Goal: Task Accomplishment & Management: Manage account settings

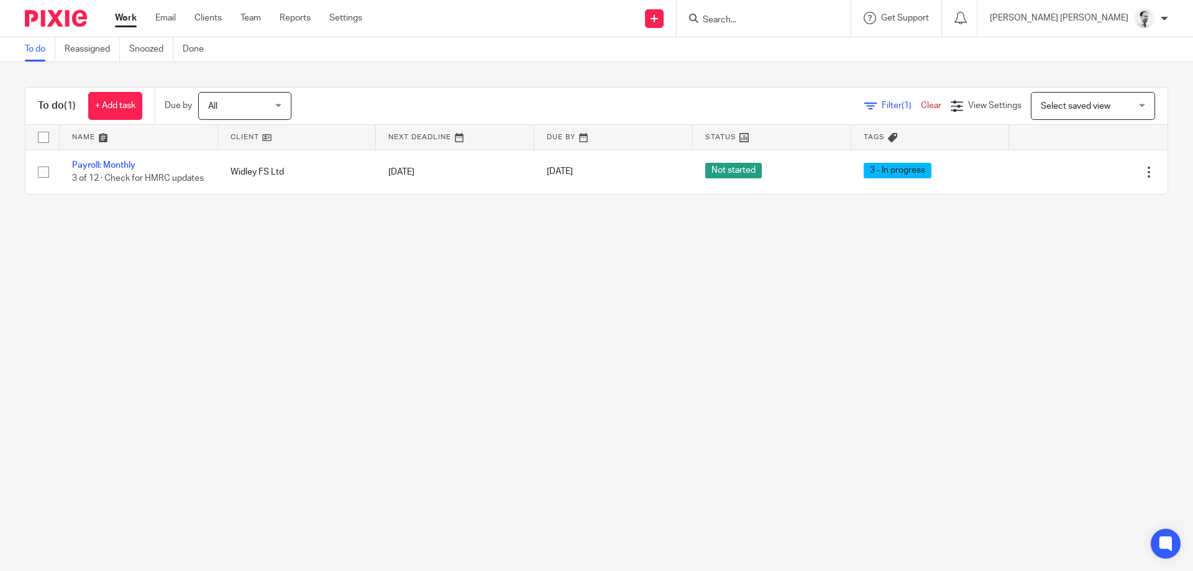
click at [834, 28] on div at bounding box center [764, 18] width 174 height 37
click at [813, 22] on input "Search" at bounding box center [757, 20] width 112 height 11
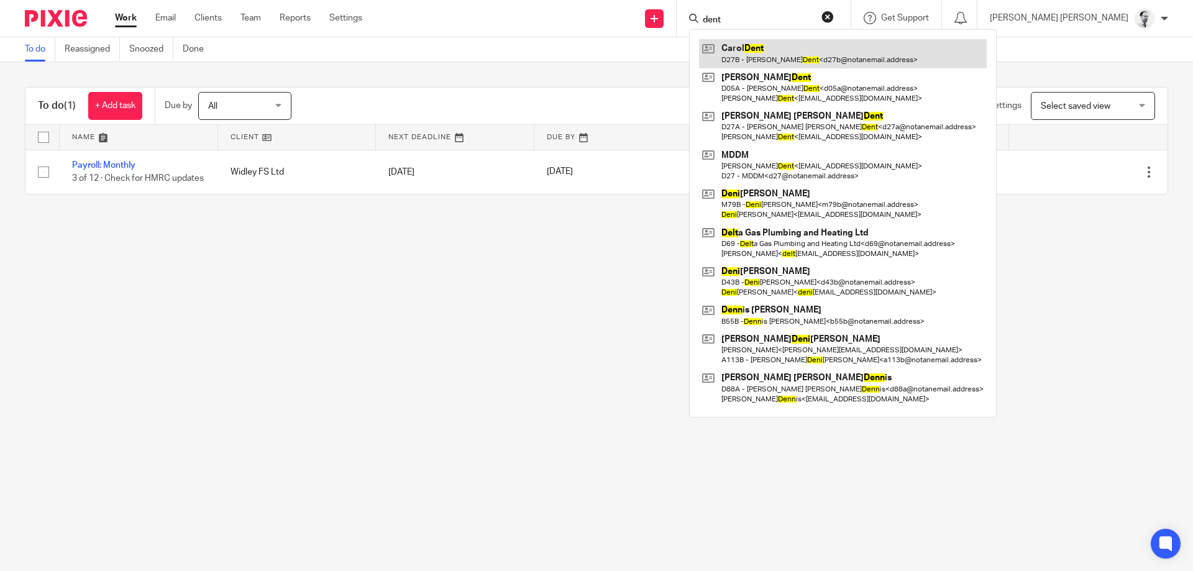
type input "dent"
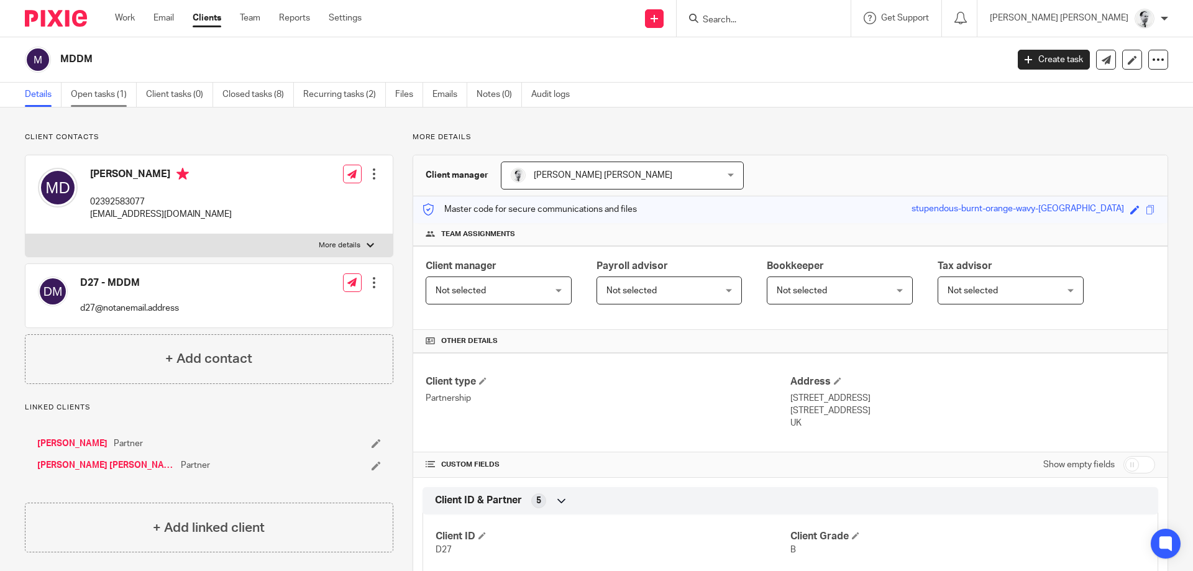
click at [88, 84] on link "Open tasks (1)" at bounding box center [104, 95] width 66 height 24
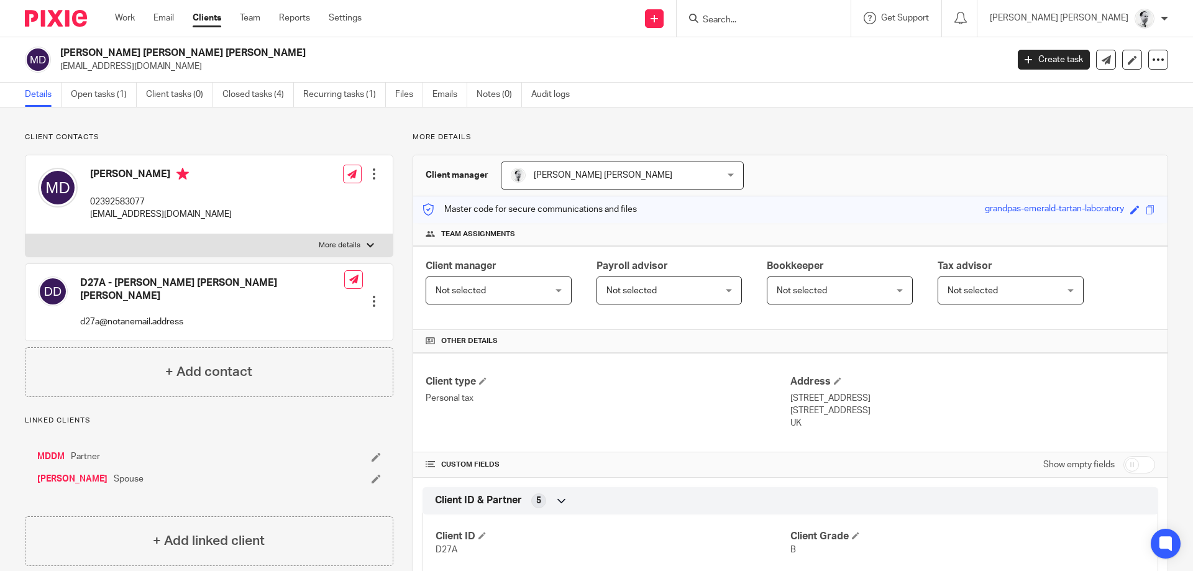
scroll to position [298, 0]
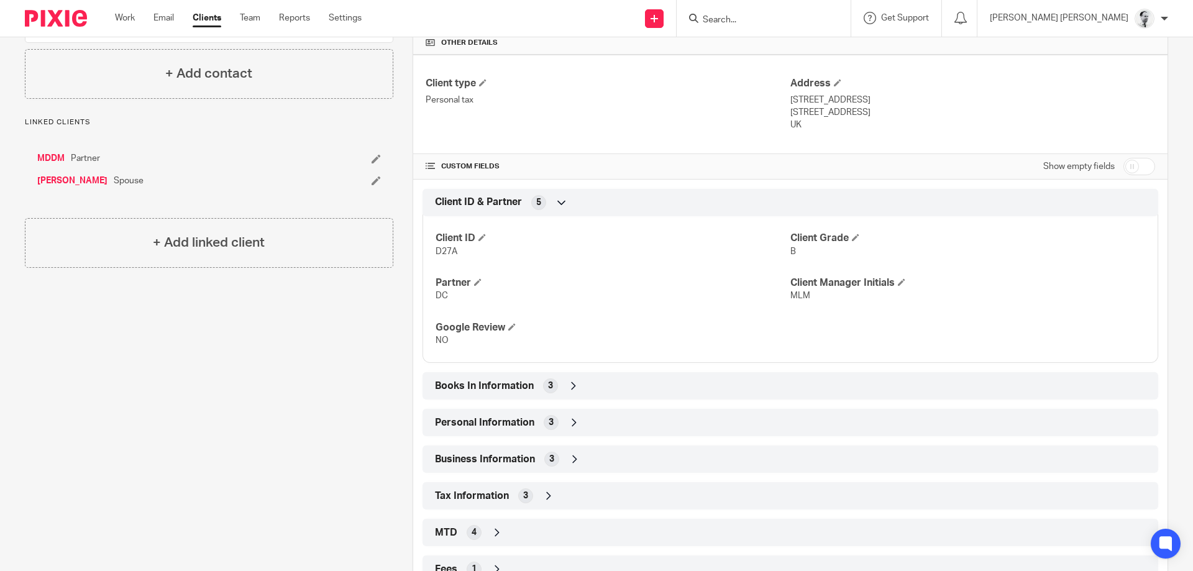
click at [515, 382] on span "Books In Information" at bounding box center [484, 386] width 99 height 13
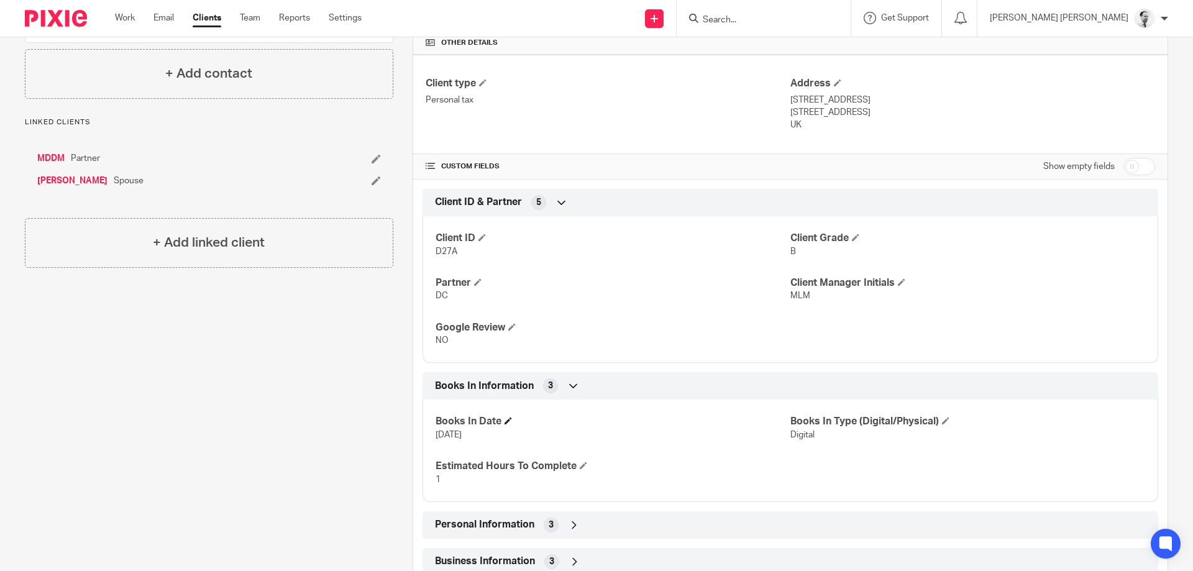
click at [505, 423] on h4 "Books In Date" at bounding box center [613, 421] width 355 height 13
drag, startPoint x: 510, startPoint y: 417, endPoint x: 496, endPoint y: 414, distance: 13.3
click at [510, 417] on h4 "Books In Date" at bounding box center [613, 421] width 355 height 13
click at [510, 421] on span at bounding box center [508, 420] width 7 height 7
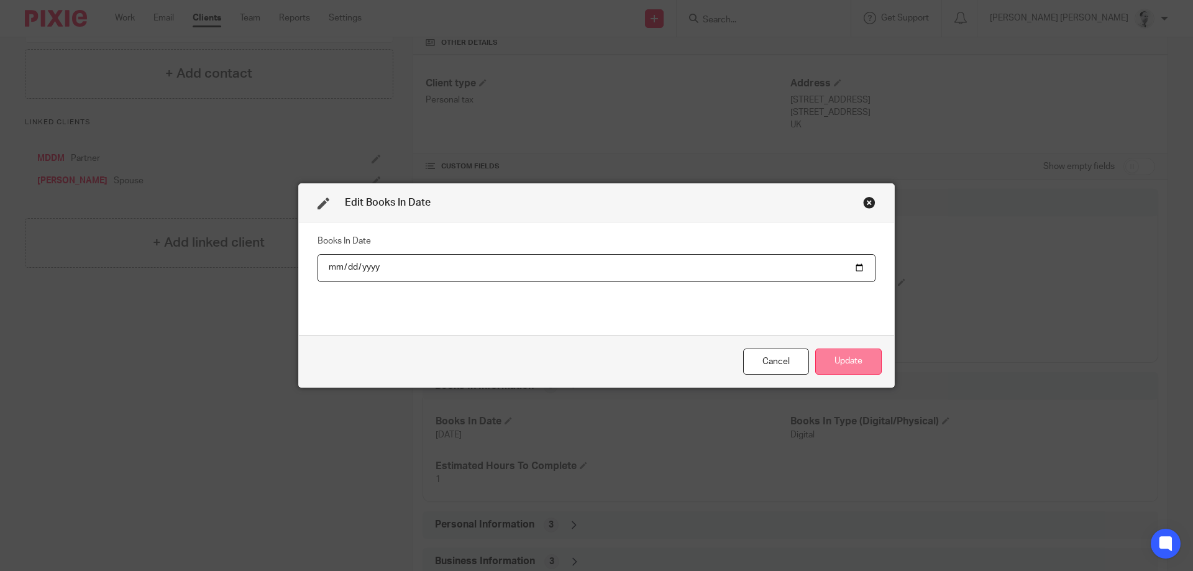
click at [846, 356] on button "Update" at bounding box center [848, 362] width 66 height 27
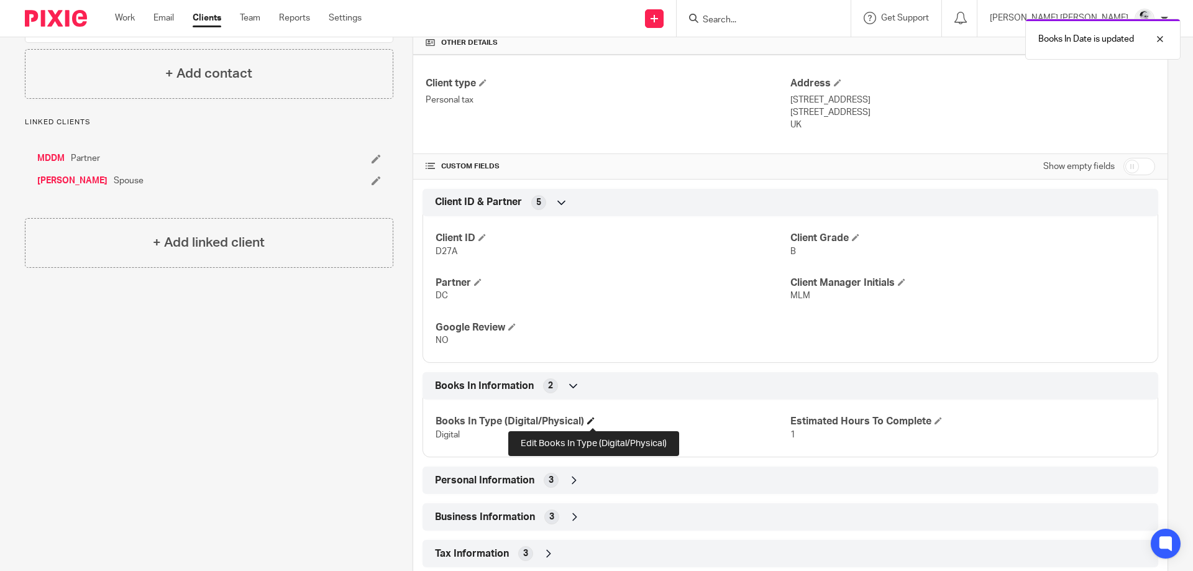
click at [590, 423] on span at bounding box center [590, 420] width 7 height 7
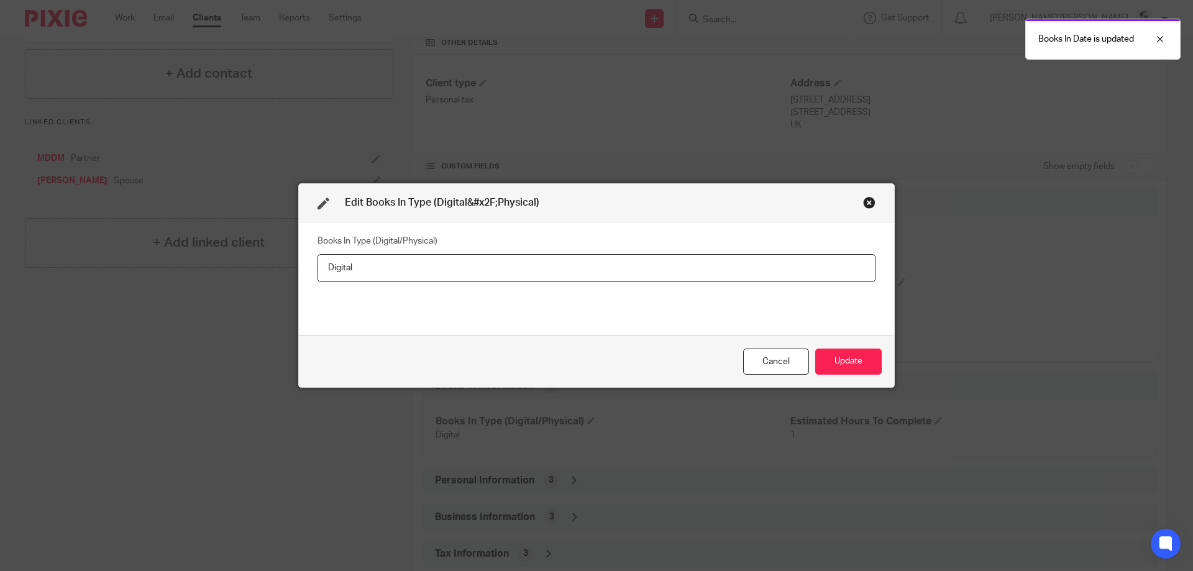
drag, startPoint x: 423, startPoint y: 263, endPoint x: 288, endPoint y: 271, distance: 135.0
click at [318, 267] on input "Digital" at bounding box center [597, 268] width 558 height 28
click at [851, 357] on button "Update" at bounding box center [848, 362] width 66 height 27
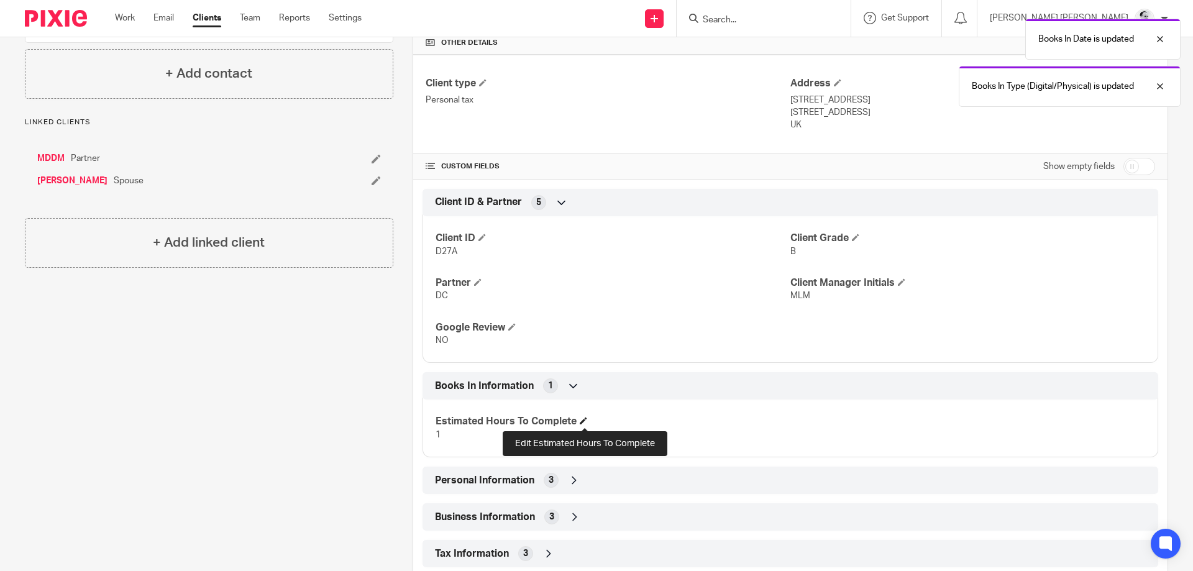
click at [590, 419] on h4 "Estimated Hours To Complete" at bounding box center [613, 421] width 355 height 13
click at [585, 423] on span at bounding box center [583, 420] width 7 height 7
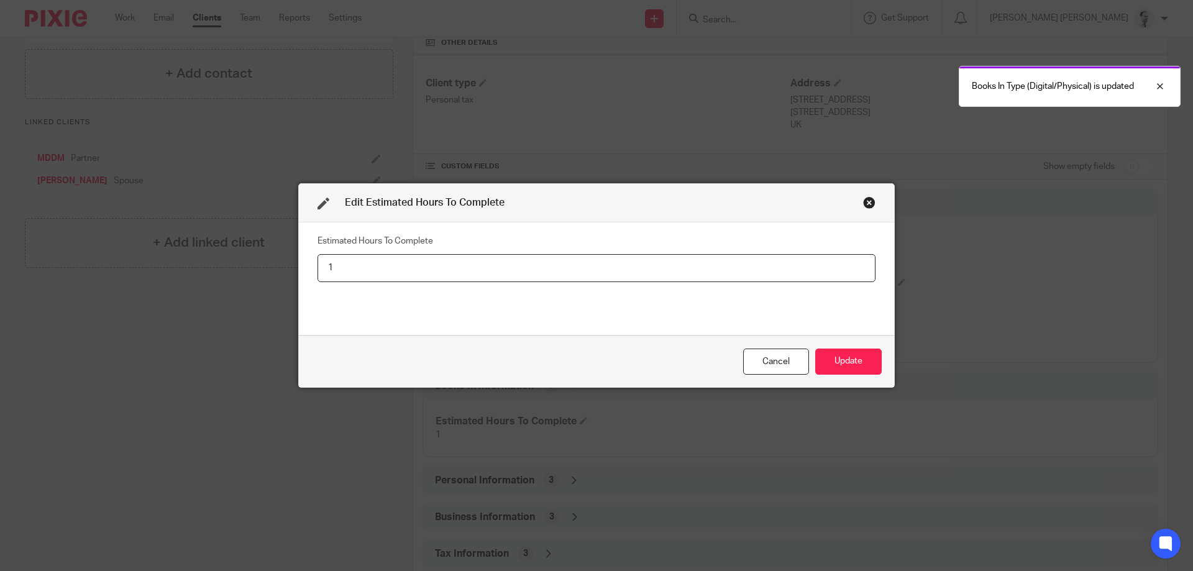
drag, startPoint x: 374, startPoint y: 250, endPoint x: 211, endPoint y: 259, distance: 163.6
click at [318, 254] on input "1" at bounding box center [597, 268] width 558 height 28
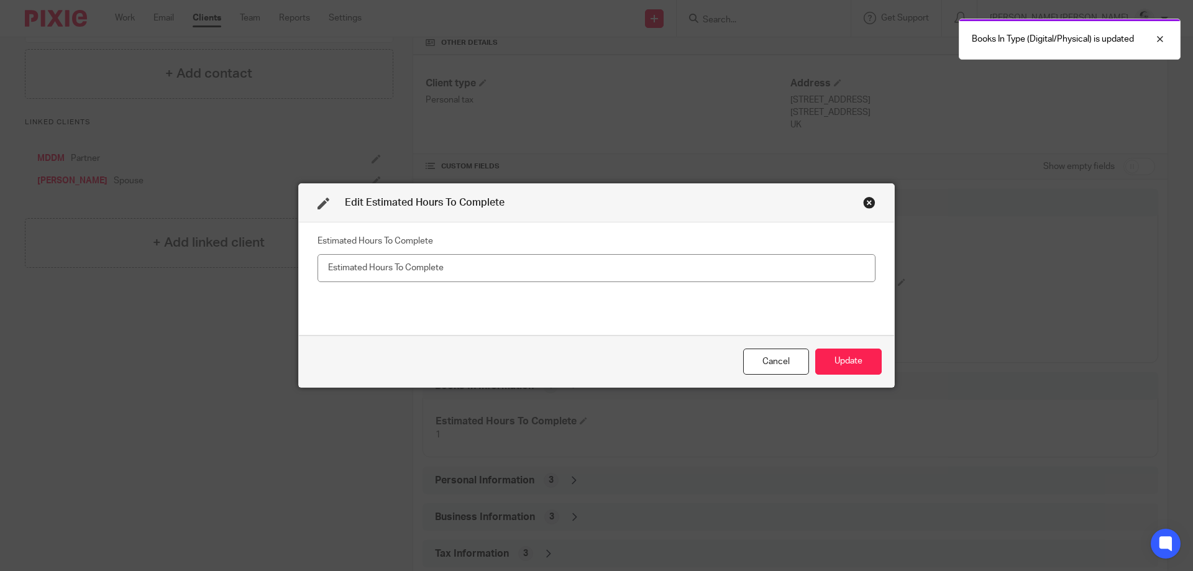
click at [815, 349] on button "Update" at bounding box center [848, 362] width 66 height 27
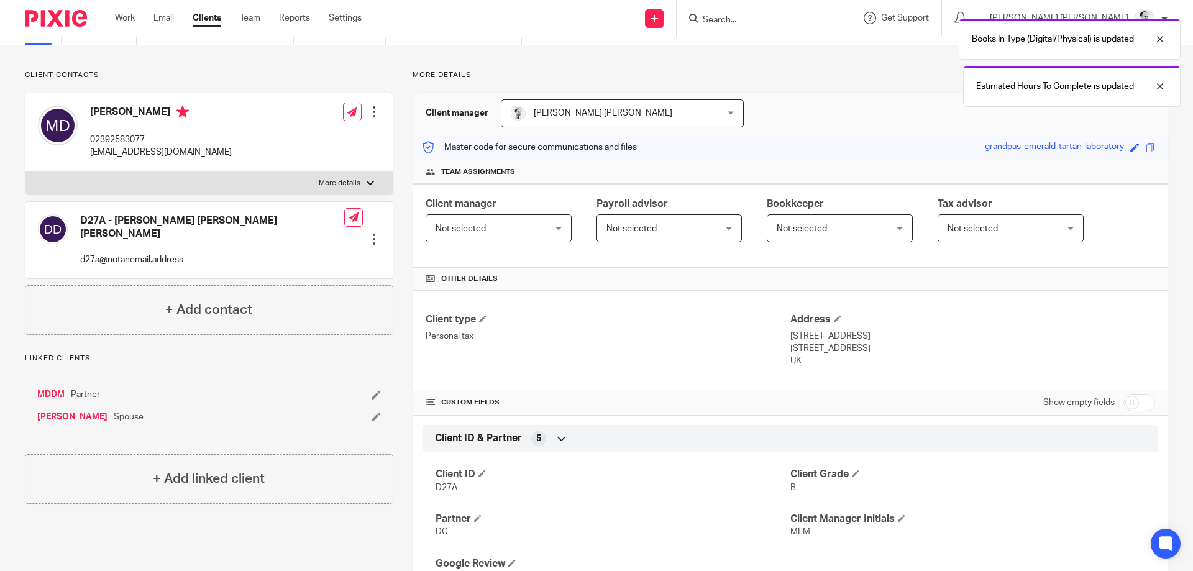
scroll to position [60, 0]
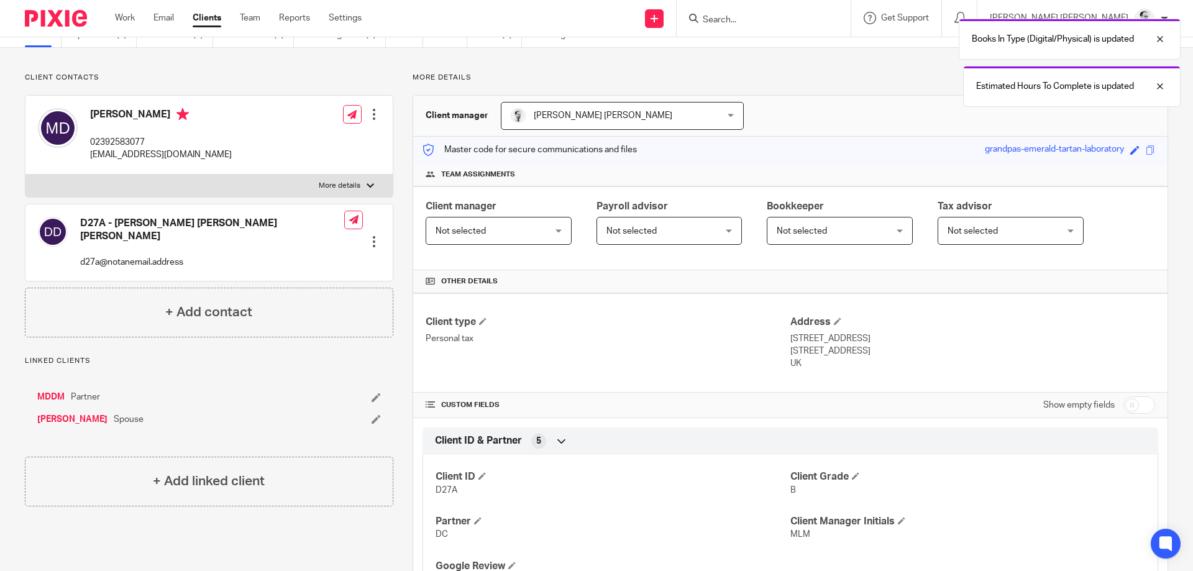
click at [118, 47] on div "Details Open tasks (1) Client tasks (0) Closed tasks (4) Recurring tasks (1) Fi…" at bounding box center [596, 35] width 1193 height 25
click at [118, 47] on link "Open tasks (1)" at bounding box center [104, 35] width 66 height 24
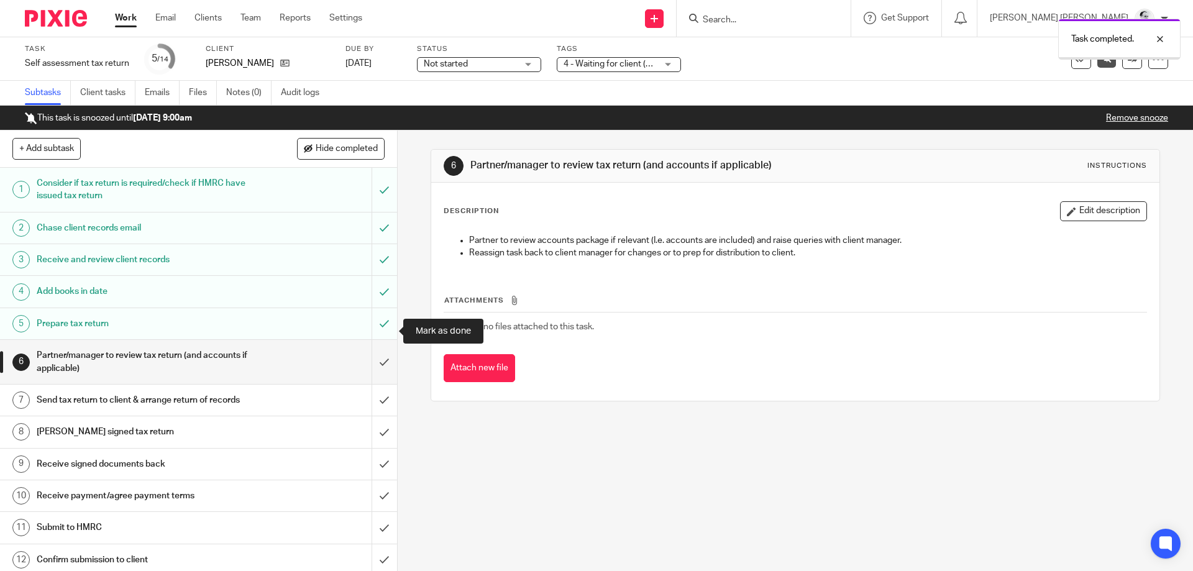
scroll to position [69, 0]
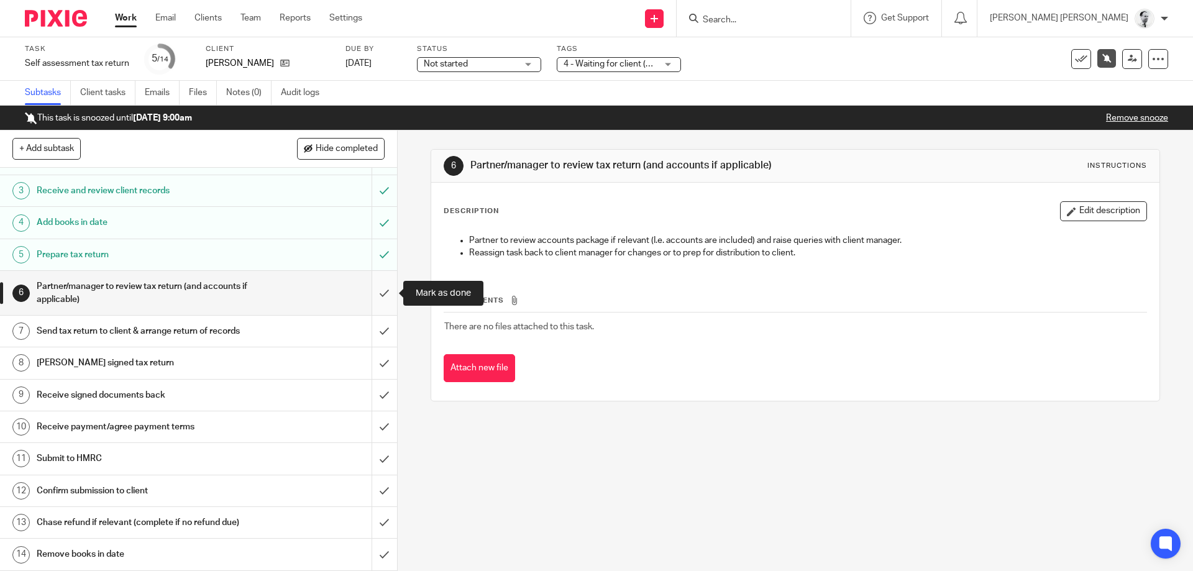
click at [386, 293] on input "submit" at bounding box center [198, 293] width 397 height 44
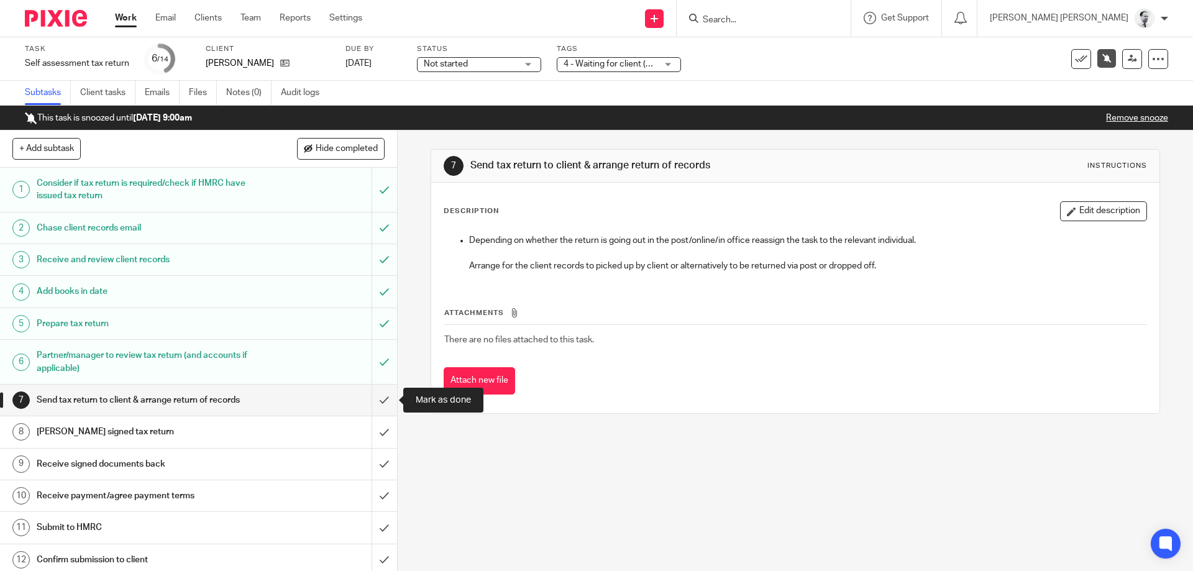
click at [385, 400] on input "submit" at bounding box center [198, 400] width 397 height 31
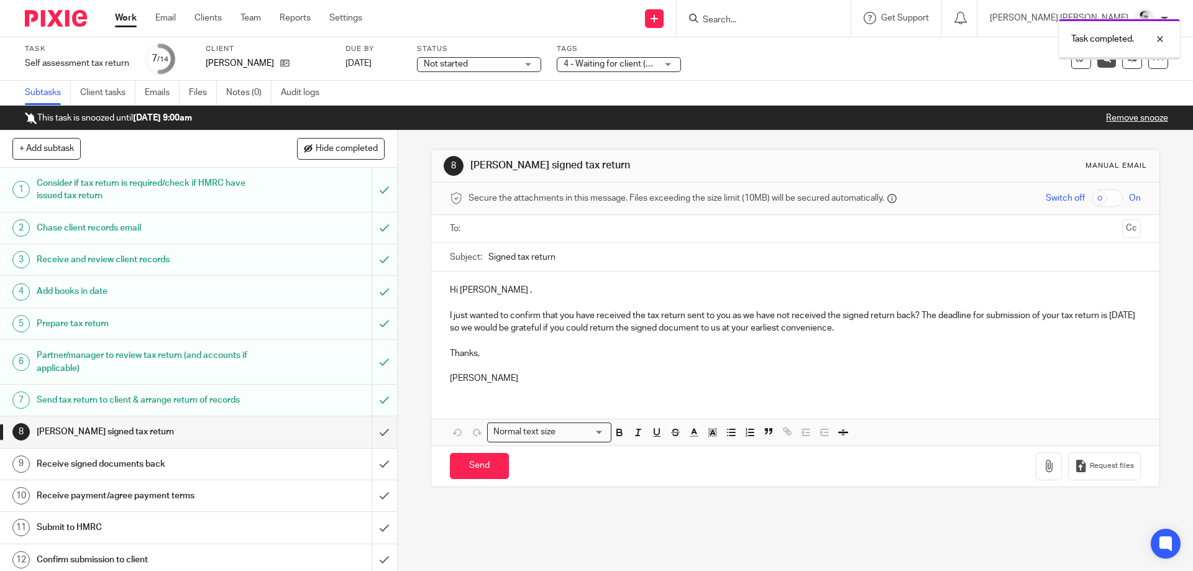
scroll to position [69, 0]
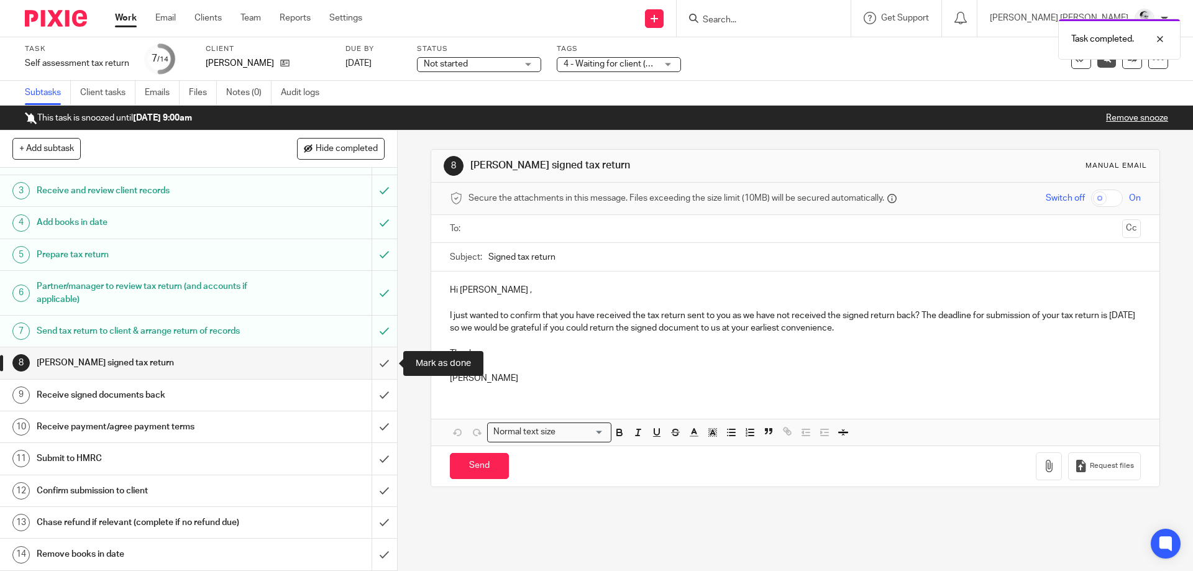
click at [381, 365] on input "submit" at bounding box center [198, 362] width 397 height 31
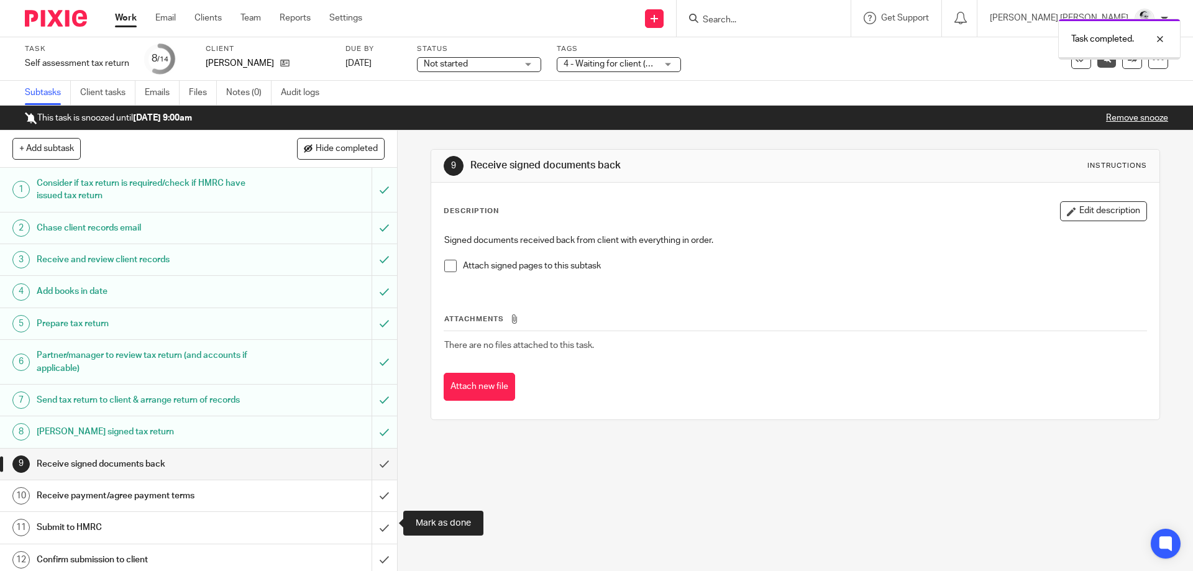
scroll to position [69, 0]
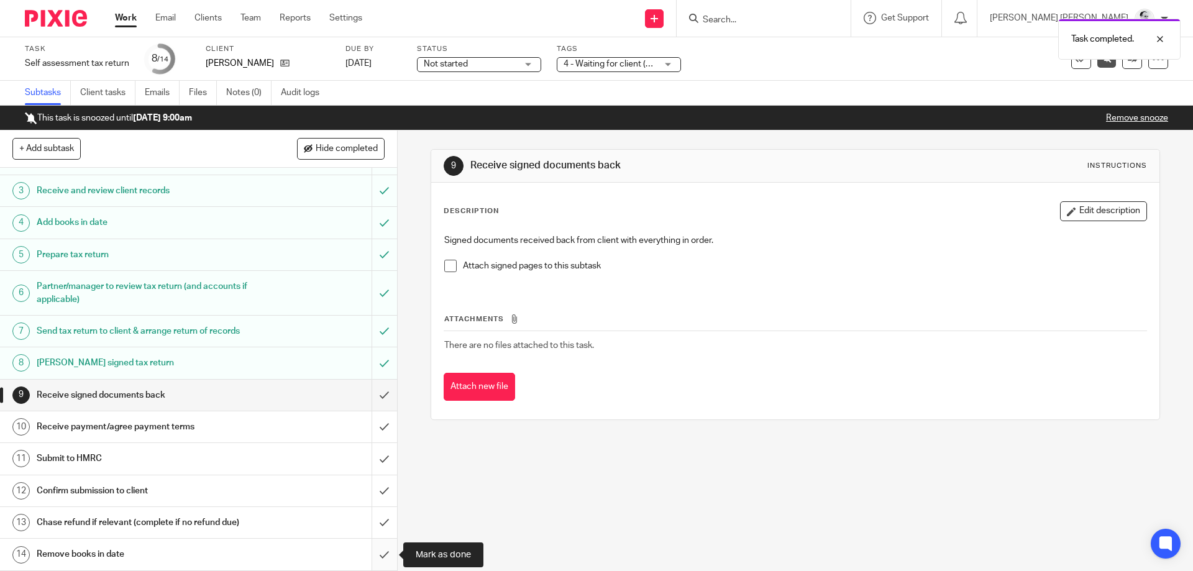
drag, startPoint x: 386, startPoint y: 557, endPoint x: 383, endPoint y: 552, distance: 6.4
click at [385, 558] on input "submit" at bounding box center [198, 554] width 397 height 31
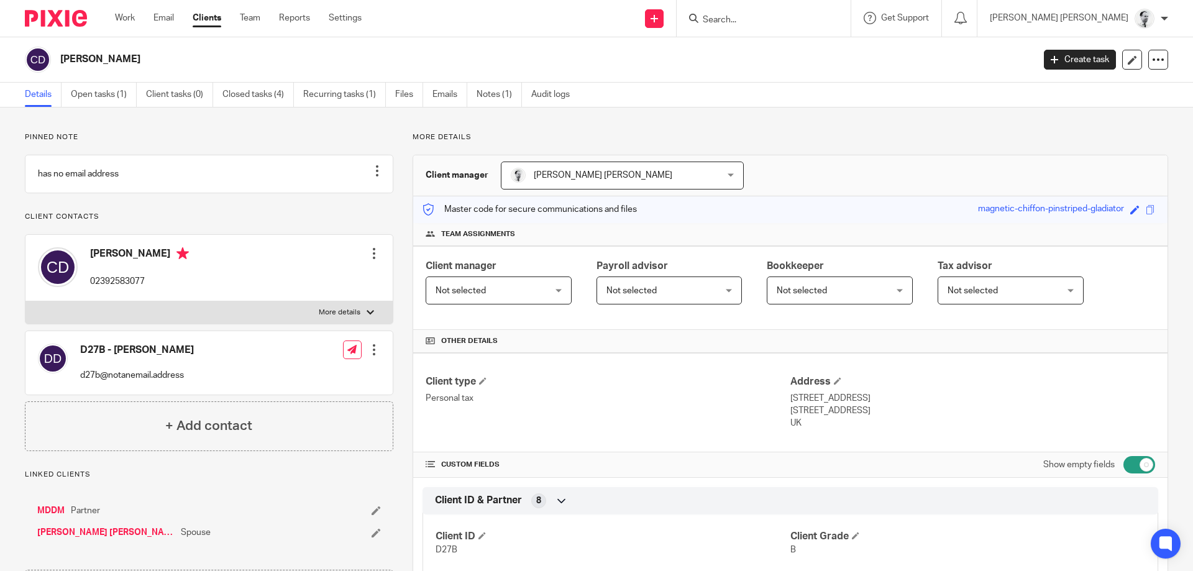
scroll to position [345, 0]
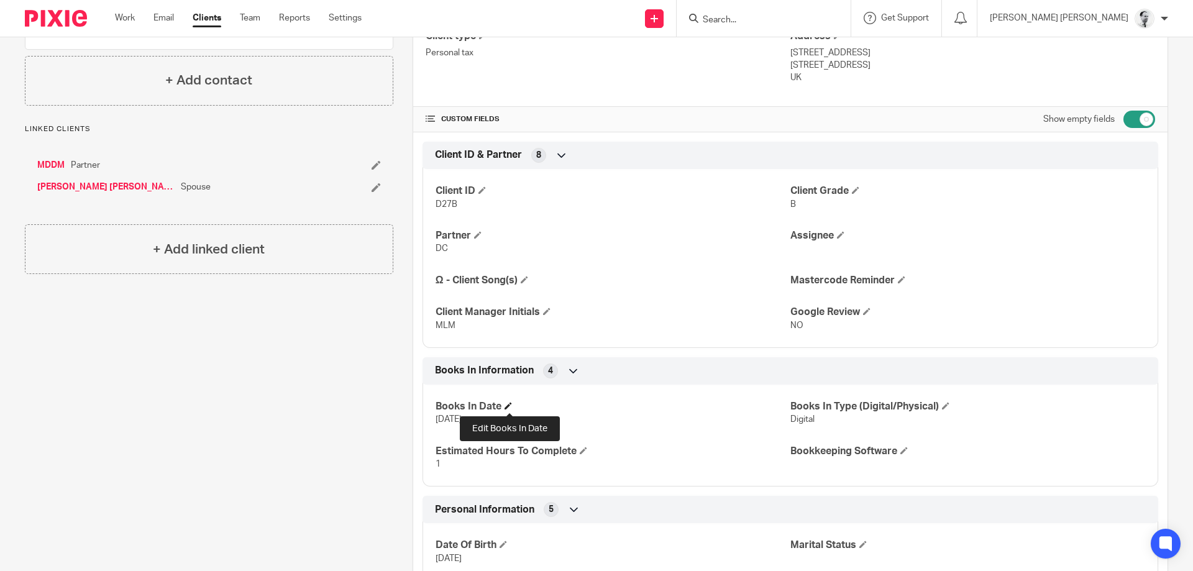
click at [510, 407] on span at bounding box center [508, 405] width 7 height 7
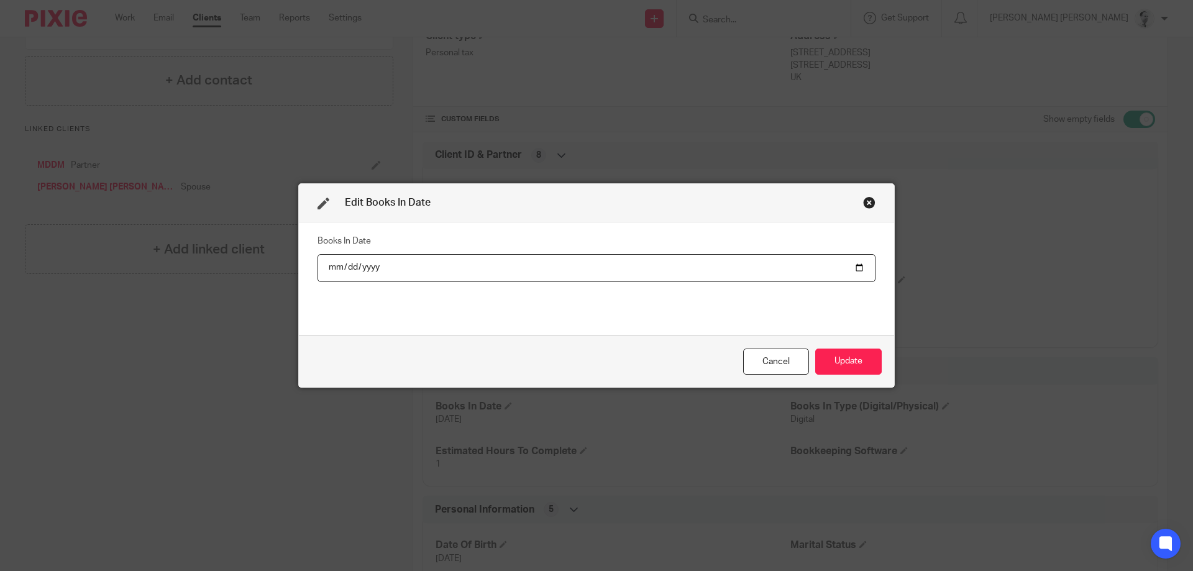
type input "2025-05-01"
click at [861, 379] on div "Cancel Update" at bounding box center [596, 362] width 595 height 52
click at [859, 362] on button "Update" at bounding box center [848, 362] width 66 height 27
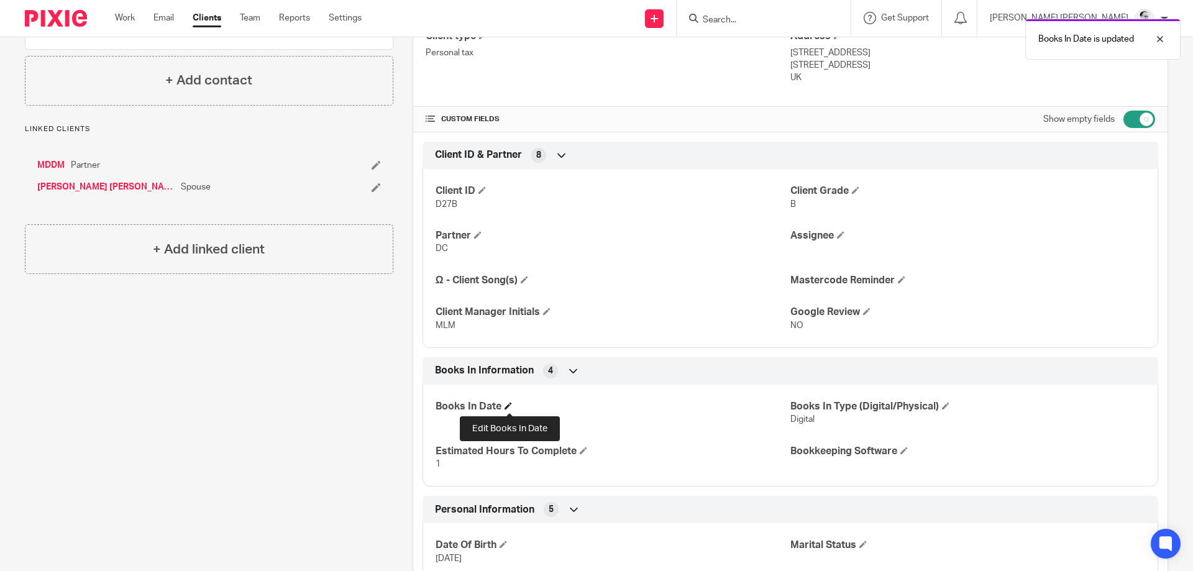
click at [511, 404] on span at bounding box center [508, 405] width 7 height 7
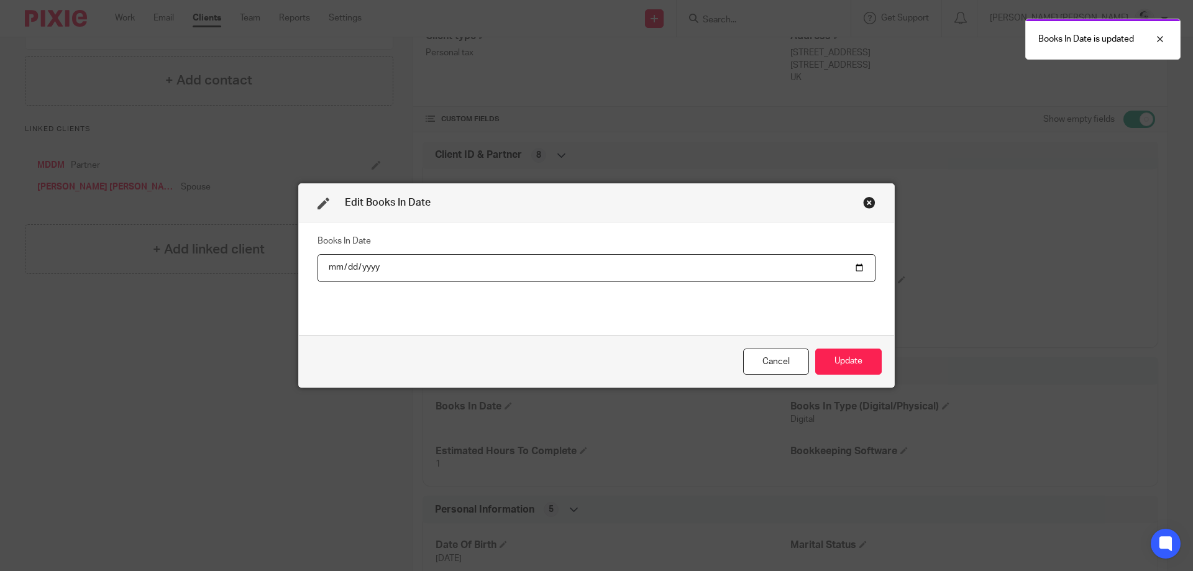
click at [921, 411] on div "Edit Books In Date Books In Date Cancel Update" at bounding box center [596, 285] width 1193 height 571
click at [946, 407] on div "Edit Books In Date Books In Date Cancel Update" at bounding box center [596, 285] width 1193 height 571
click at [875, 196] on div "Edit Books In Date" at bounding box center [596, 203] width 595 height 39
click at [869, 203] on div "Close this dialog window" at bounding box center [869, 202] width 12 height 12
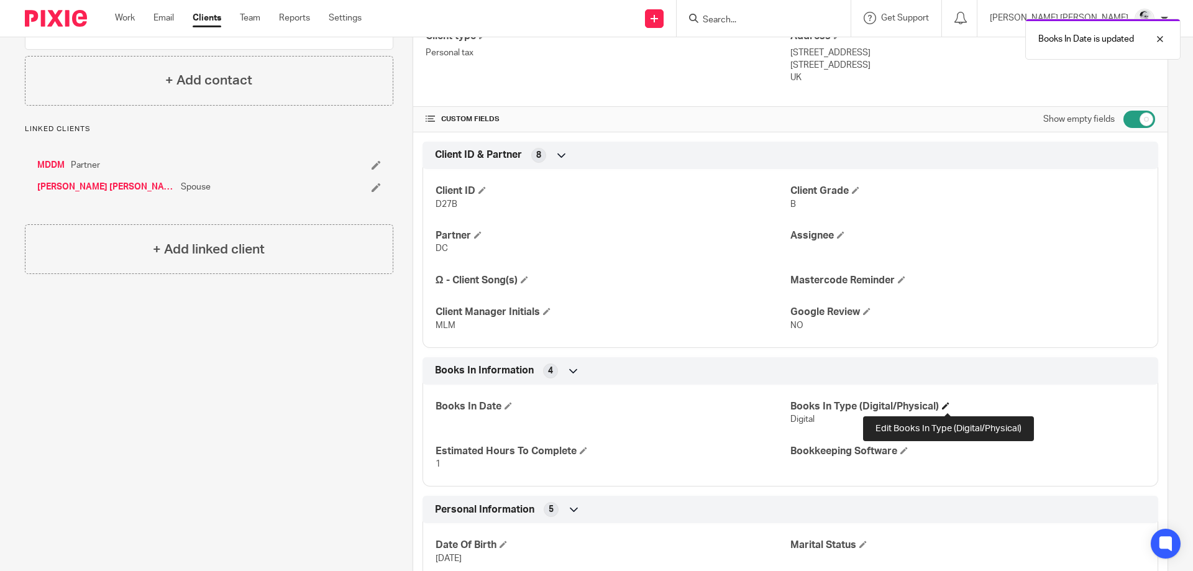
click at [948, 409] on span at bounding box center [945, 405] width 7 height 7
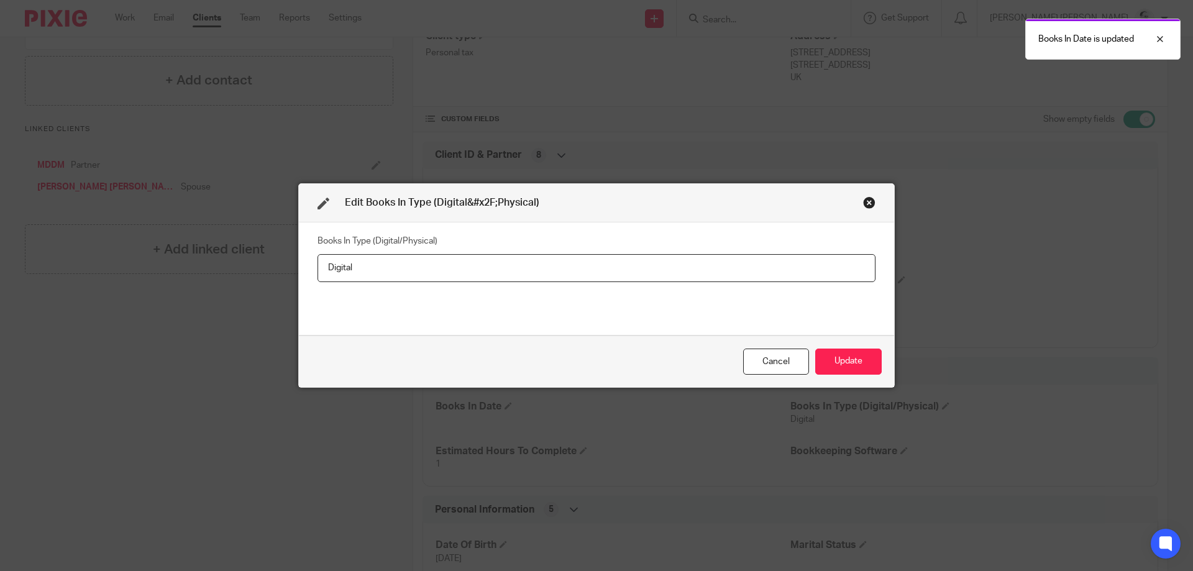
drag, startPoint x: 568, startPoint y: 268, endPoint x: 178, endPoint y: 287, distance: 390.6
click at [318, 282] on input "Digital" at bounding box center [597, 268] width 558 height 28
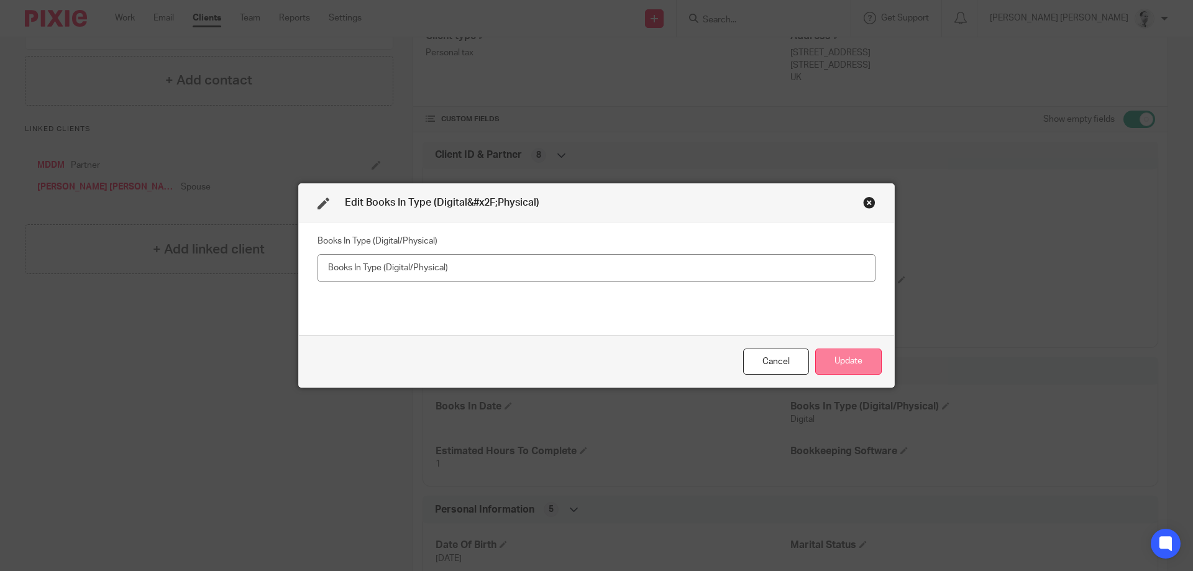
click at [867, 364] on button "Update" at bounding box center [848, 362] width 66 height 27
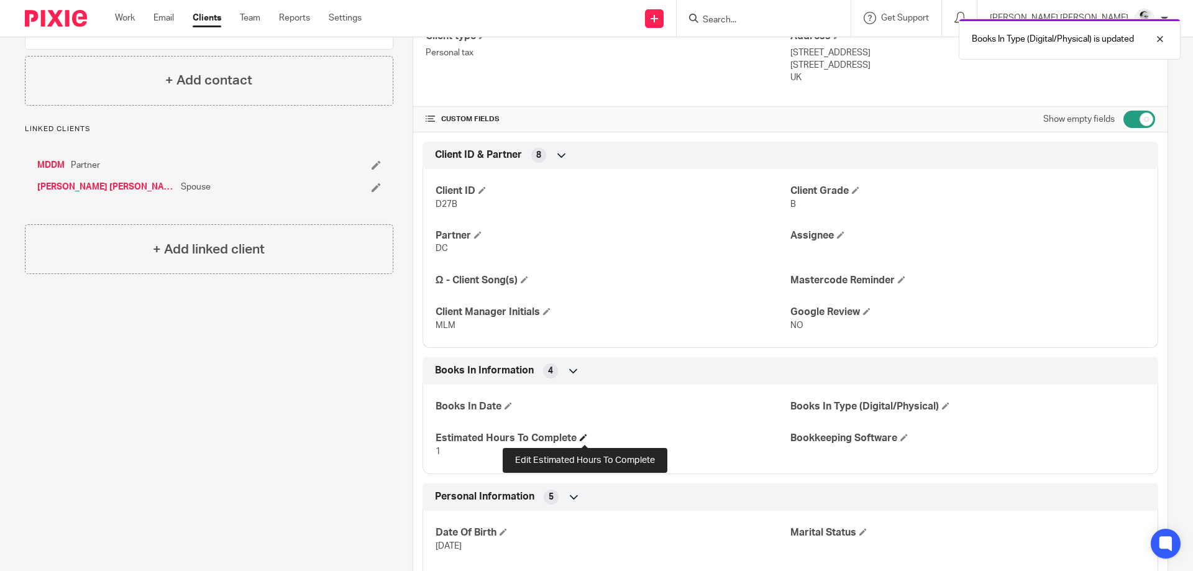
click at [587, 437] on span at bounding box center [583, 437] width 7 height 7
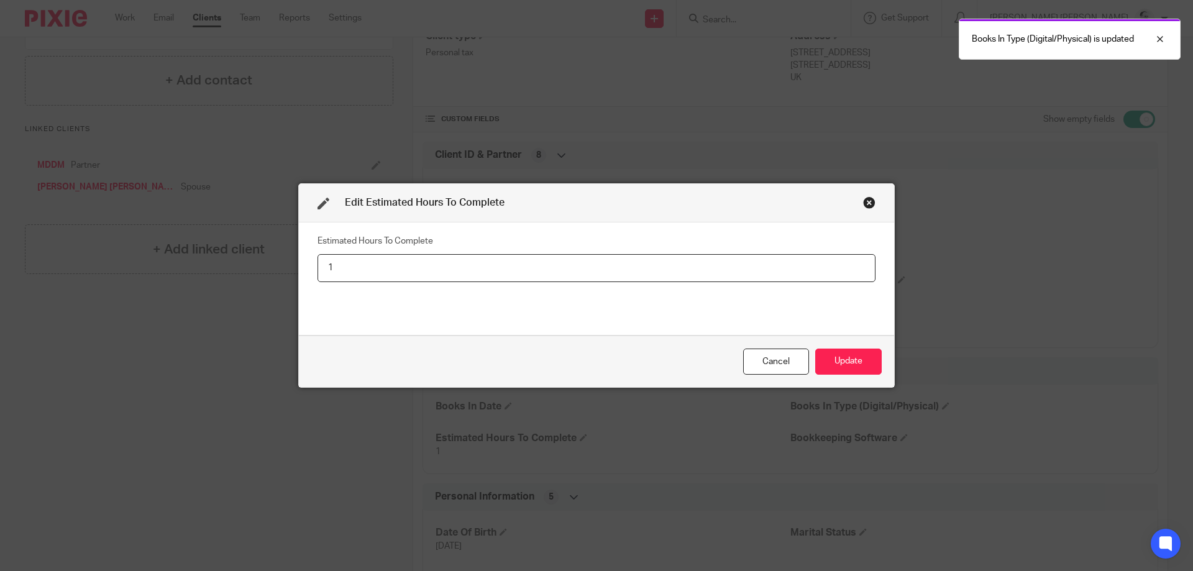
drag, startPoint x: 424, startPoint y: 267, endPoint x: 267, endPoint y: 271, distance: 156.6
click at [318, 267] on input "1" at bounding box center [597, 268] width 558 height 28
click at [815, 349] on button "Update" at bounding box center [848, 362] width 66 height 27
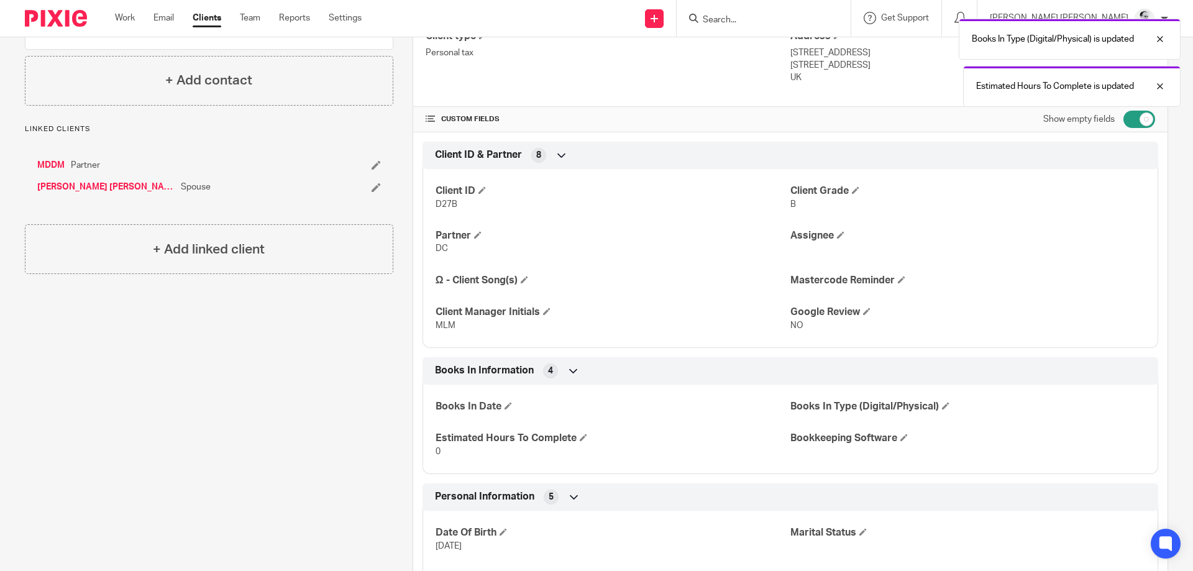
scroll to position [0, 0]
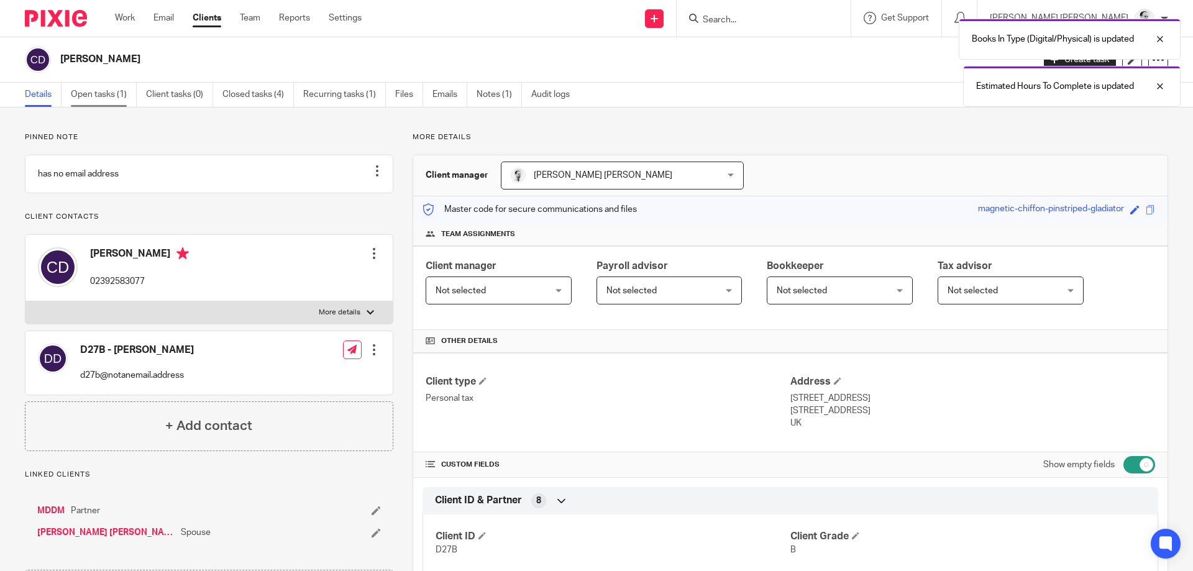
click at [129, 103] on link "Open tasks (1)" at bounding box center [104, 95] width 66 height 24
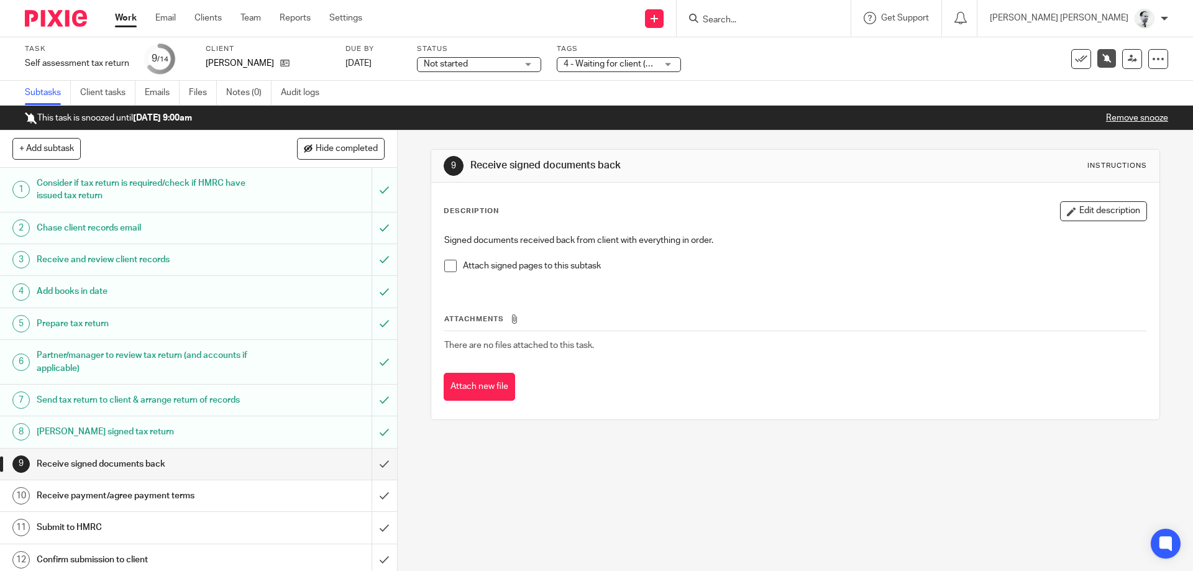
scroll to position [69, 0]
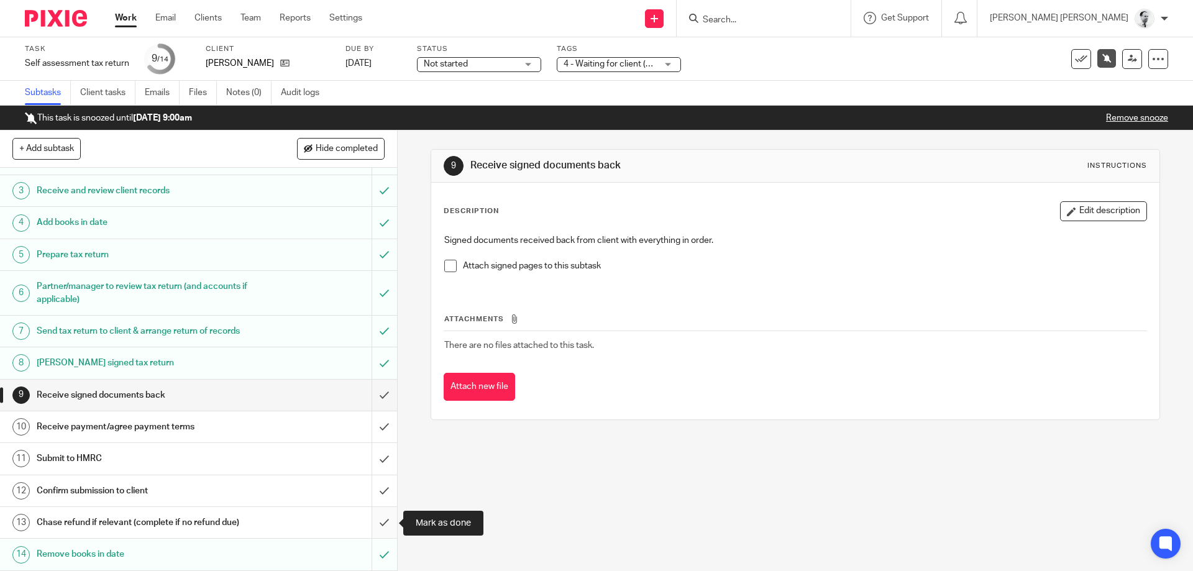
click at [381, 524] on input "submit" at bounding box center [198, 522] width 397 height 31
click at [380, 500] on input "submit" at bounding box center [198, 490] width 397 height 31
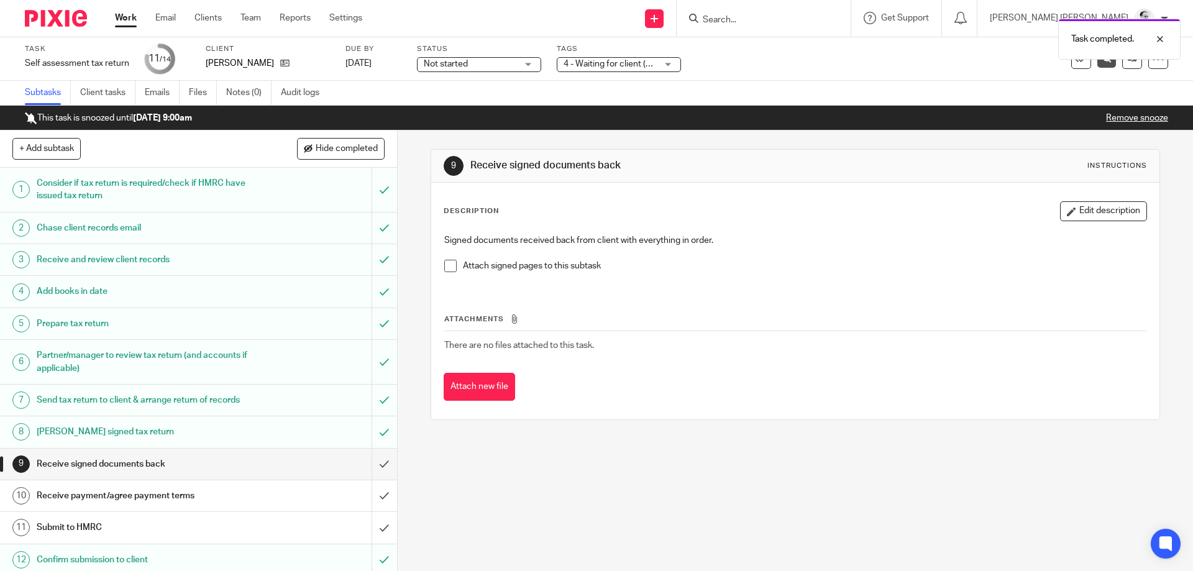
click at [659, 59] on div "Task completed." at bounding box center [888, 35] width 584 height 47
click at [635, 64] on span "4 - Waiting for client (Queries)" at bounding box center [622, 64] width 116 height 9
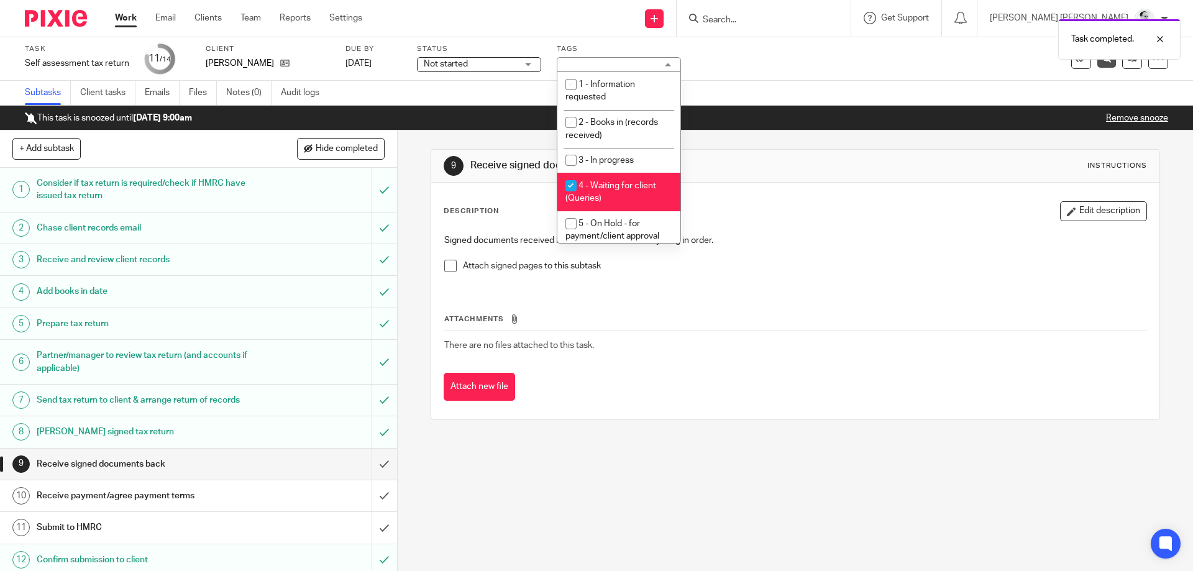
click at [613, 185] on span "4 - Waiting for client (Queries)" at bounding box center [610, 192] width 91 height 22
checkbox input "false"
click at [621, 224] on span "5 - On Hold - for payment/client approval" at bounding box center [612, 230] width 94 height 22
checkbox input "true"
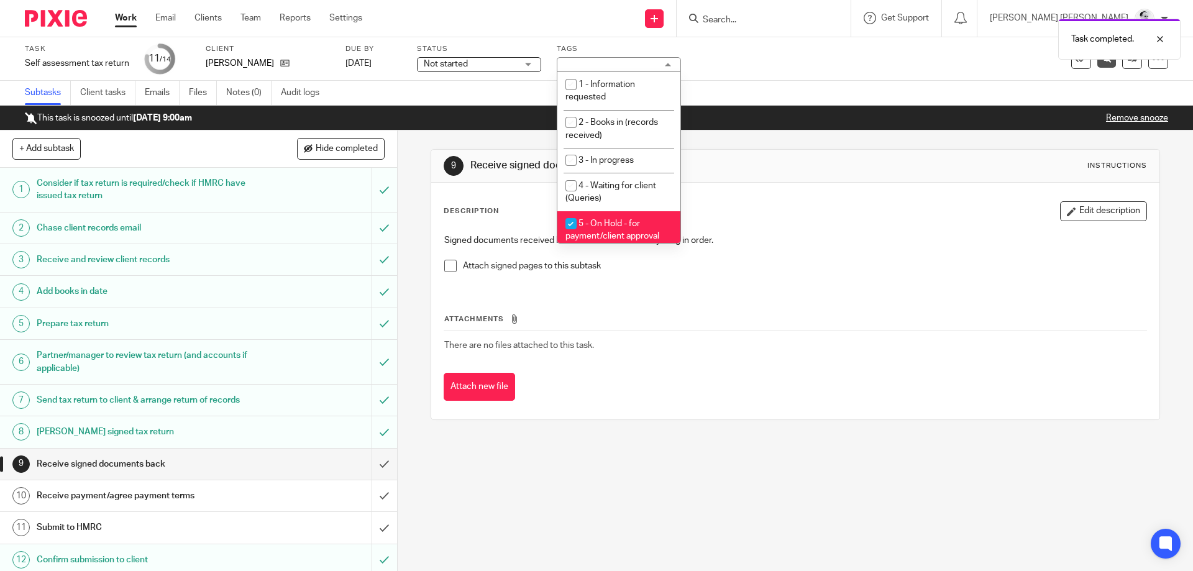
click at [816, 242] on p "Signed documents received back from client with everything in order." at bounding box center [794, 240] width 701 height 12
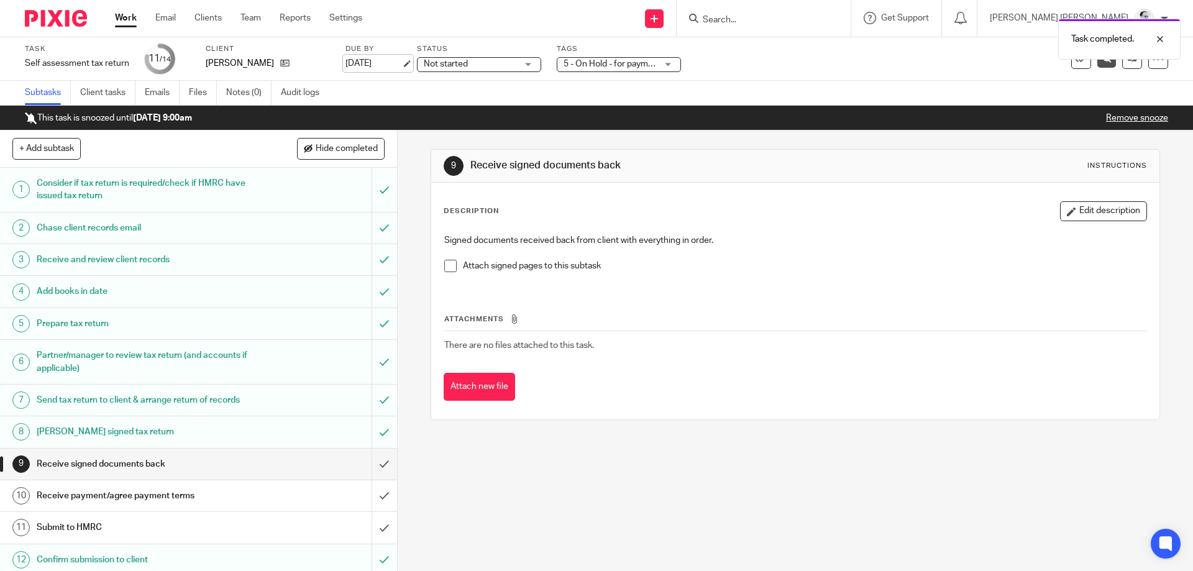
click at [377, 69] on link "[DATE]" at bounding box center [373, 63] width 56 height 13
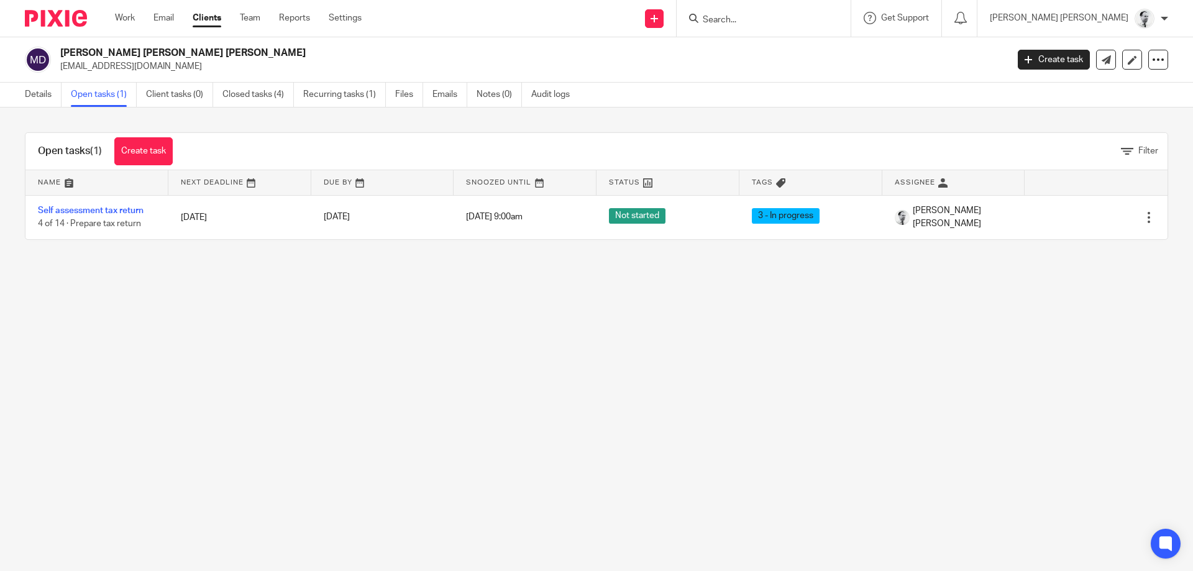
click at [100, 206] on td "Self assessment tax return 4 of 14 · Prepare tax return" at bounding box center [96, 217] width 143 height 44
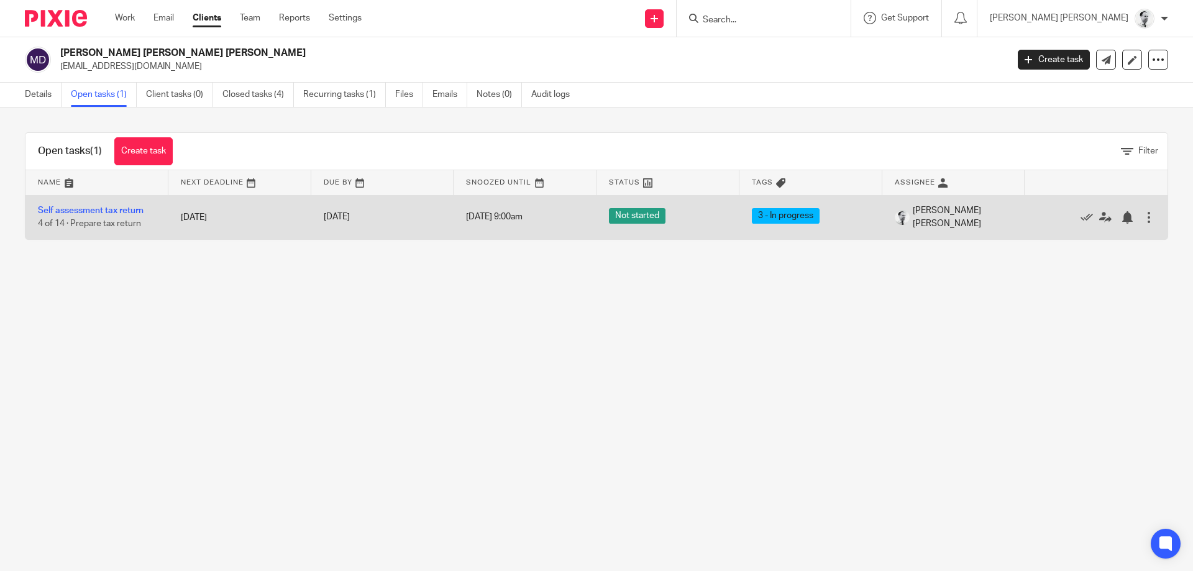
click at [118, 218] on td "Self assessment tax return 4 of 14 · Prepare tax return" at bounding box center [96, 217] width 143 height 44
click at [119, 206] on td "Self assessment tax return 4 of 14 · Prepare tax return" at bounding box center [96, 217] width 143 height 44
click at [109, 211] on link "Self assessment tax return" at bounding box center [91, 210] width 106 height 9
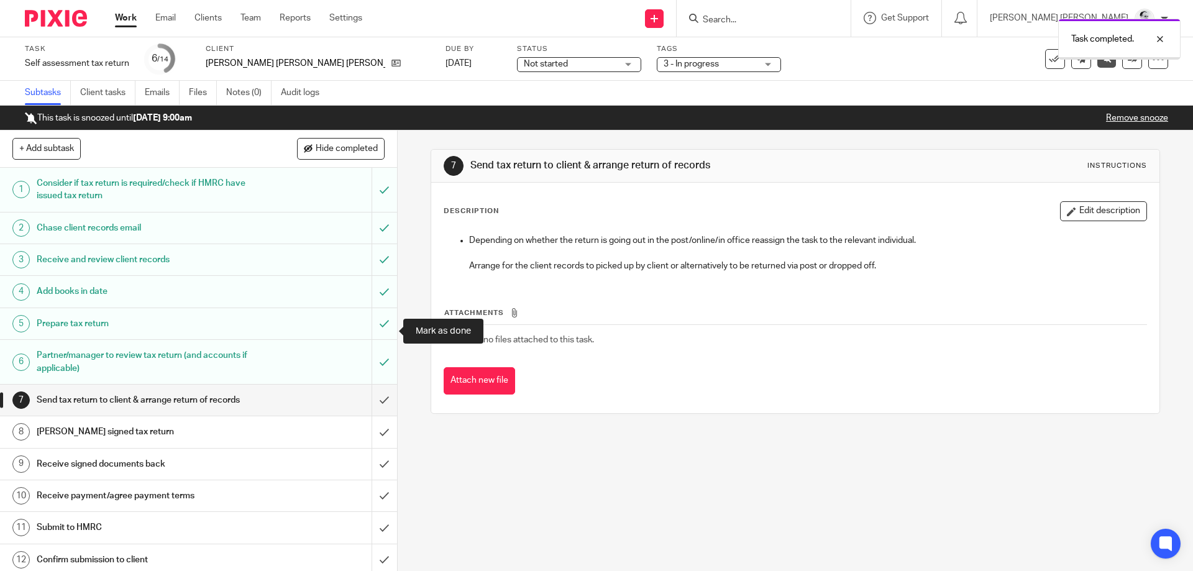
click at [387, 385] on input "submit" at bounding box center [198, 400] width 397 height 31
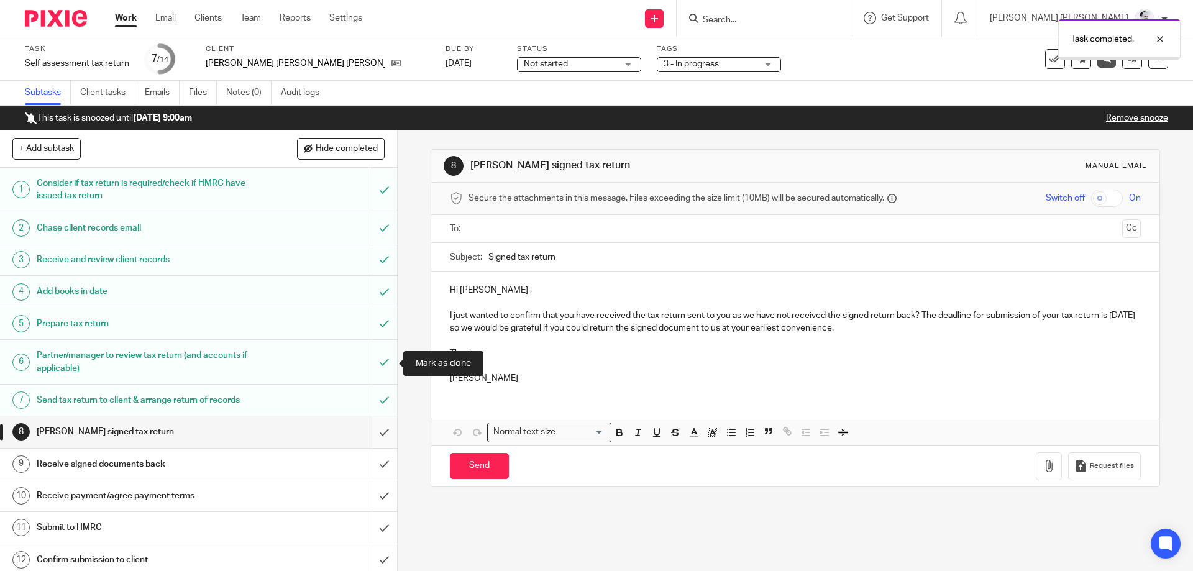
scroll to position [69, 0]
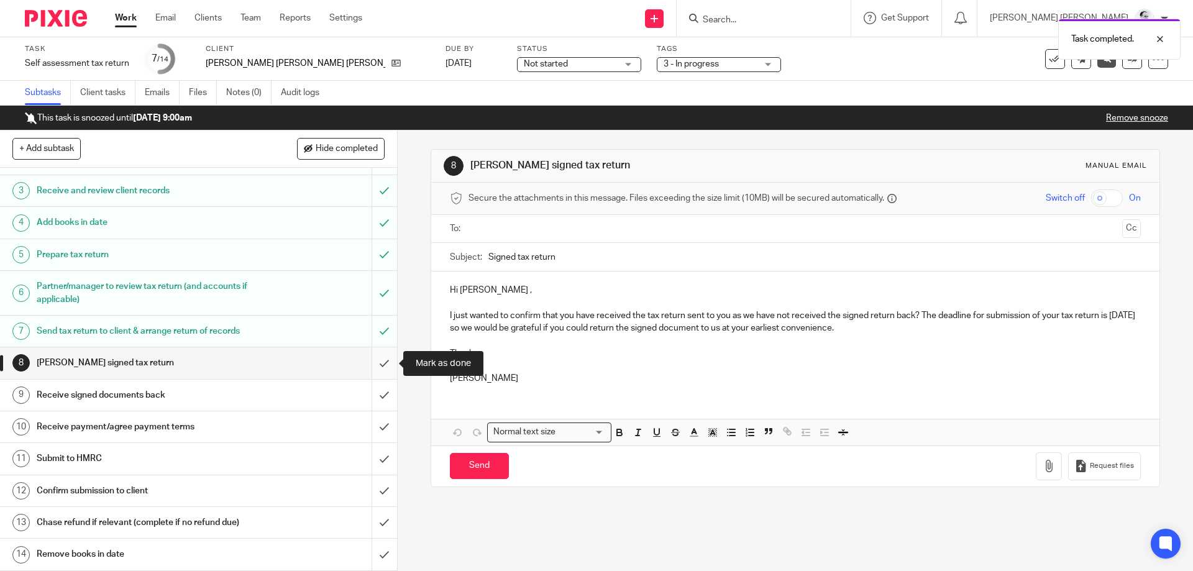
click at [378, 354] on input "submit" at bounding box center [198, 362] width 397 height 31
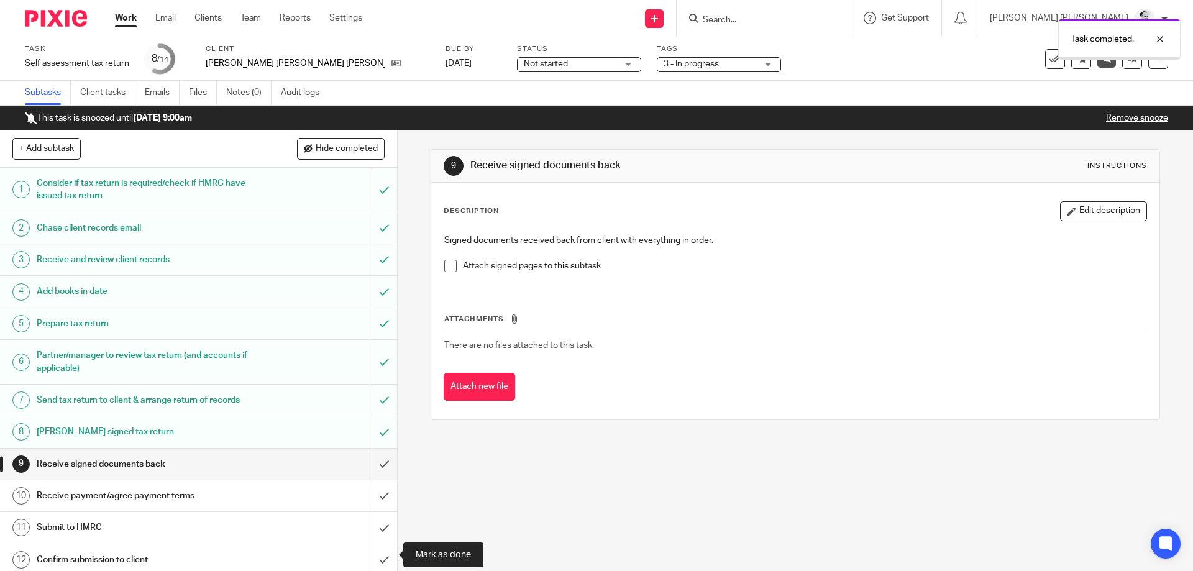
scroll to position [69, 0]
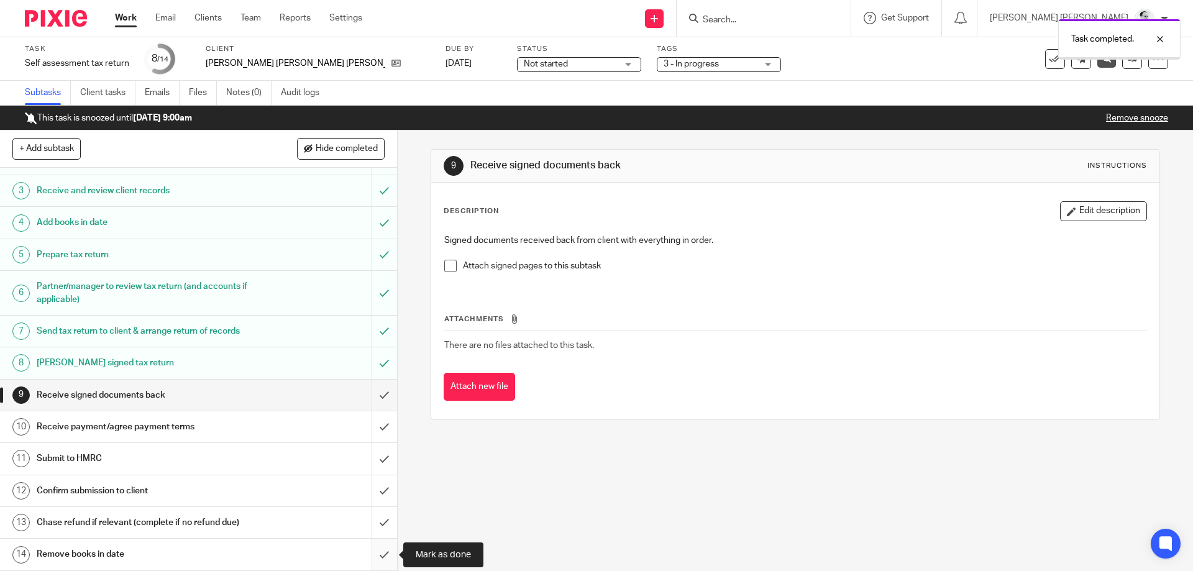
click at [383, 549] on input "submit" at bounding box center [198, 554] width 397 height 31
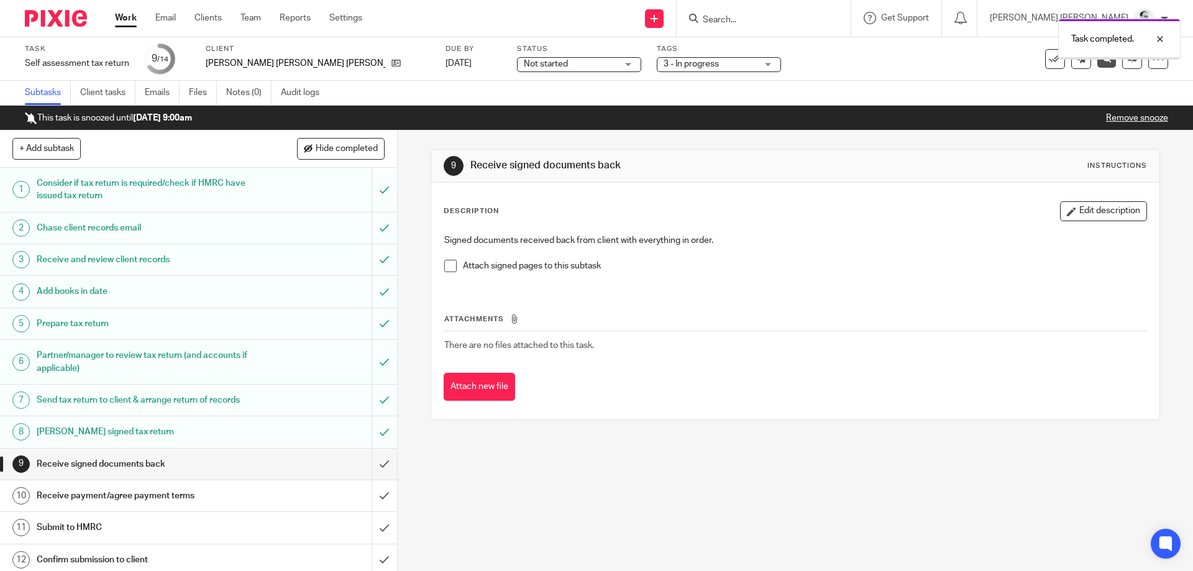
scroll to position [69, 0]
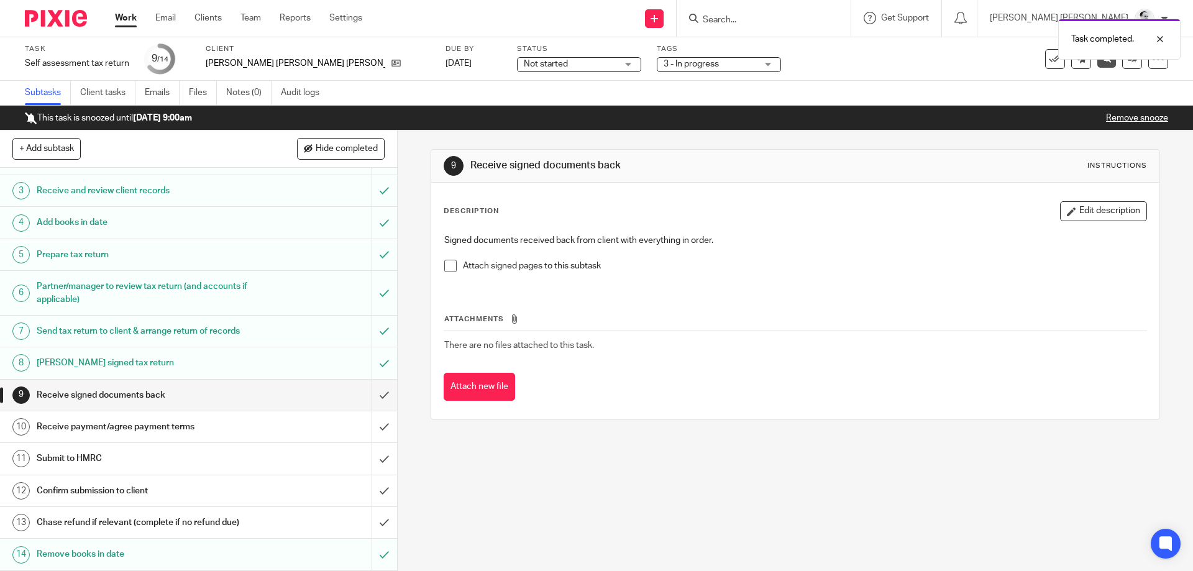
click at [664, 62] on span "3 - In progress" at bounding box center [710, 64] width 93 height 13
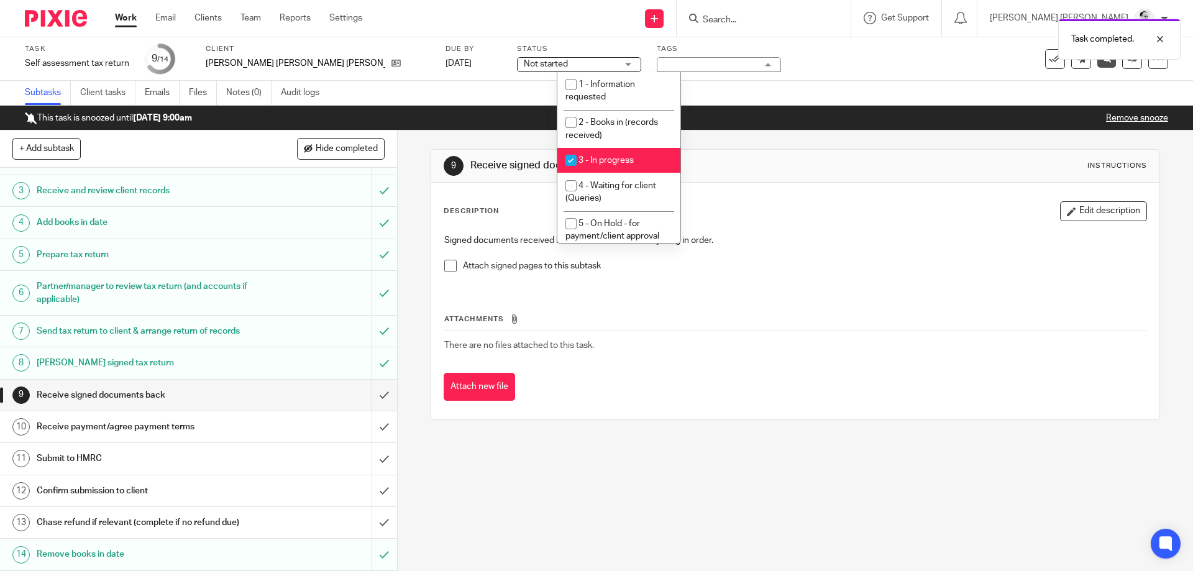
click at [642, 162] on li "3 - In progress" at bounding box center [618, 160] width 123 height 25
checkbox input "false"
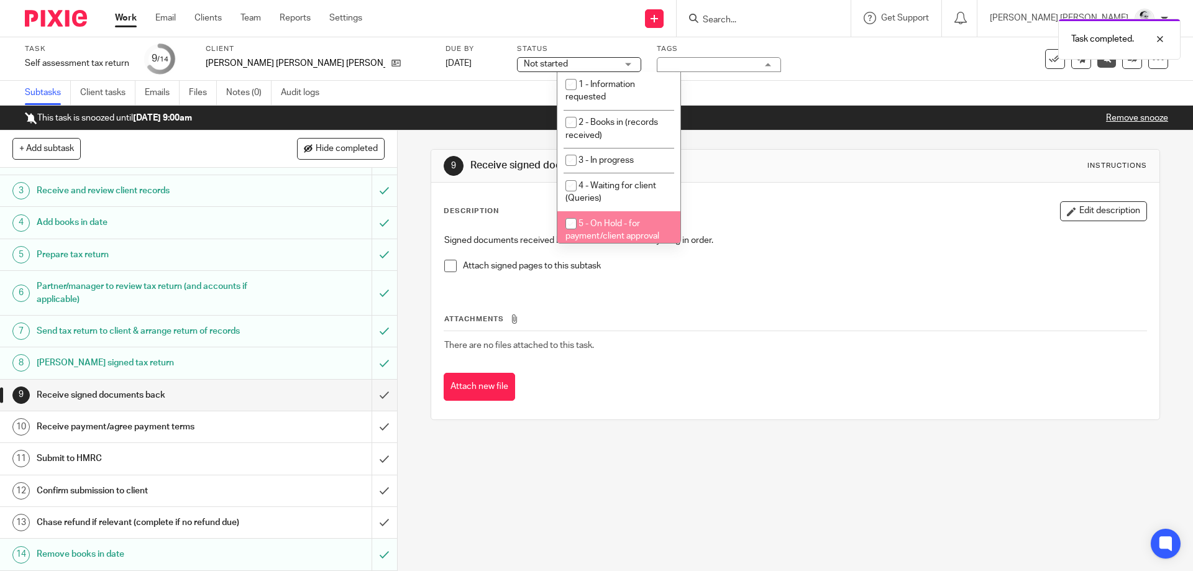
click at [627, 229] on span "5 - On Hold - for payment/client approval" at bounding box center [612, 230] width 94 height 22
checkbox input "true"
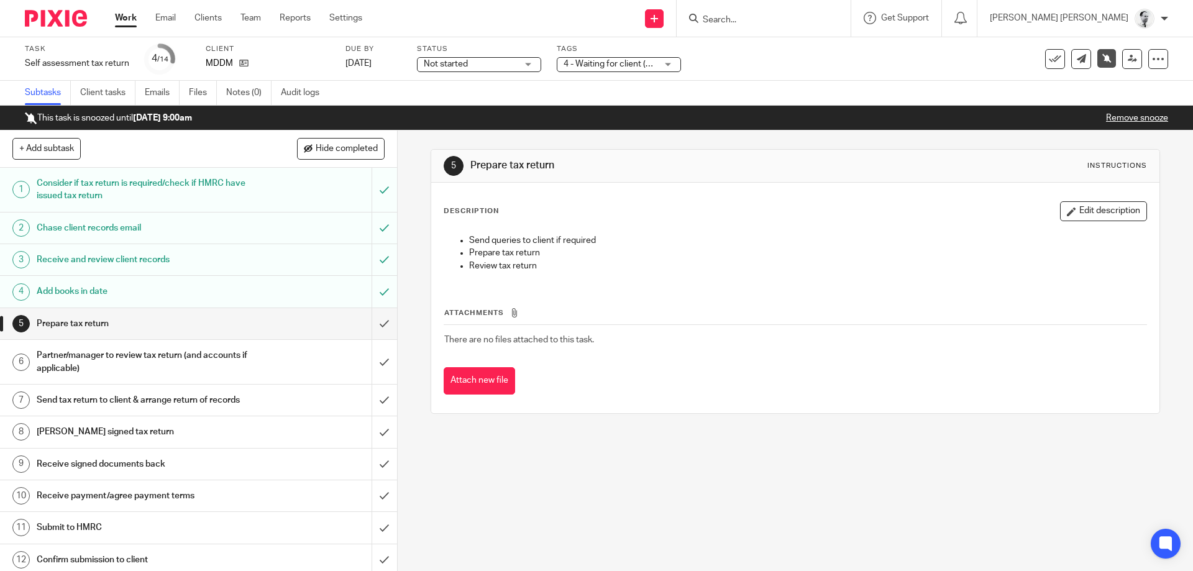
click at [370, 65] on link "[DATE]" at bounding box center [373, 63] width 56 height 13
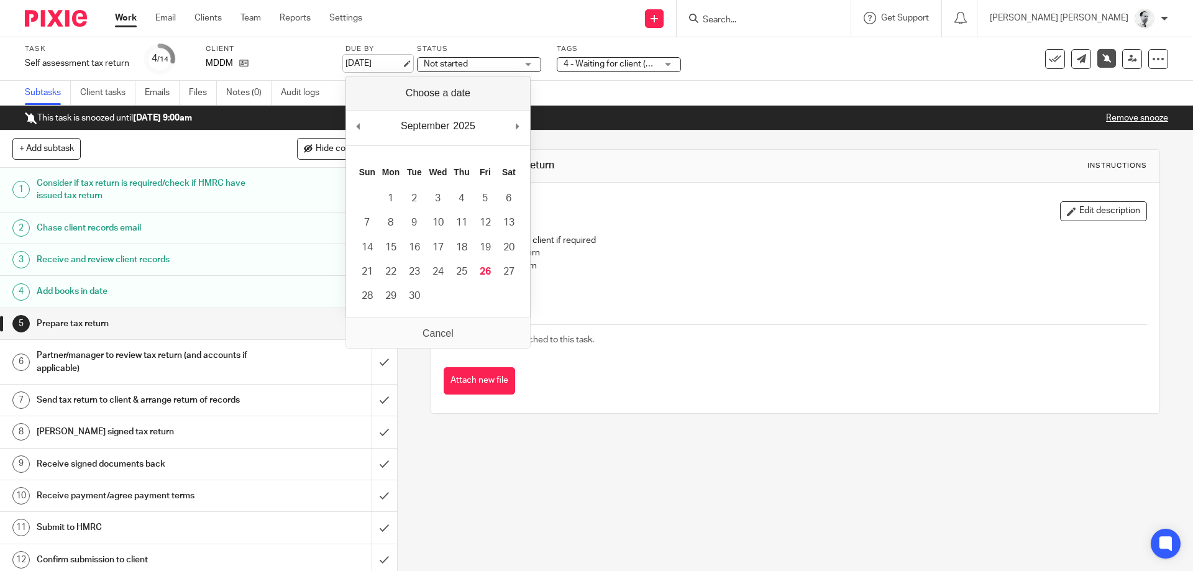
click at [367, 60] on link "[DATE]" at bounding box center [373, 63] width 56 height 13
click at [631, 62] on span "4 - Waiting for client (Queries)" at bounding box center [622, 64] width 116 height 9
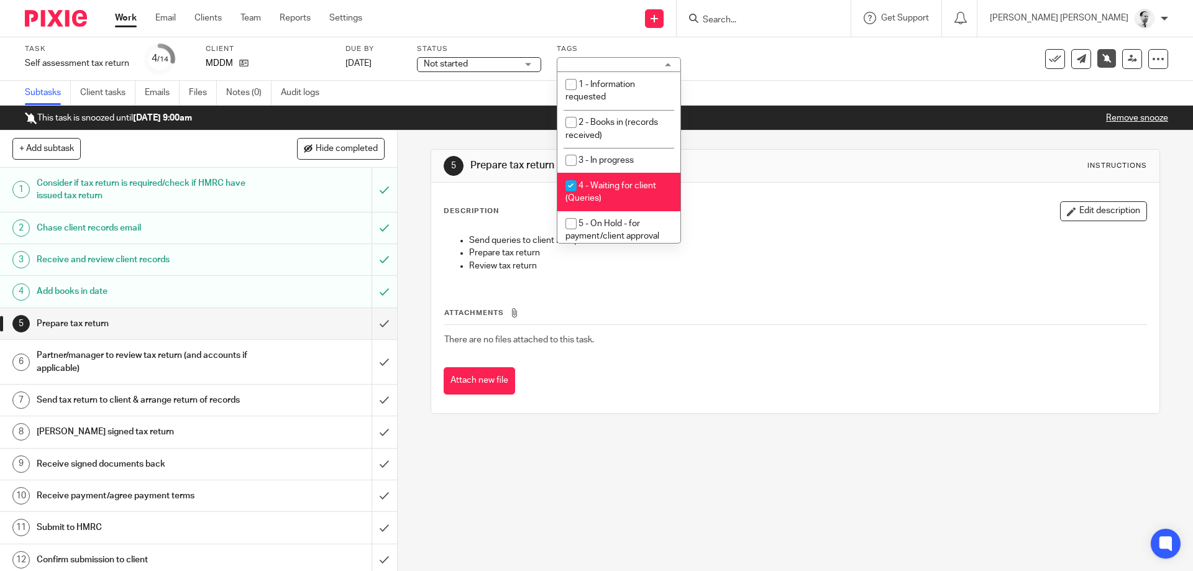
click at [635, 190] on span "4 - Waiting for client (Queries)" at bounding box center [610, 192] width 91 height 22
checkbox input "false"
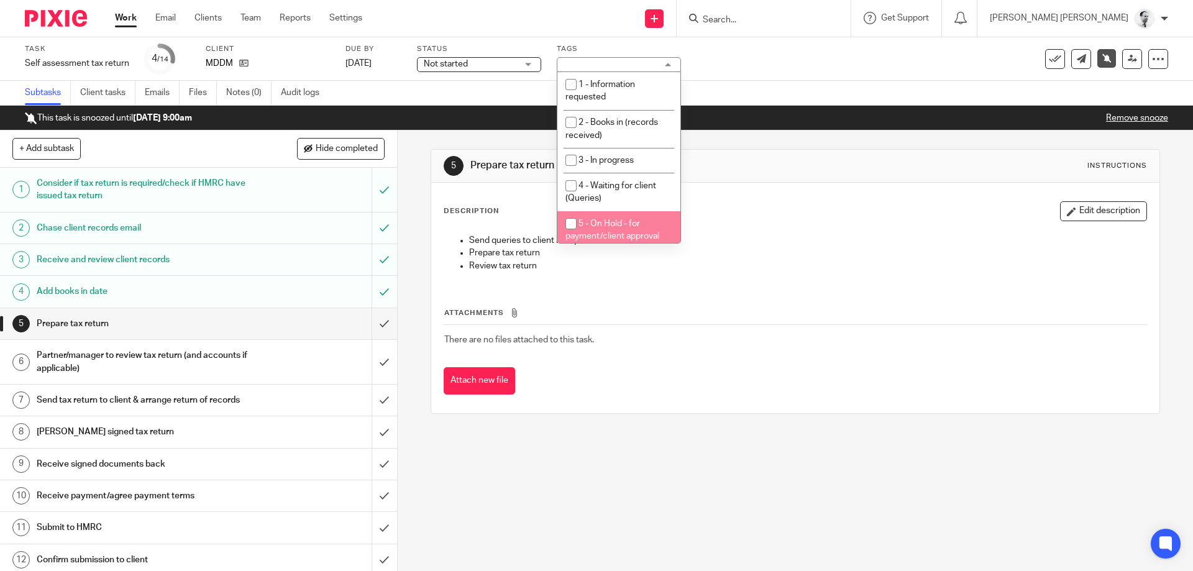
click at [631, 221] on span "5 - On Hold - for payment/client approval" at bounding box center [612, 230] width 94 height 22
checkbox input "true"
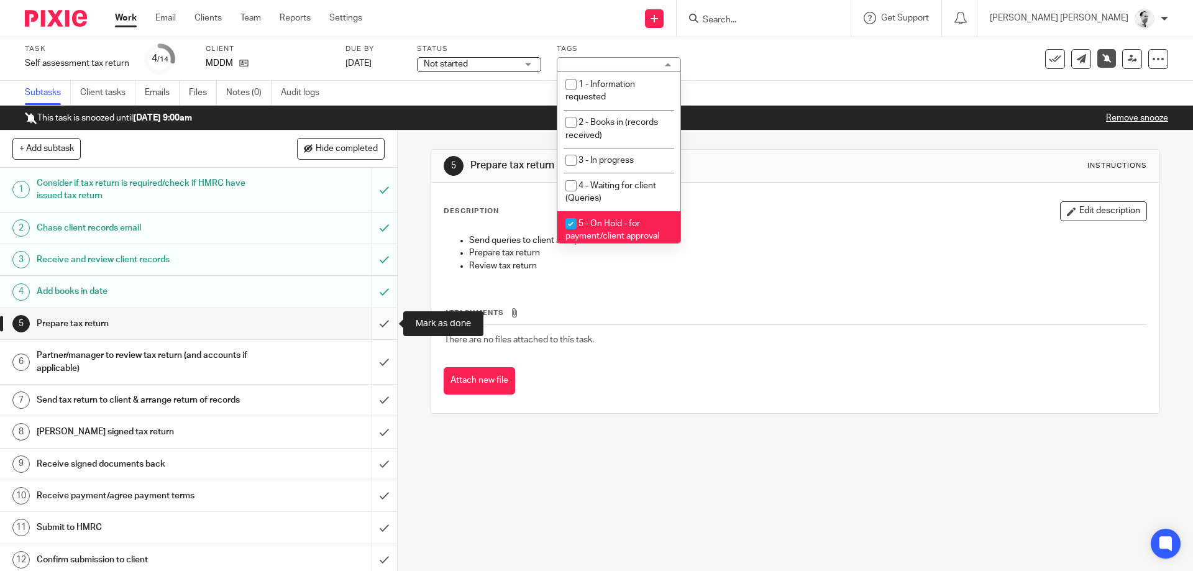
click at [388, 323] on input "submit" at bounding box center [198, 323] width 397 height 31
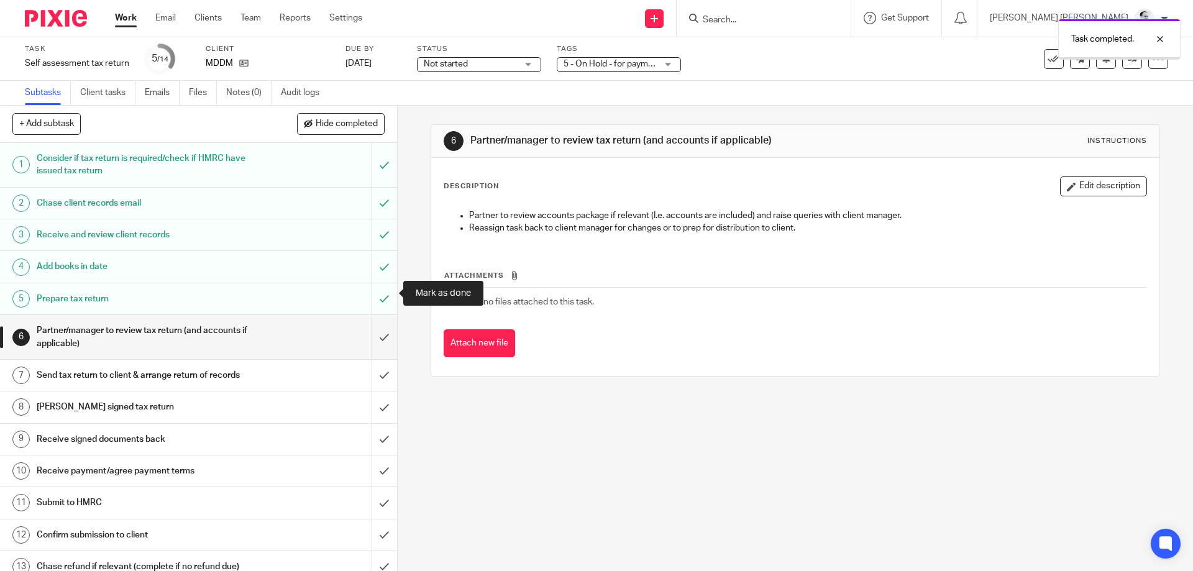
click at [382, 315] on input "submit" at bounding box center [198, 337] width 397 height 44
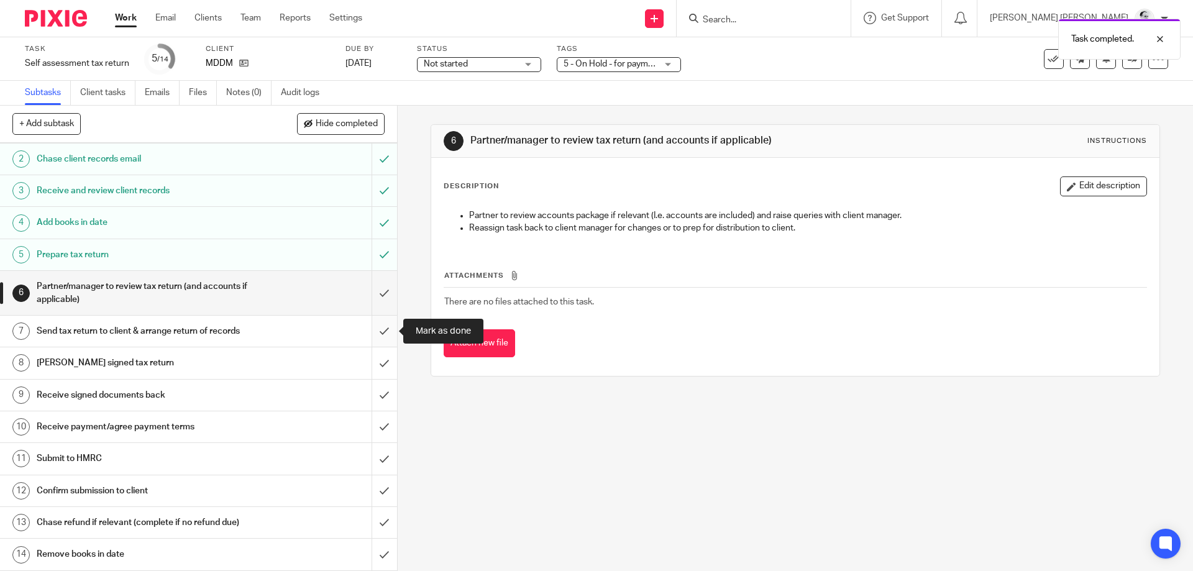
click at [380, 331] on input "submit" at bounding box center [198, 331] width 397 height 31
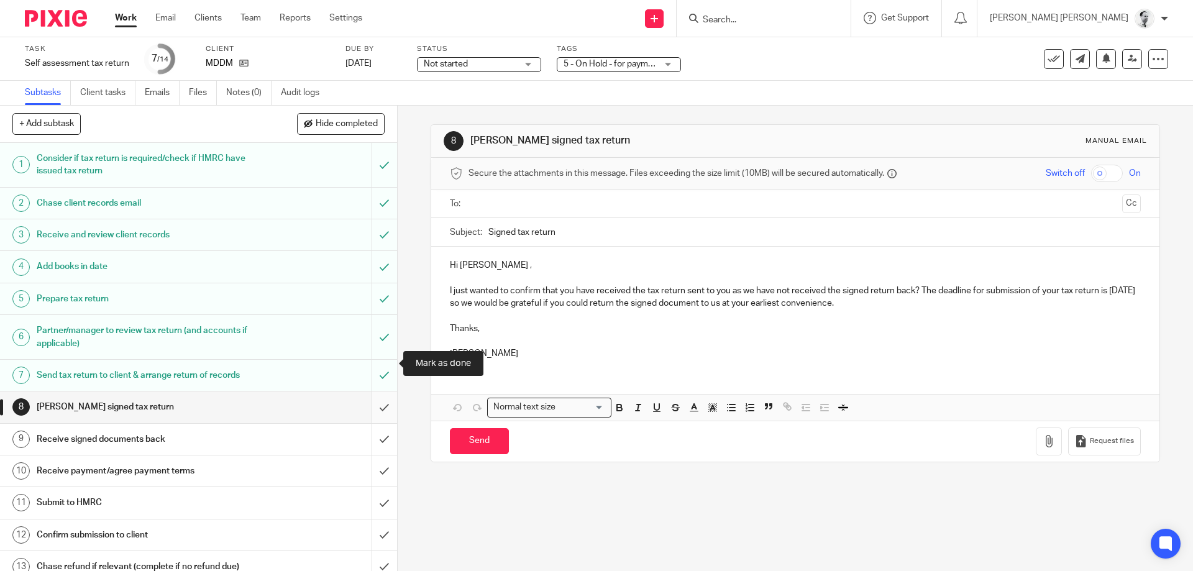
scroll to position [44, 0]
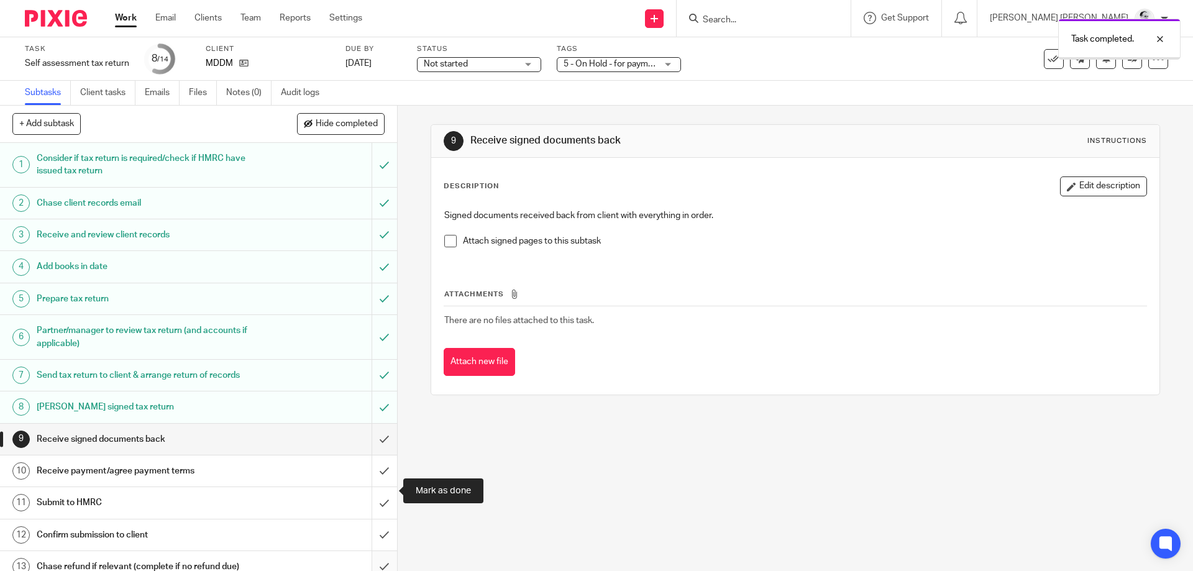
scroll to position [44, 0]
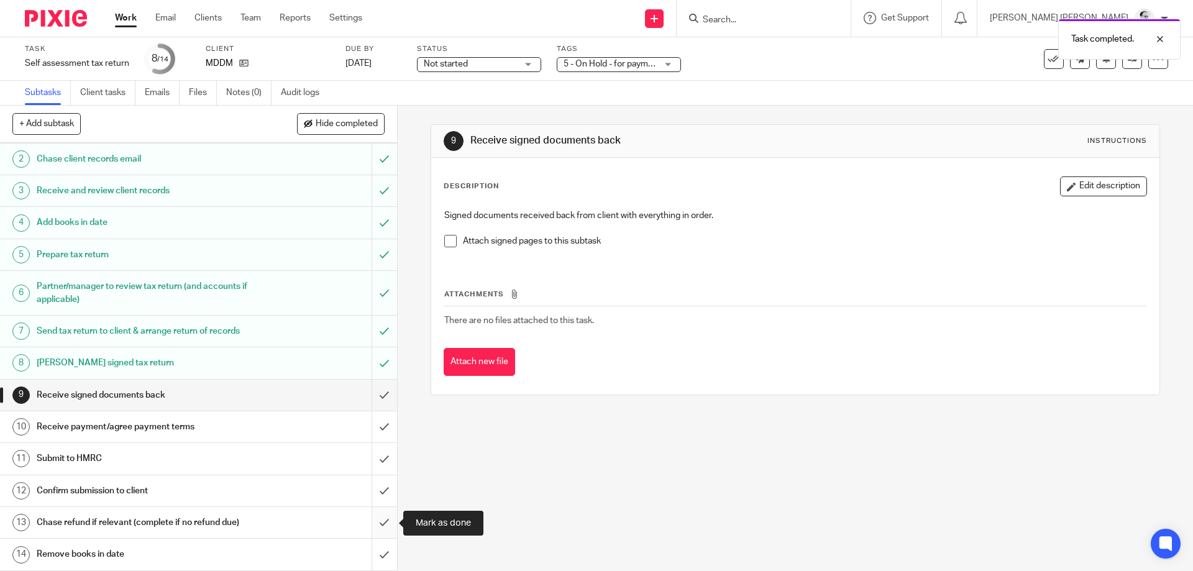
click at [382, 524] on input "submit" at bounding box center [198, 522] width 397 height 31
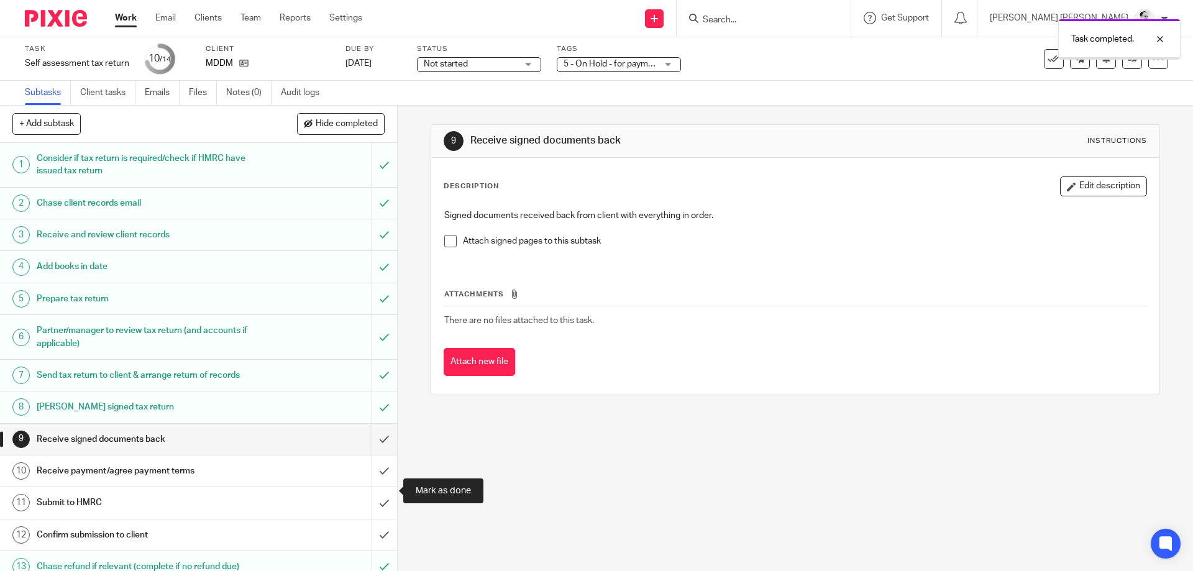
click at [387, 519] on input "submit" at bounding box center [198, 534] width 397 height 31
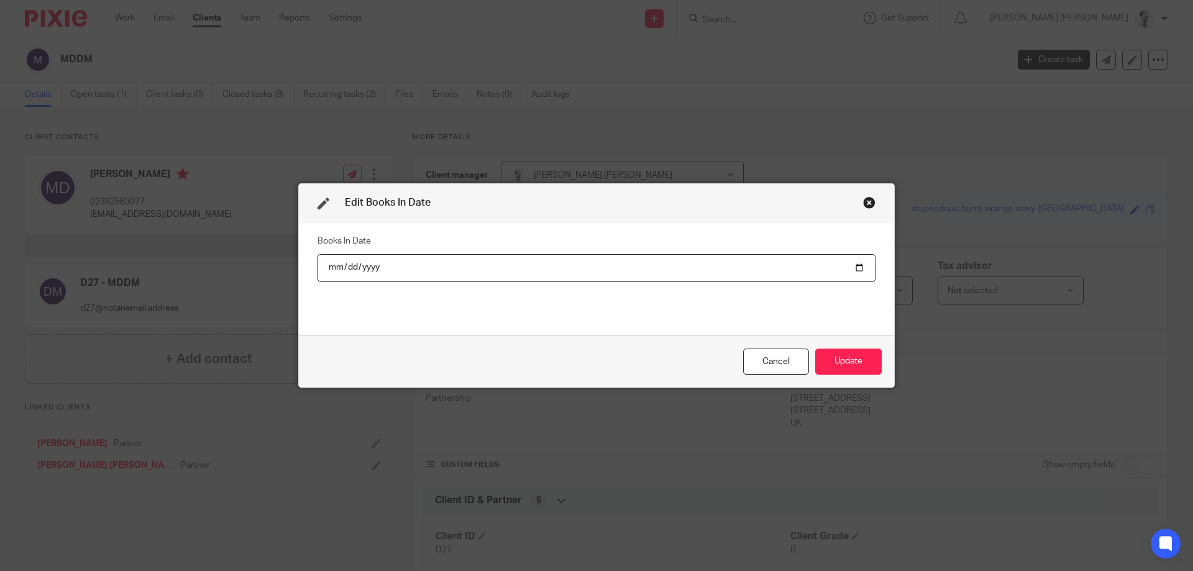
scroll to position [239, 0]
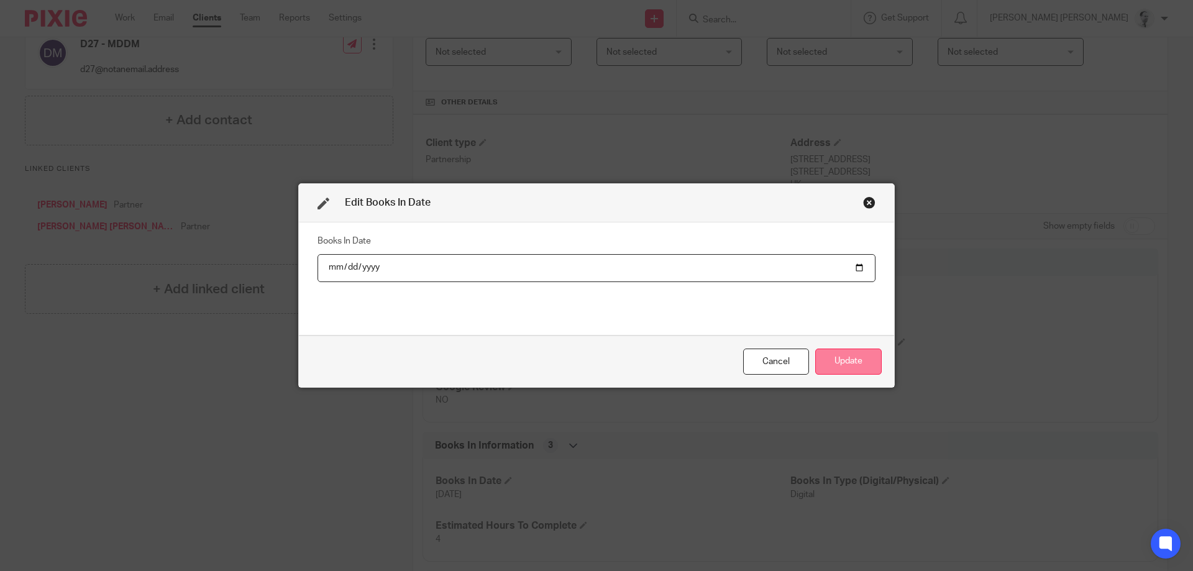
click at [869, 353] on button "Update" at bounding box center [848, 362] width 66 height 27
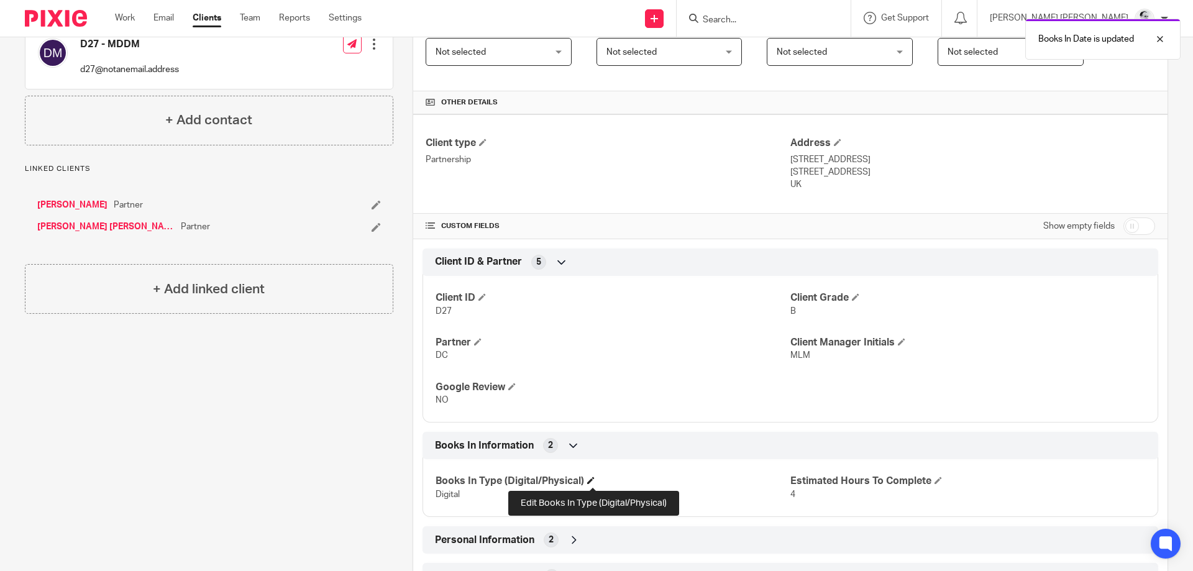
click at [590, 480] on span at bounding box center [590, 480] width 7 height 7
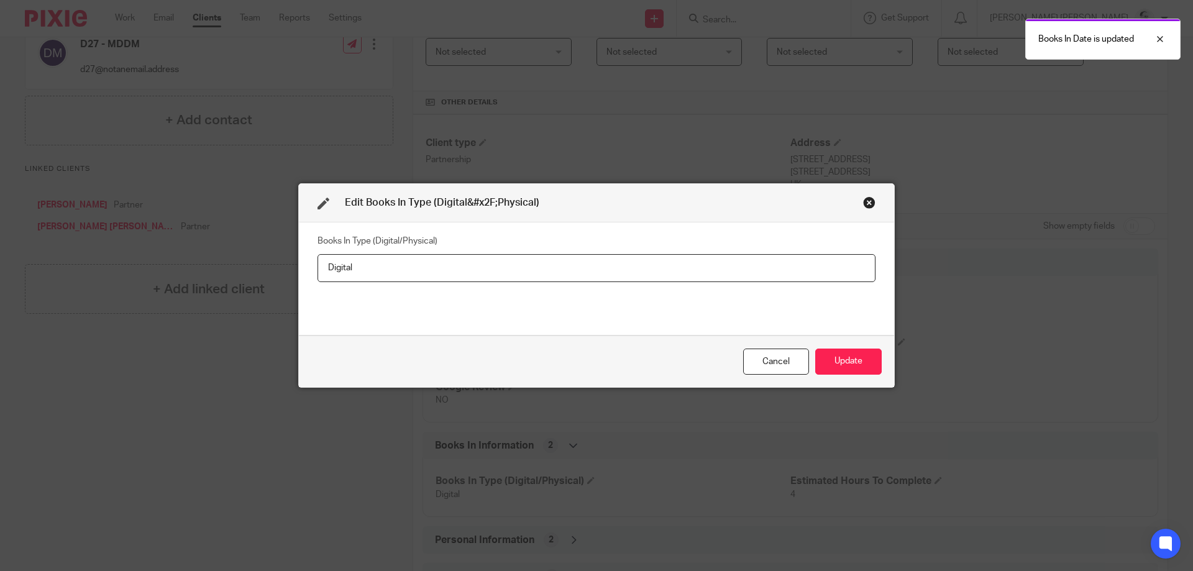
click at [318, 278] on input "Digital" at bounding box center [597, 268] width 558 height 28
click at [835, 354] on button "Update" at bounding box center [848, 362] width 66 height 27
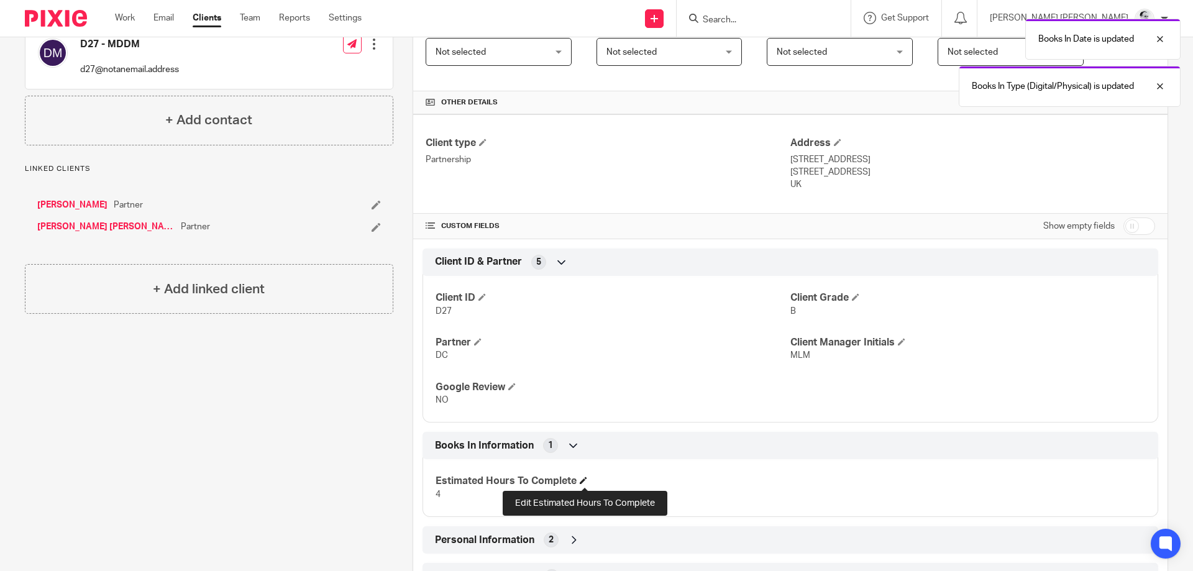
click at [584, 480] on span at bounding box center [583, 480] width 7 height 7
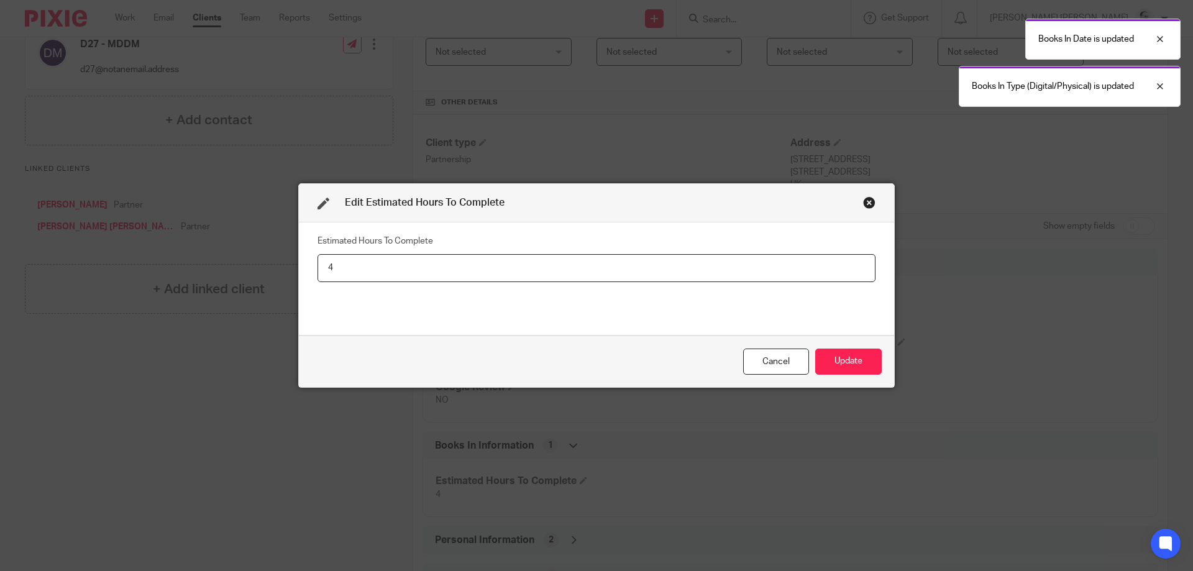
click at [318, 254] on input "4" at bounding box center [597, 268] width 558 height 28
click at [815, 349] on button "Update" at bounding box center [848, 362] width 66 height 27
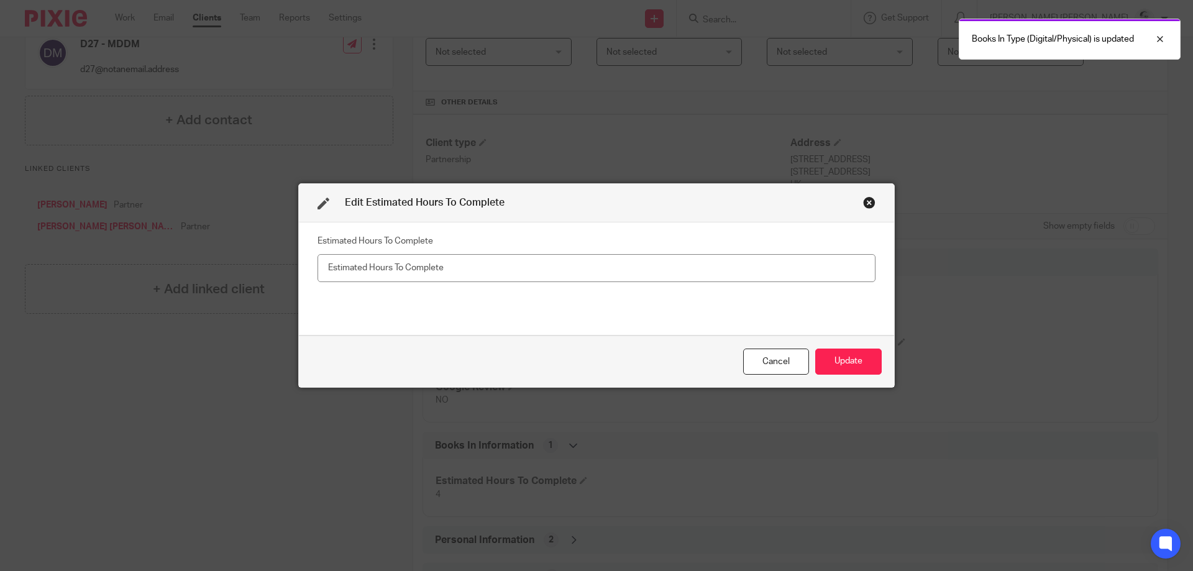
click at [864, 354] on p "MLM" at bounding box center [967, 355] width 355 height 12
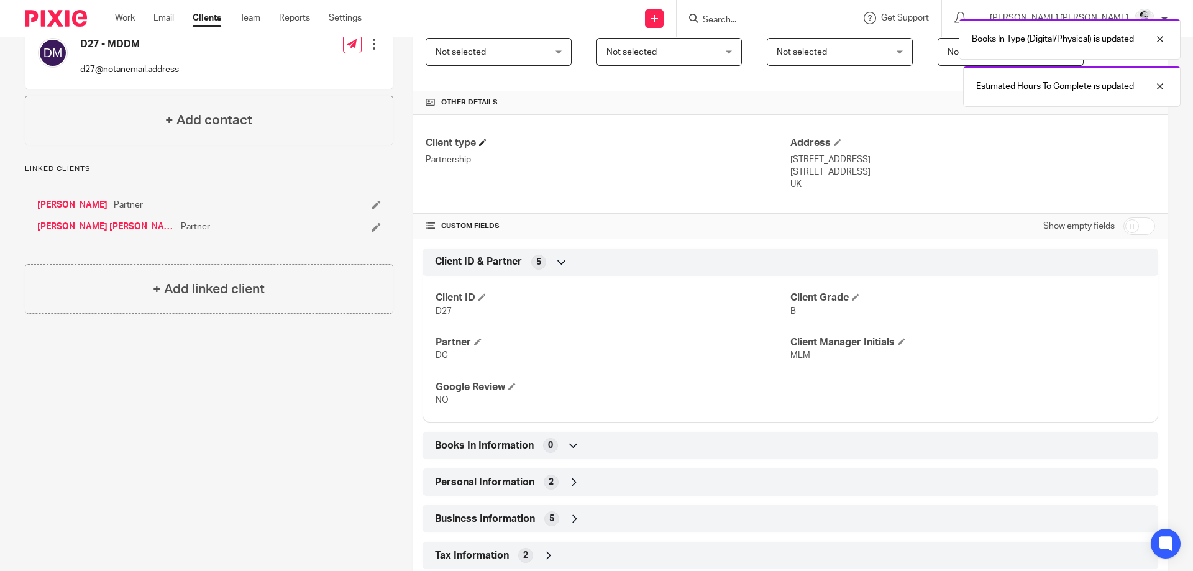
scroll to position [0, 0]
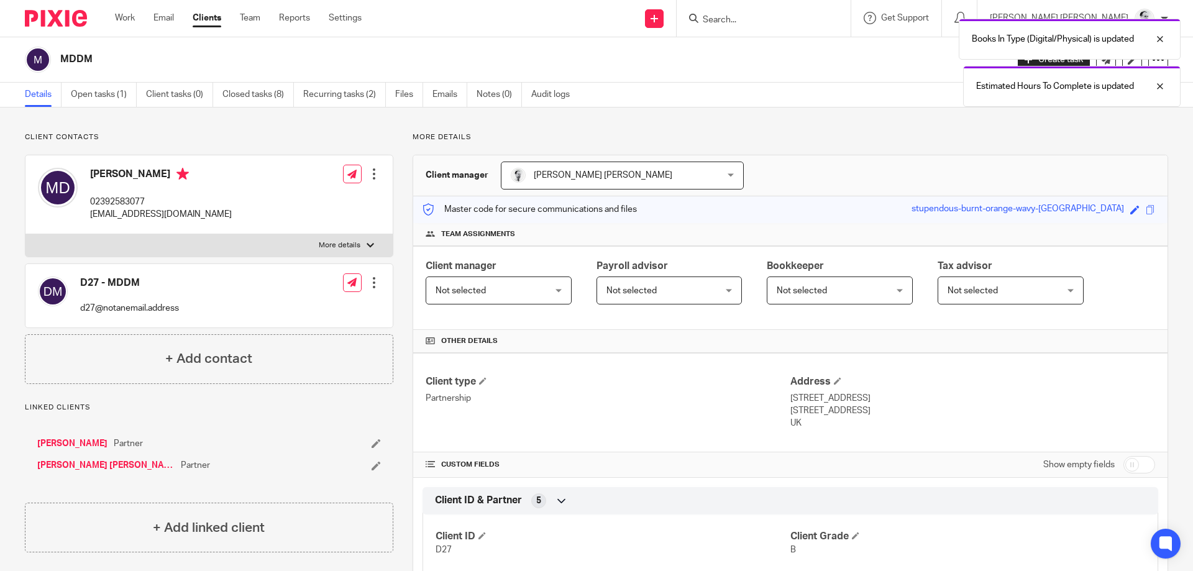
click at [103, 81] on div "MDDM Create task Update from Companies House Export data Merge Archive client D…" at bounding box center [596, 59] width 1193 height 45
click at [107, 91] on link "Open tasks (1)" at bounding box center [104, 95] width 66 height 24
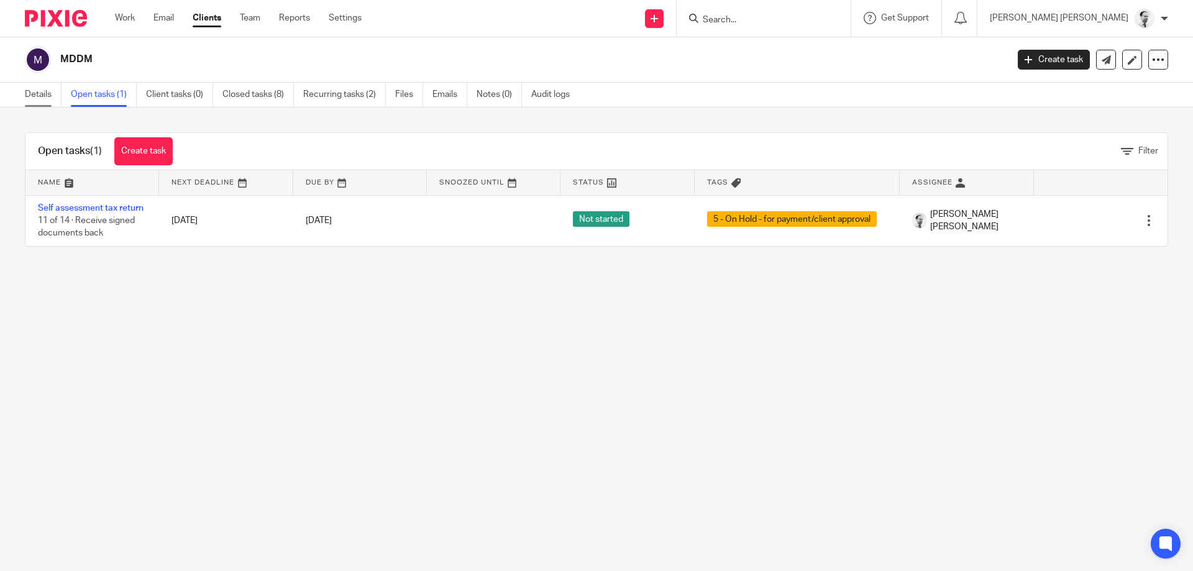
click at [40, 90] on link "Details" at bounding box center [43, 95] width 37 height 24
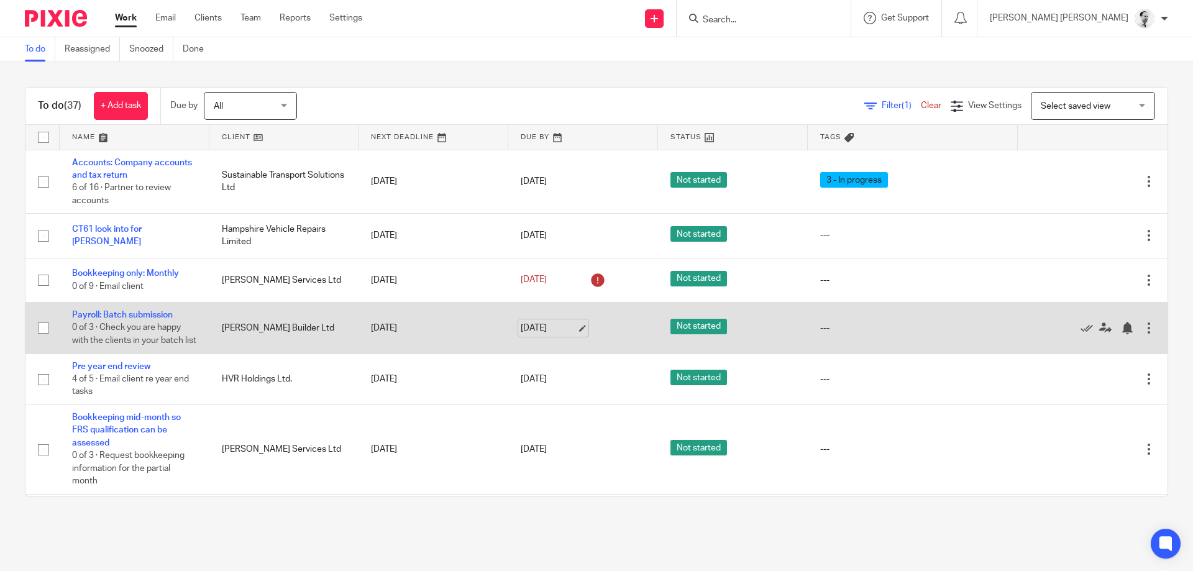
click at [542, 328] on link "[DATE]" at bounding box center [549, 328] width 56 height 13
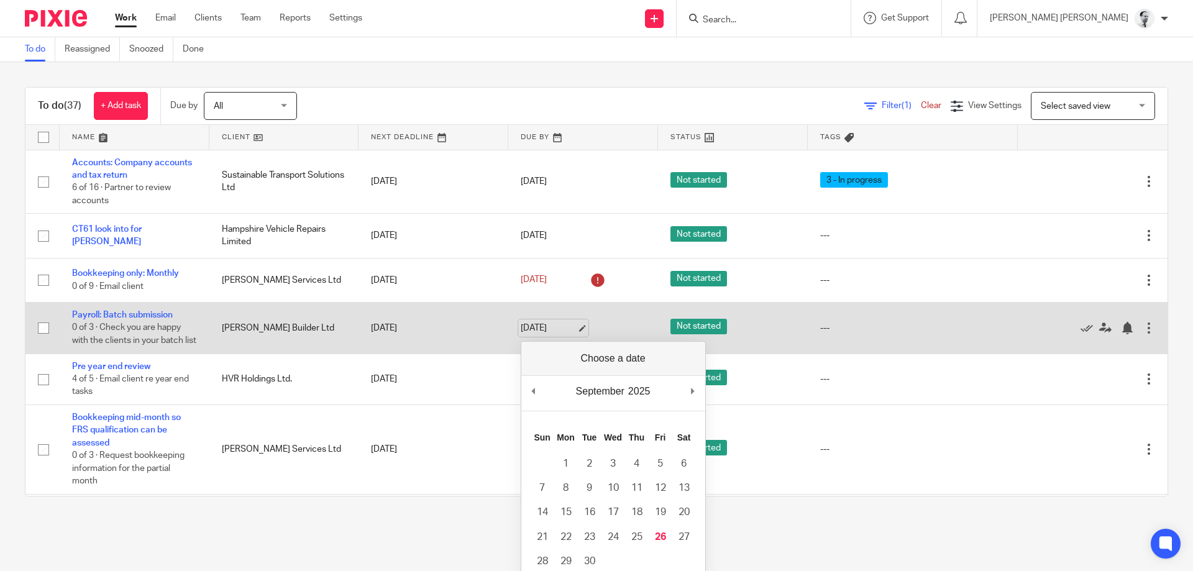
click at [542, 328] on link "[DATE]" at bounding box center [549, 328] width 56 height 13
click at [534, 327] on link "[DATE]" at bounding box center [549, 328] width 56 height 13
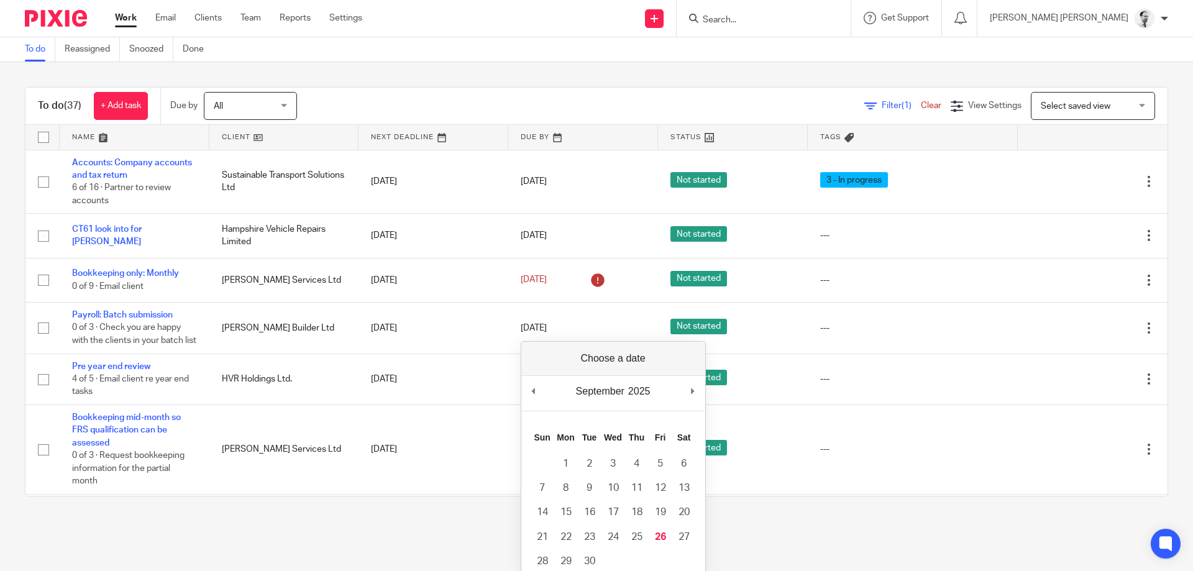
click at [444, 508] on div "To do (37) + Add task Due by All All [DATE] [DATE] This week Next week This mon…" at bounding box center [596, 291] width 1193 height 459
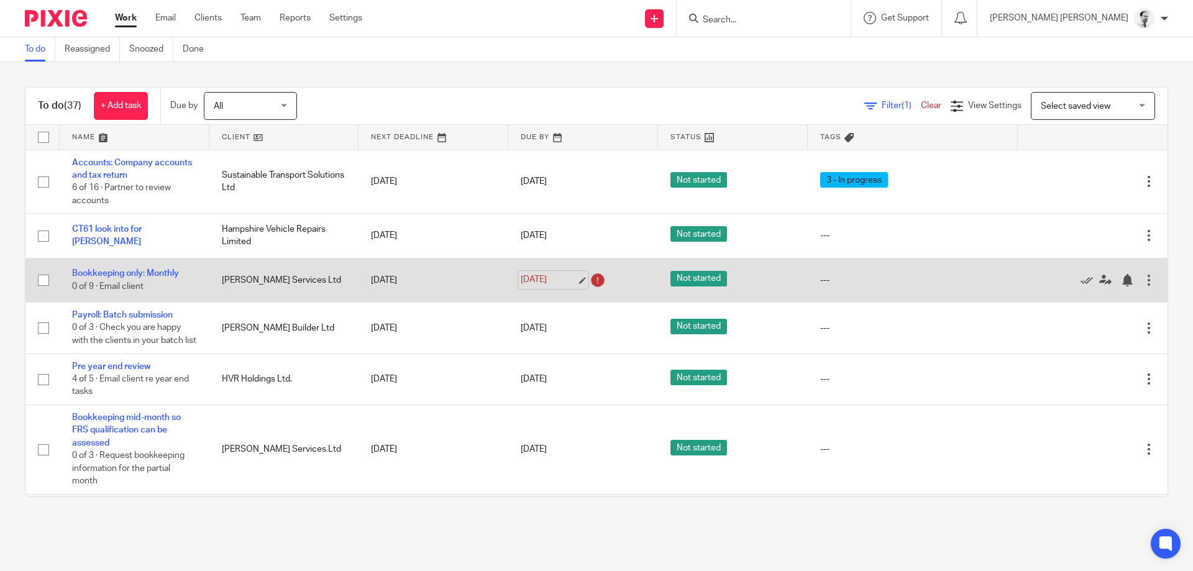
click at [546, 285] on link "[DATE]" at bounding box center [549, 279] width 56 height 13
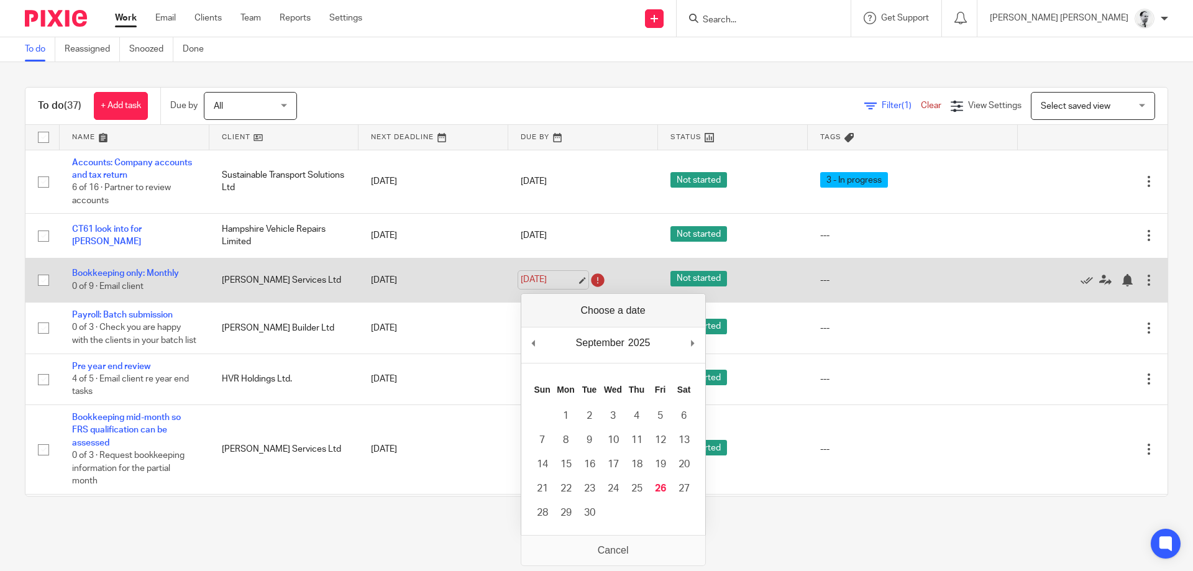
click at [544, 284] on link "[DATE]" at bounding box center [549, 279] width 56 height 13
click at [1089, 276] on icon at bounding box center [1087, 280] width 12 height 12
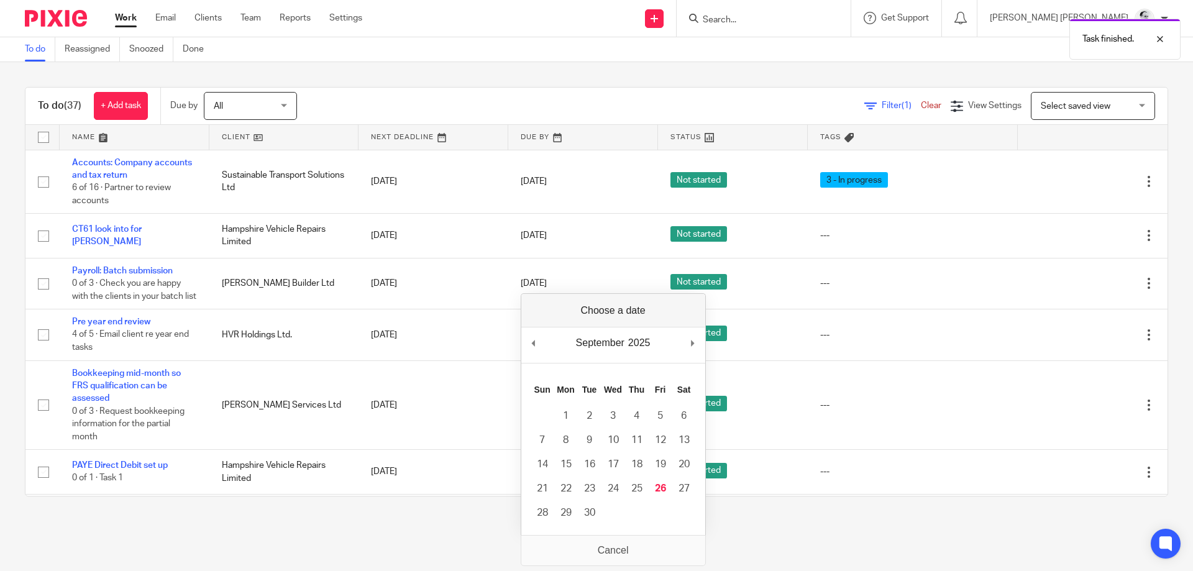
click at [446, 562] on main "To do Reassigned Snoozed Done To do (37) + Add task Due by All All Today Tomorr…" at bounding box center [596, 285] width 1193 height 571
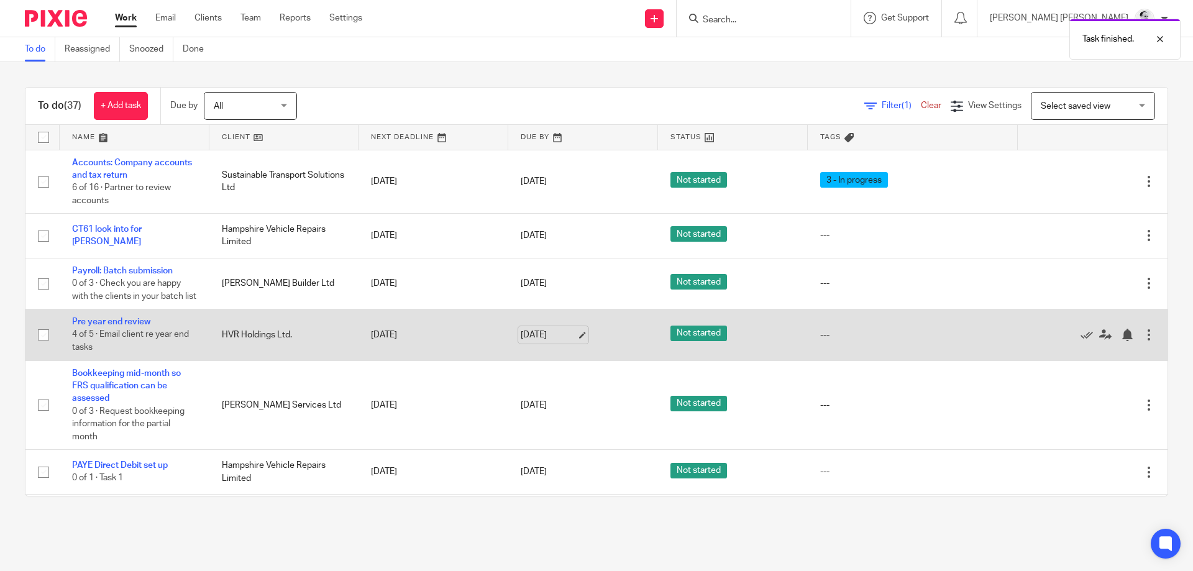
click at [557, 336] on link "[DATE]" at bounding box center [549, 335] width 56 height 13
click at [1124, 334] on div at bounding box center [1127, 335] width 12 height 12
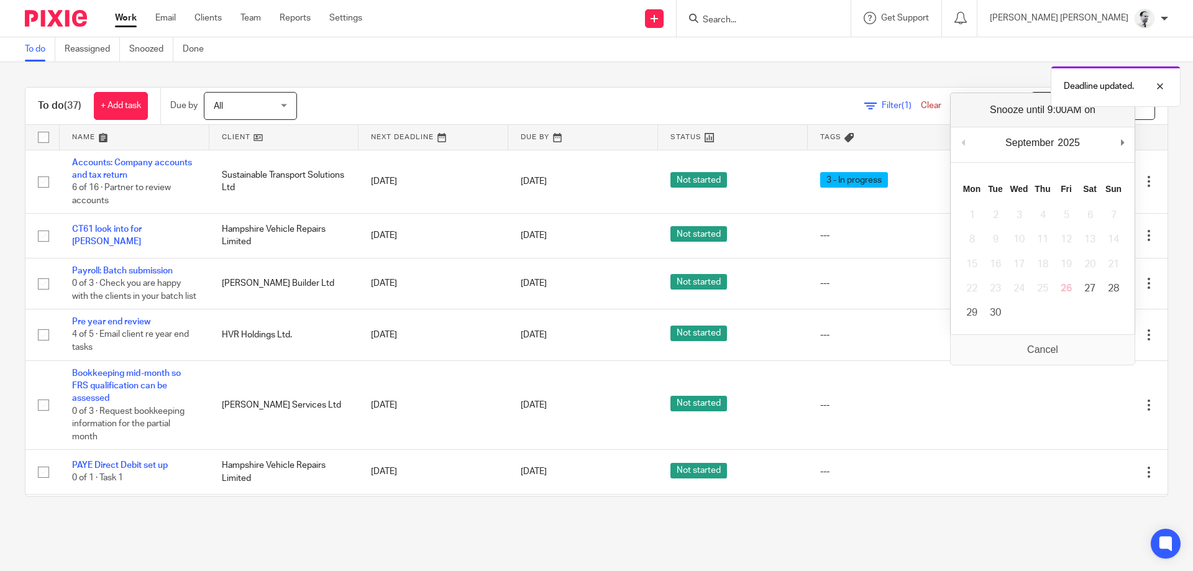
click at [1126, 132] on div "September January February March April May June July August September October N…" at bounding box center [1043, 144] width 184 height 35
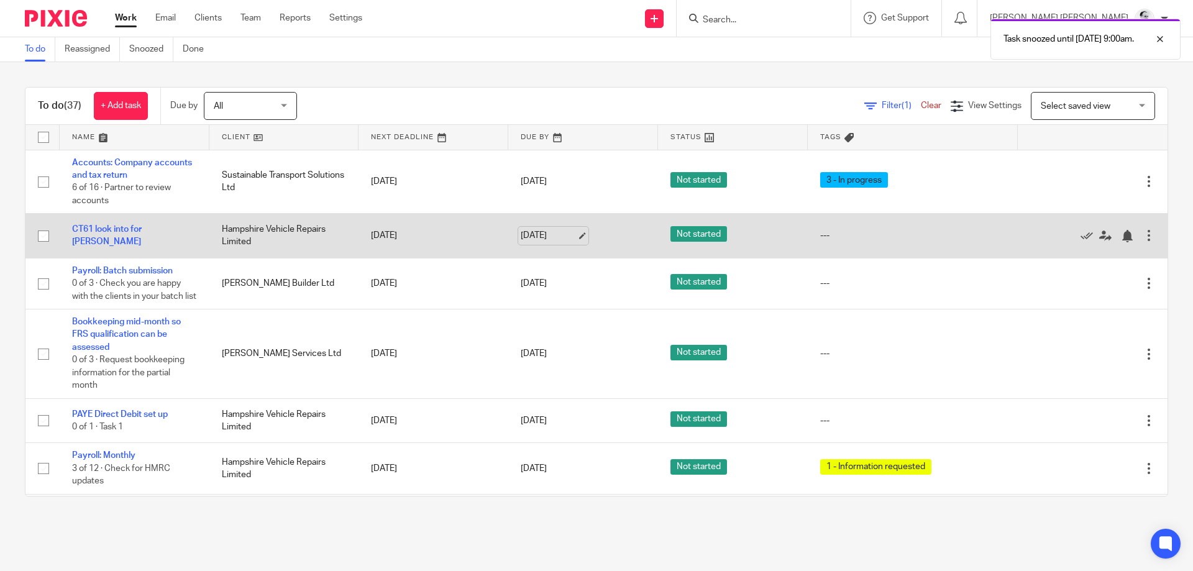
click at [560, 239] on link "[DATE]" at bounding box center [549, 235] width 56 height 13
click at [1130, 239] on div at bounding box center [1127, 236] width 12 height 12
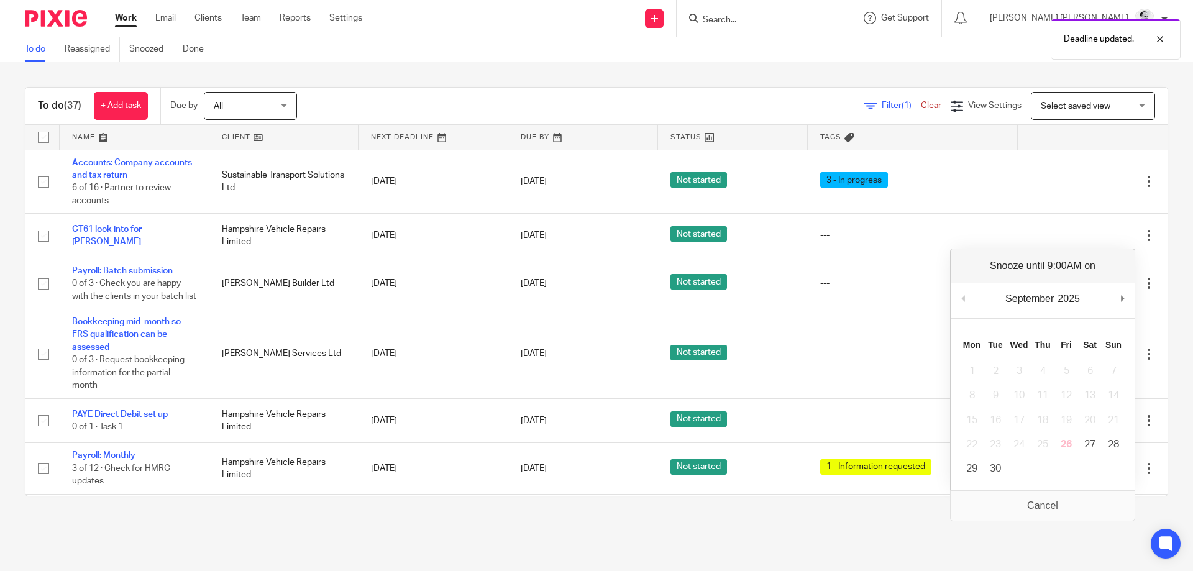
click at [1117, 296] on div "September January February March April May June July August September October N…" at bounding box center [1043, 300] width 184 height 35
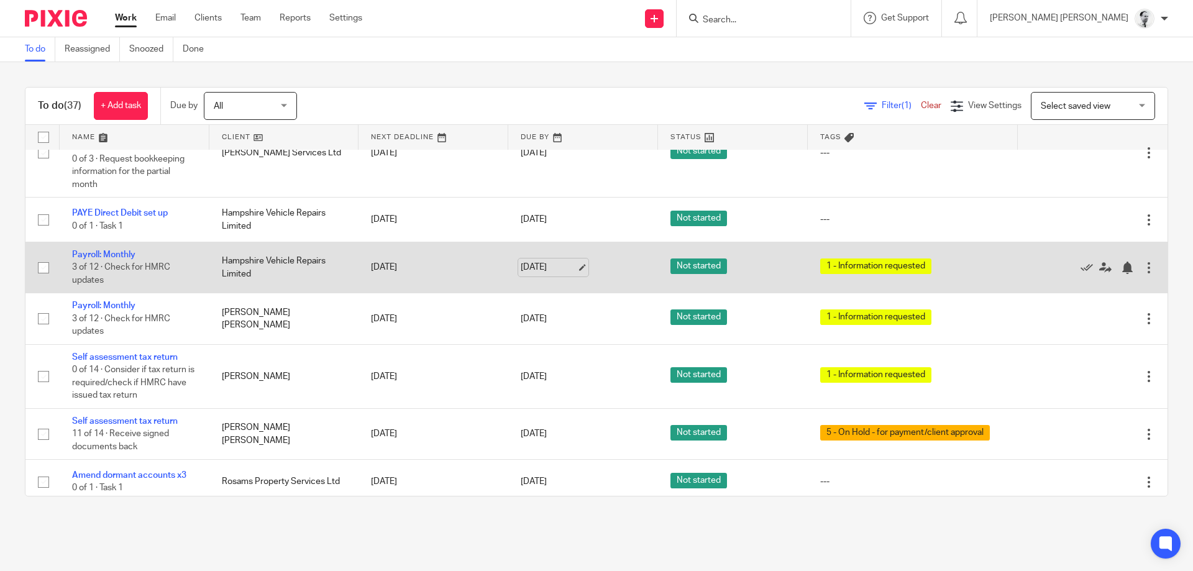
scroll to position [209, 0]
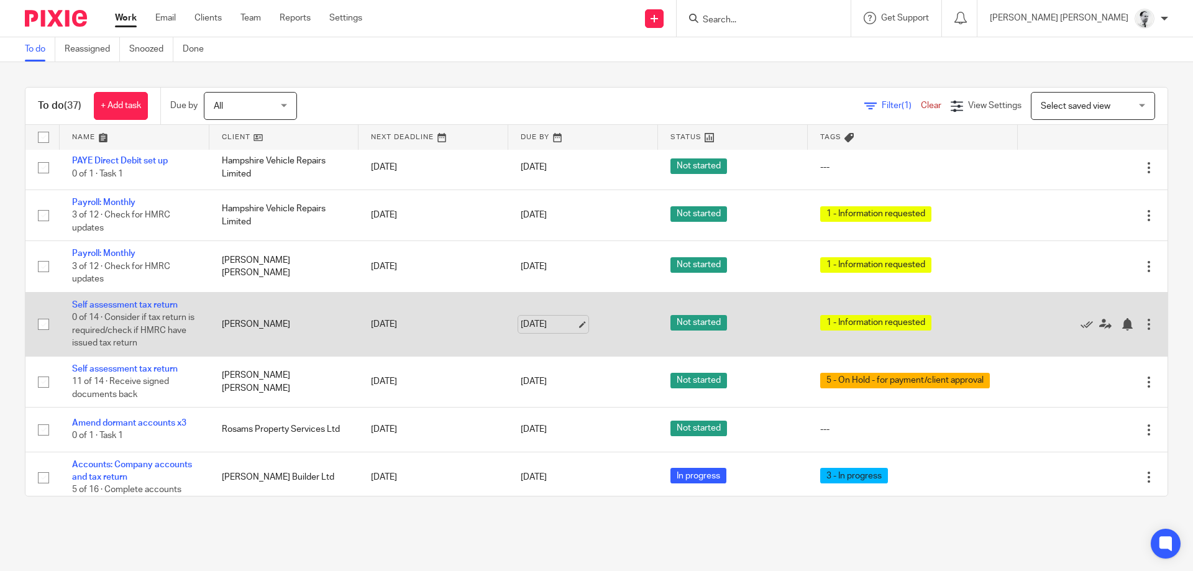
click at [545, 328] on link "30 Sep 2025" at bounding box center [549, 324] width 56 height 13
click at [543, 324] on link "31 Oct 2025" at bounding box center [549, 324] width 56 height 13
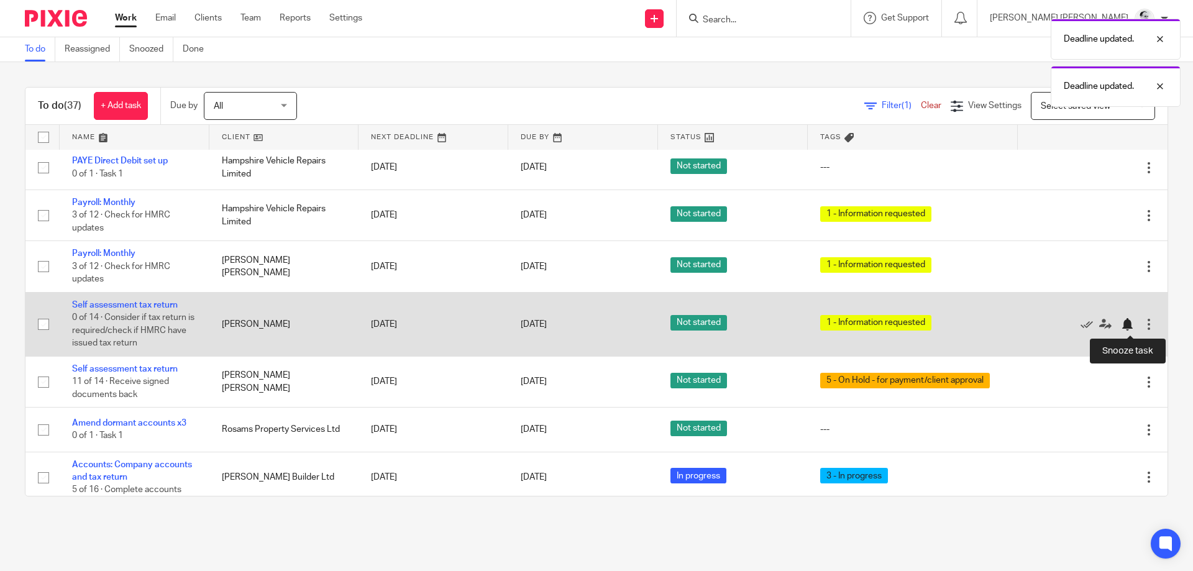
click at [1128, 324] on div at bounding box center [1127, 324] width 12 height 12
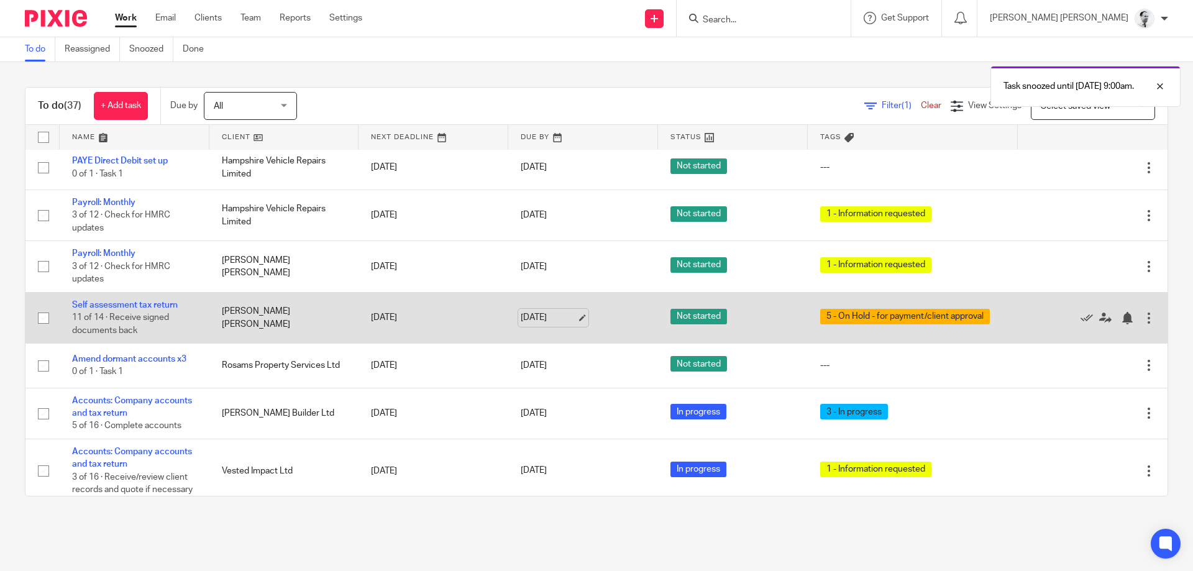
click at [548, 317] on link "30 Sep 2025" at bounding box center [549, 317] width 56 height 13
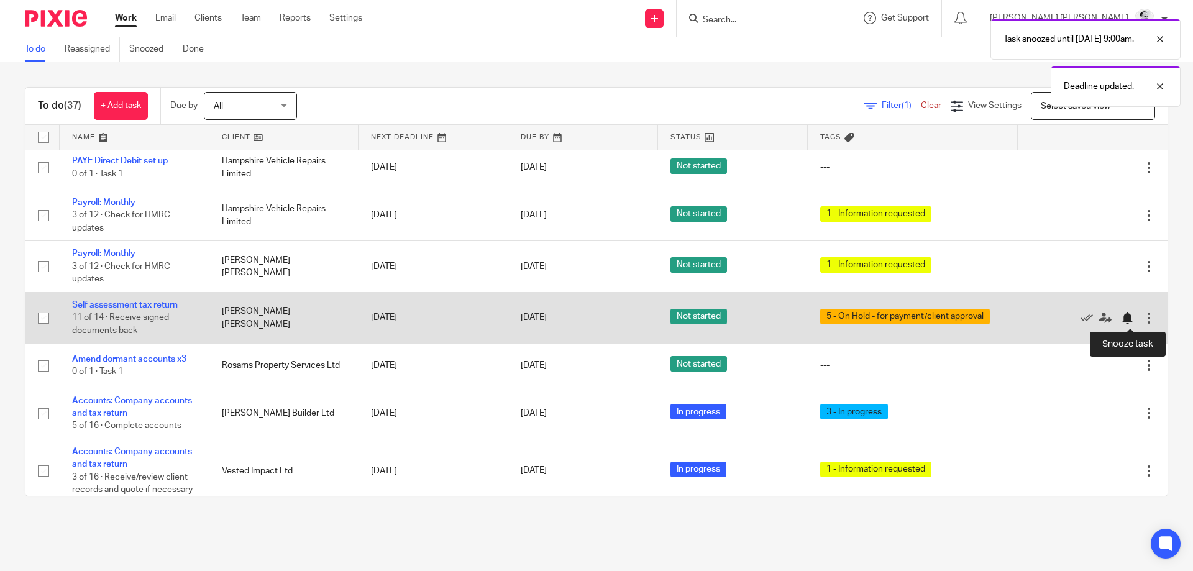
click at [1130, 321] on div at bounding box center [1127, 318] width 12 height 12
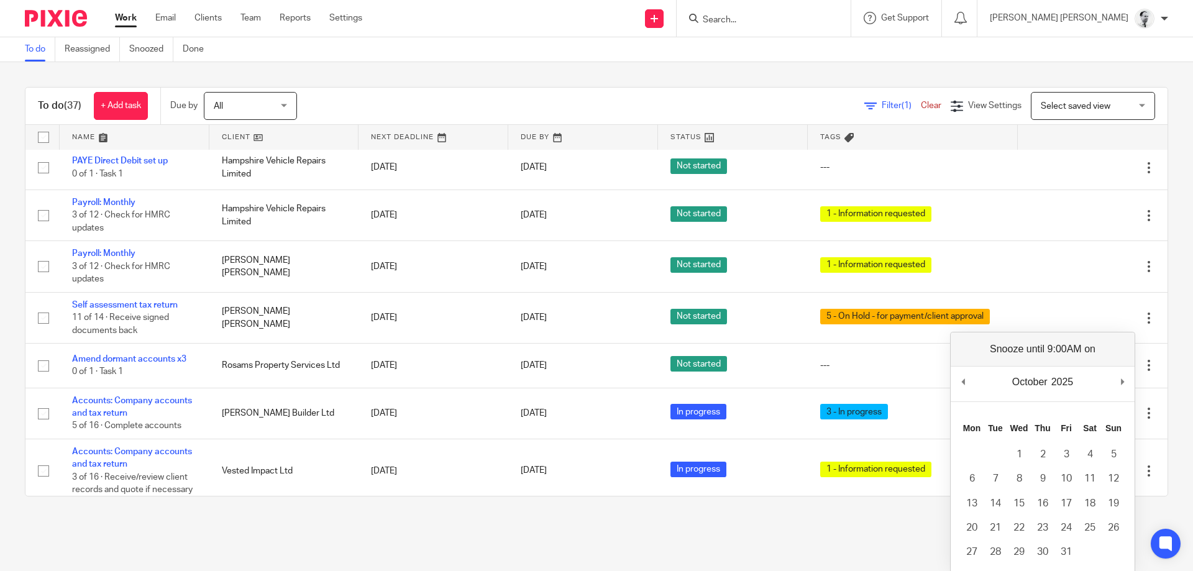
click at [733, 554] on main "To do Reassigned Snoozed Done To do (37) + Add task Due by All All Today Tomorr…" at bounding box center [596, 285] width 1193 height 571
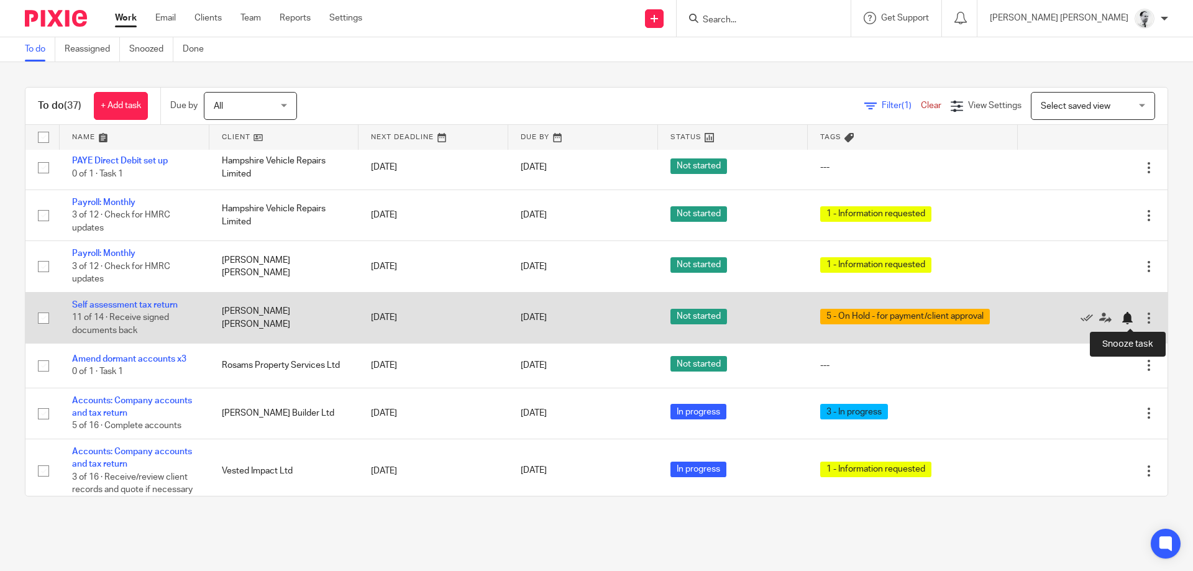
click at [1126, 317] on div at bounding box center [1127, 318] width 12 height 12
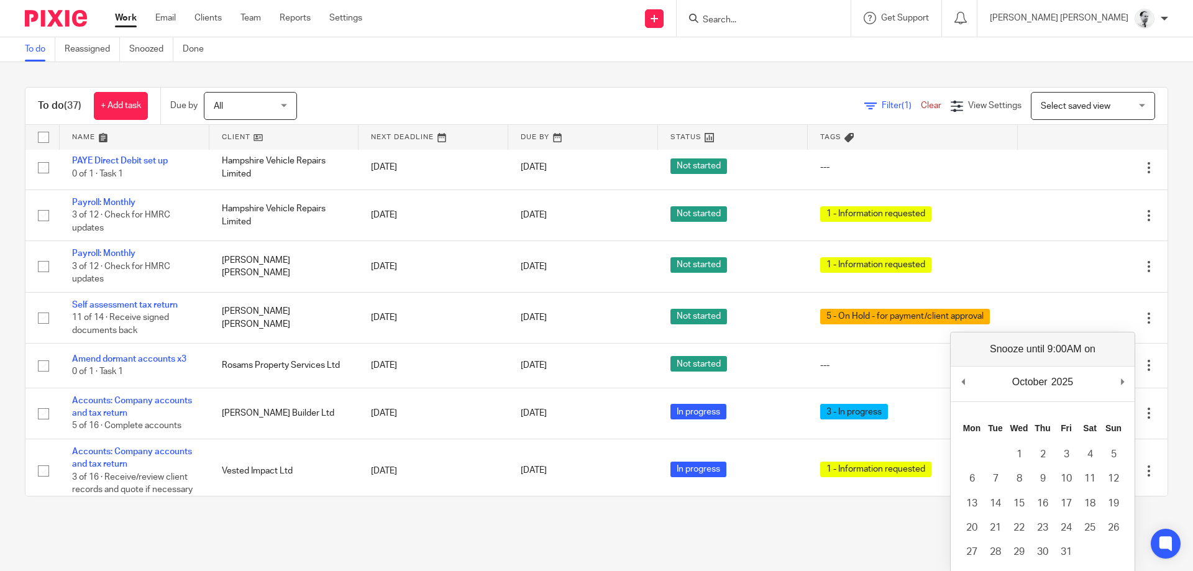
click at [1133, 380] on div "October January February March April May June July August September October Nov…" at bounding box center [1043, 384] width 184 height 35
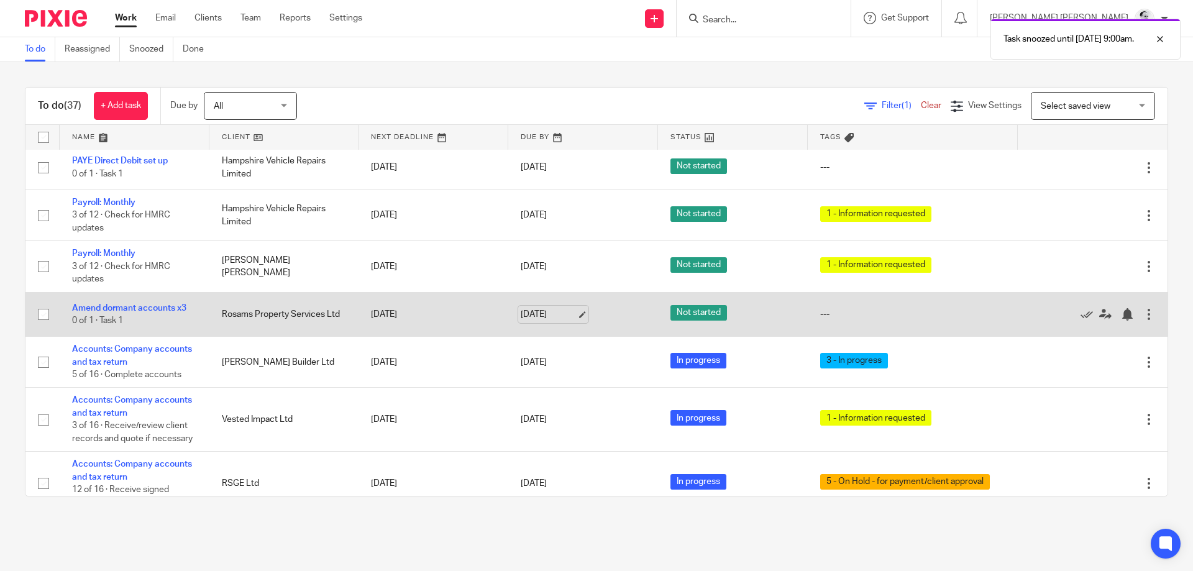
click at [548, 308] on link "30 Sep 2025" at bounding box center [549, 314] width 56 height 13
click at [535, 311] on link "31 Oct 2025" at bounding box center [549, 314] width 56 height 13
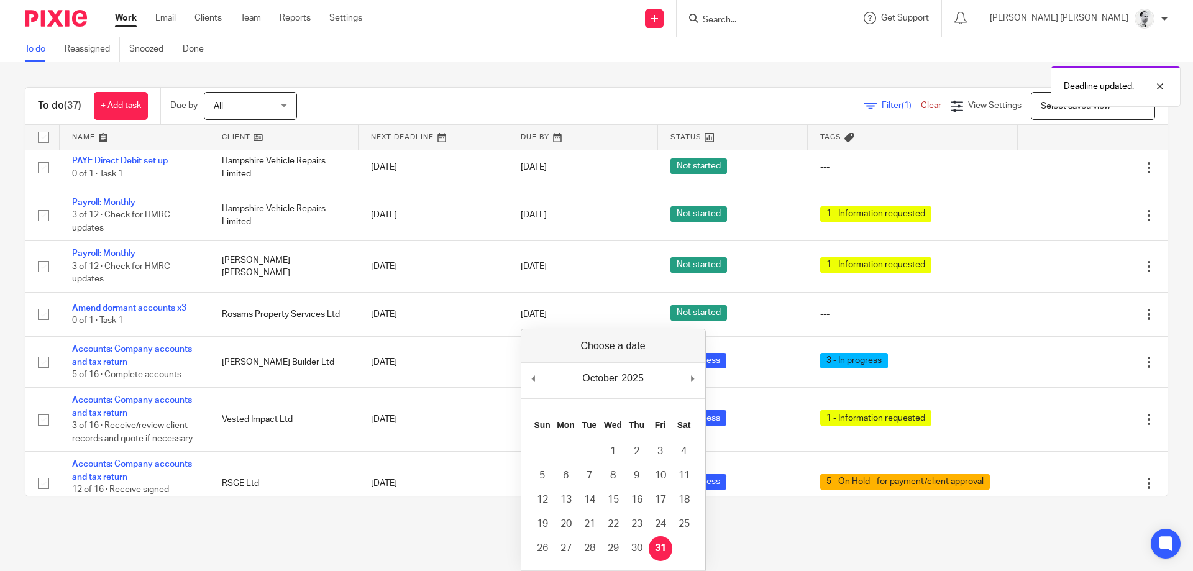
click at [690, 383] on div "October January February March April May June July August September October Nov…" at bounding box center [613, 380] width 184 height 35
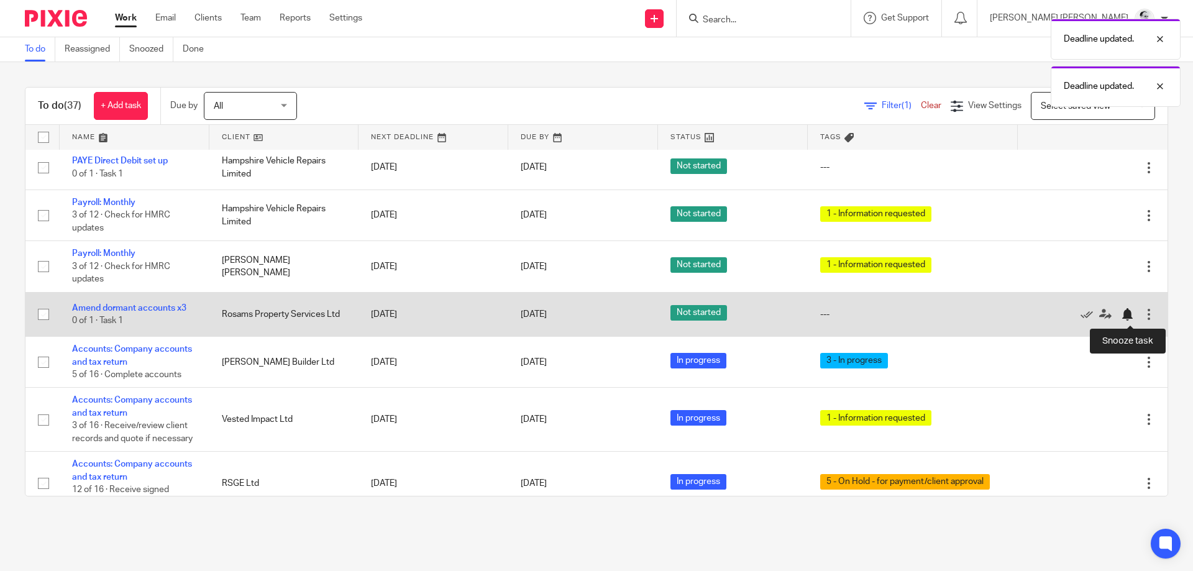
click at [1127, 316] on div at bounding box center [1127, 314] width 12 height 12
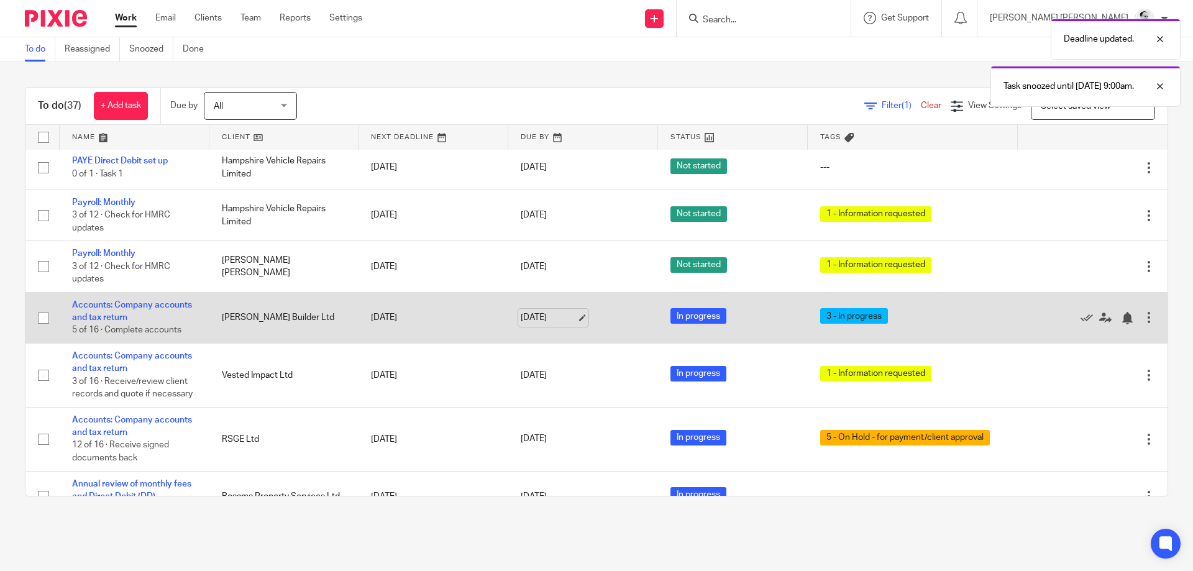
click at [559, 319] on link "[DATE]" at bounding box center [549, 317] width 56 height 13
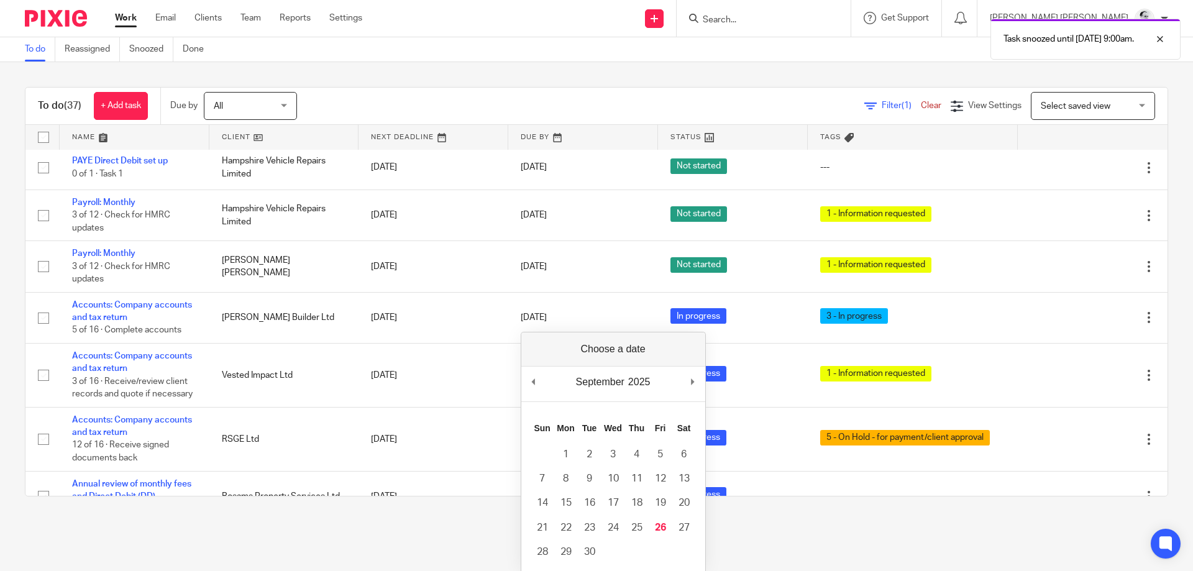
drag, startPoint x: 690, startPoint y: 373, endPoint x: 693, endPoint y: 380, distance: 6.9
click at [690, 373] on div "September January February March April May June July August September October N…" at bounding box center [613, 384] width 184 height 35
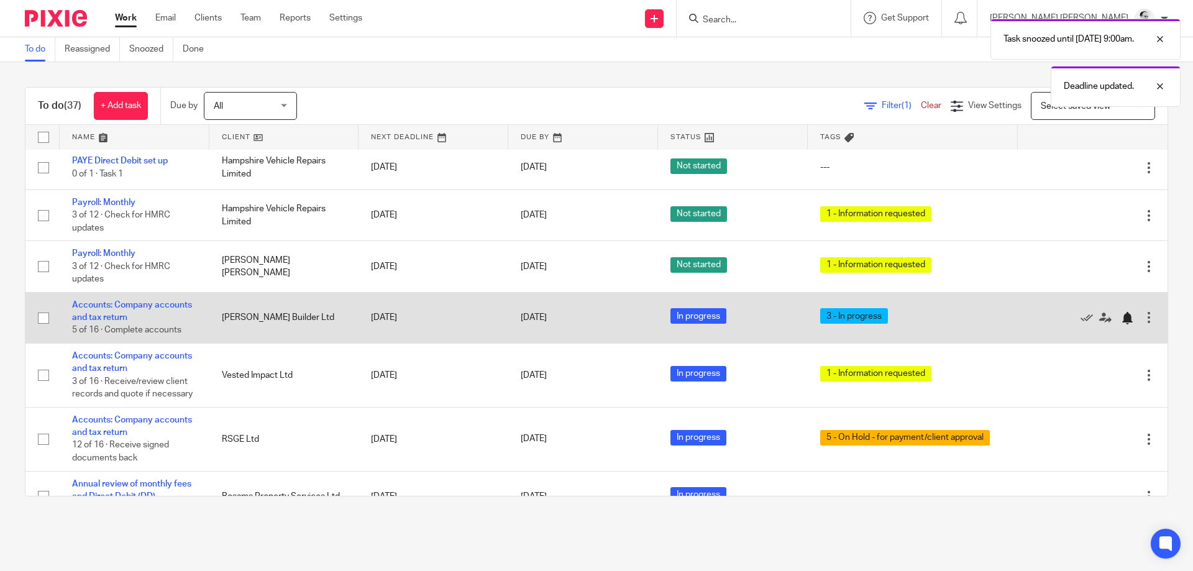
click at [1137, 313] on div at bounding box center [1130, 317] width 19 height 12
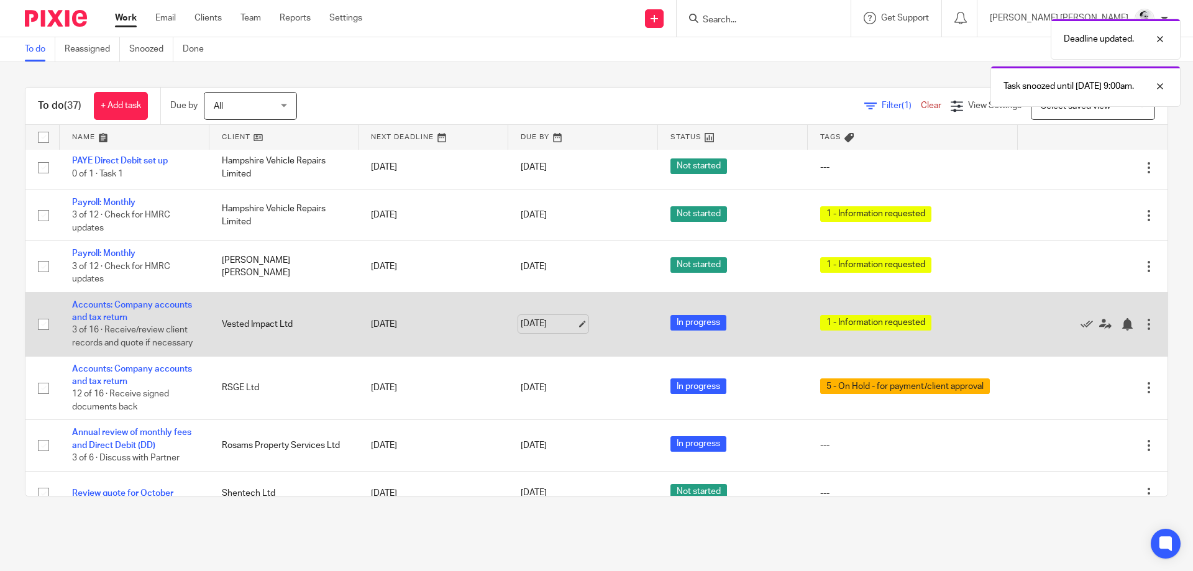
click at [551, 318] on link "[DATE]" at bounding box center [549, 324] width 56 height 13
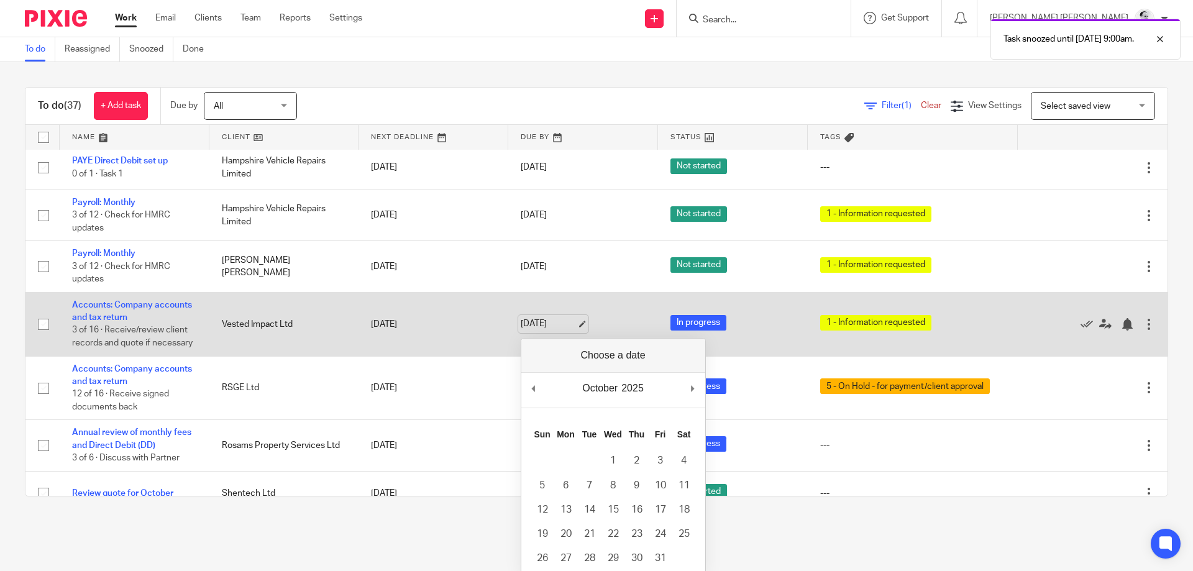
click at [548, 327] on link "[DATE]" at bounding box center [549, 324] width 56 height 13
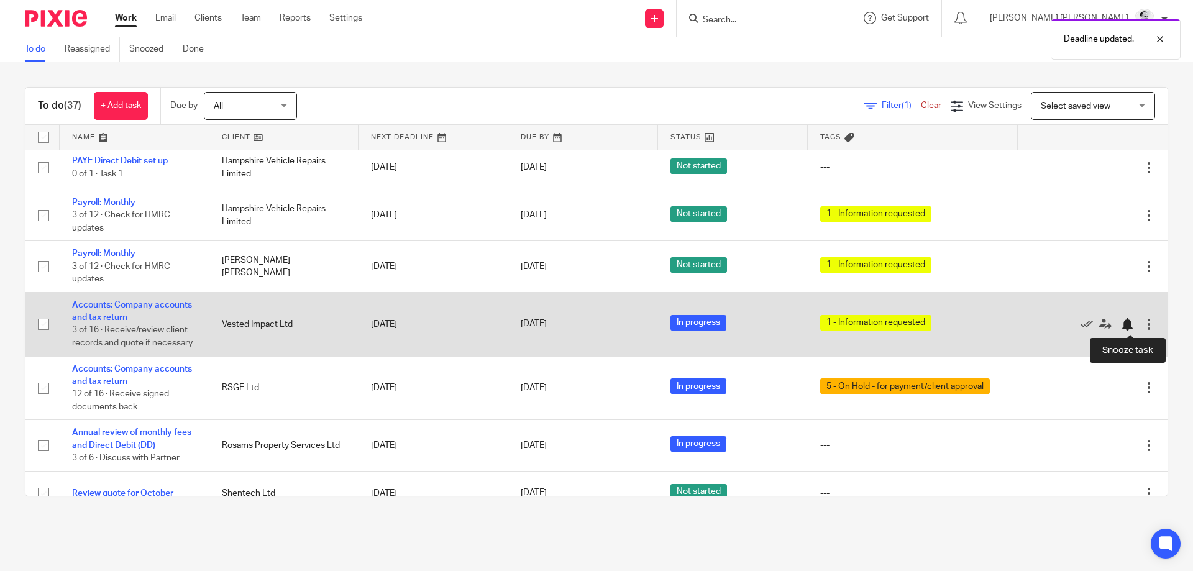
click at [1125, 326] on div at bounding box center [1127, 324] width 12 height 12
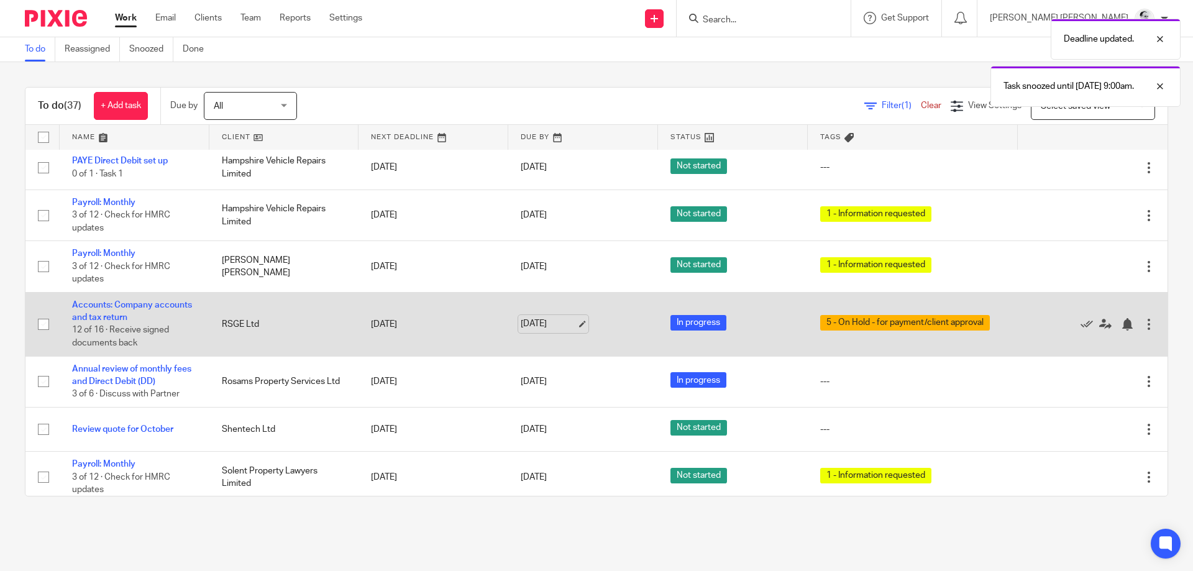
click at [554, 326] on link "[DATE]" at bounding box center [549, 324] width 56 height 13
click at [1132, 318] on div "Edit task Delete" at bounding box center [1092, 323] width 125 height 31
click at [1126, 331] on div at bounding box center [1127, 324] width 12 height 12
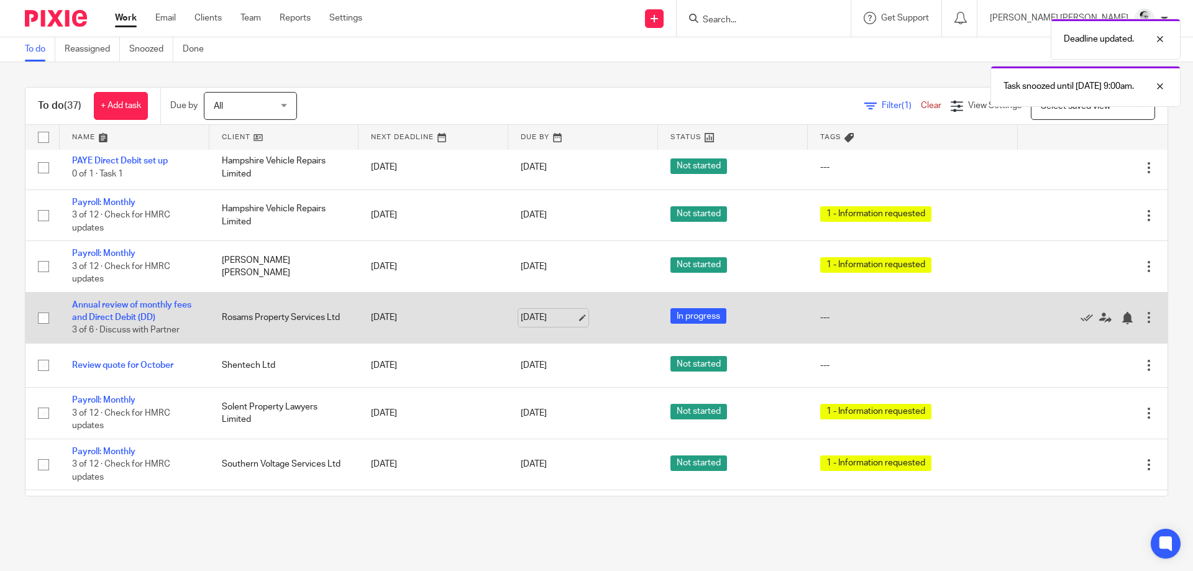
click at [556, 318] on link "[DATE]" at bounding box center [549, 317] width 56 height 13
click at [1127, 315] on div at bounding box center [1127, 318] width 12 height 12
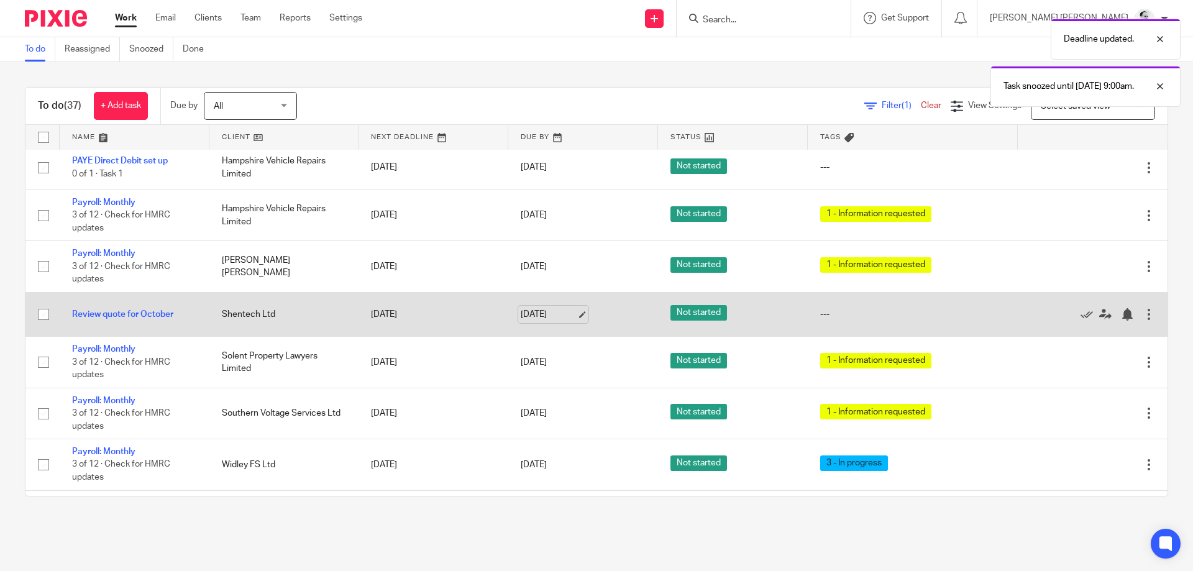
click at [541, 321] on link "[DATE]" at bounding box center [549, 314] width 56 height 13
click at [1125, 313] on div at bounding box center [1127, 314] width 12 height 12
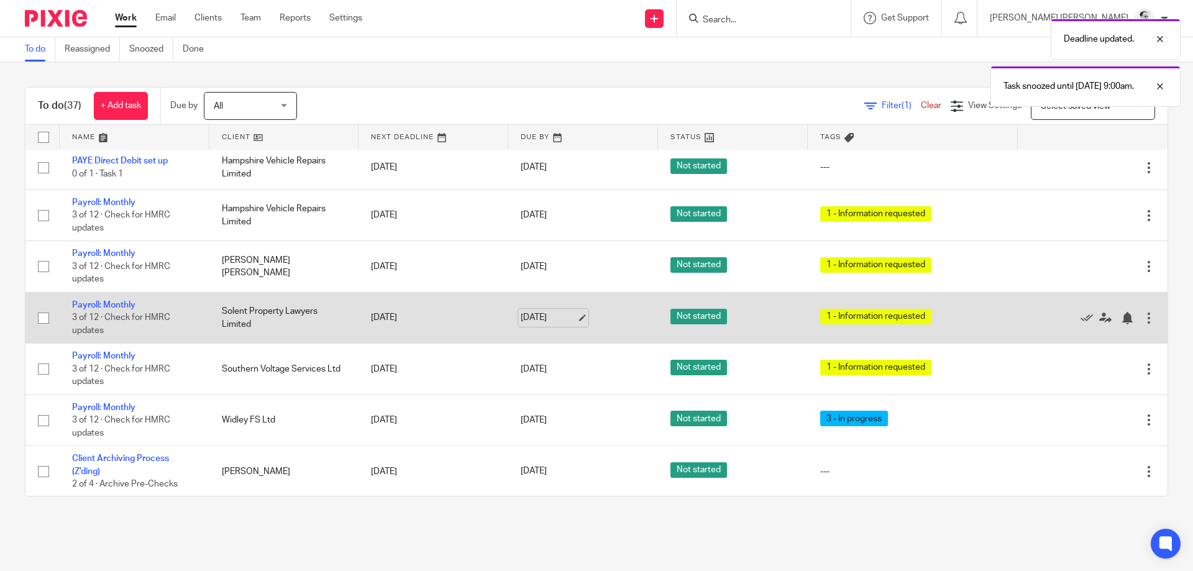
click at [560, 323] on link "[DATE]" at bounding box center [549, 317] width 56 height 13
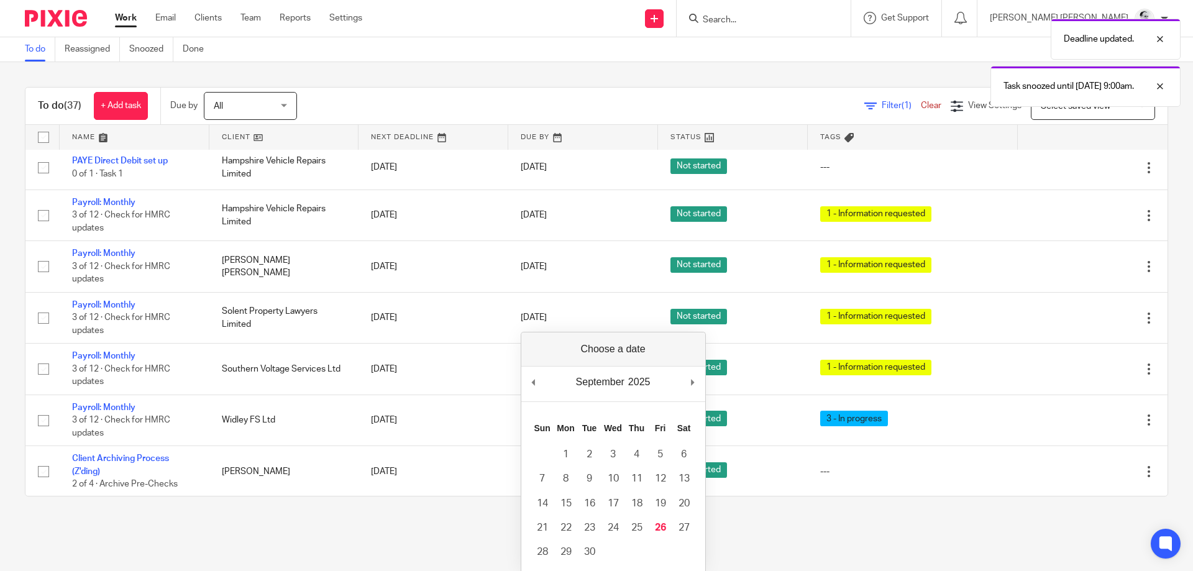
click at [423, 531] on main "To do Reassigned Snoozed Done To do (37) + Add task Due by All All Today Tomorr…" at bounding box center [596, 285] width 1193 height 571
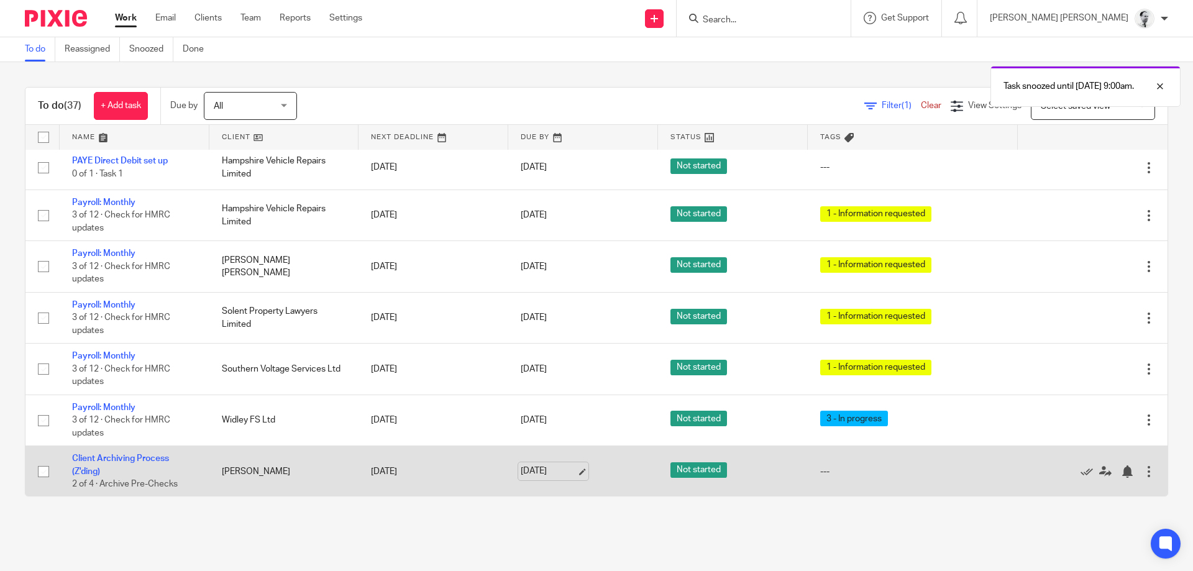
click at [562, 474] on link "[DATE]" at bounding box center [549, 471] width 56 height 13
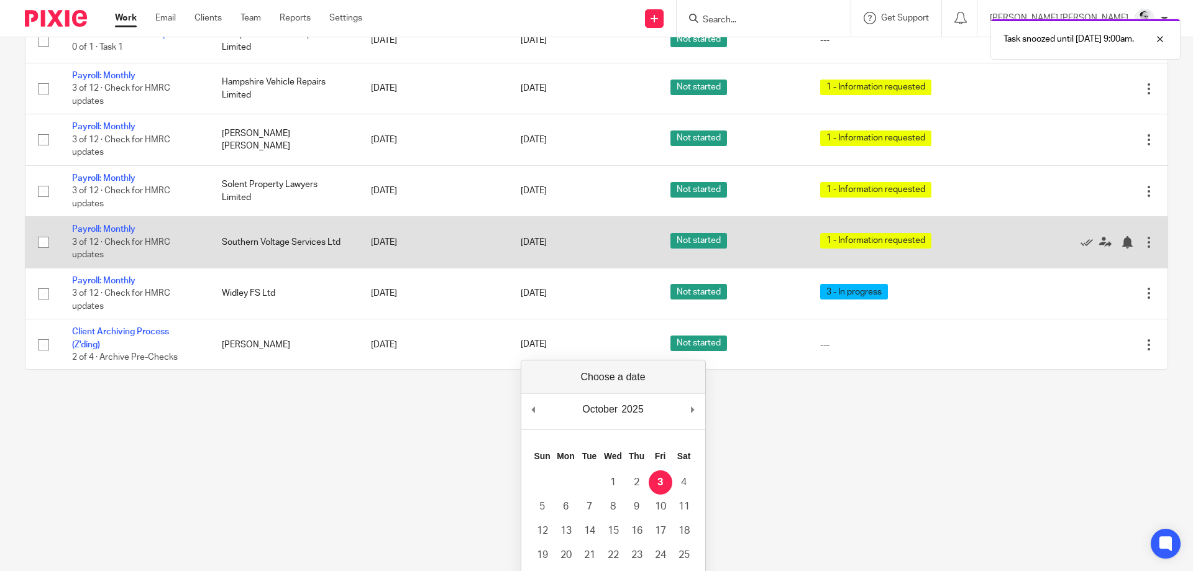
scroll to position [0, 0]
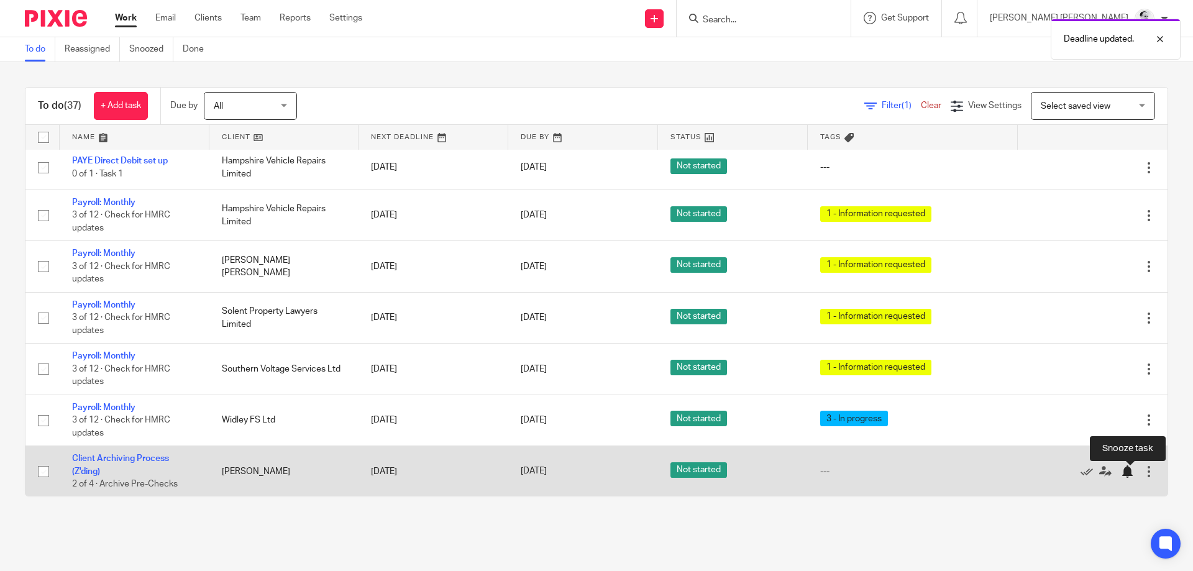
click at [1133, 477] on div at bounding box center [1127, 471] width 12 height 12
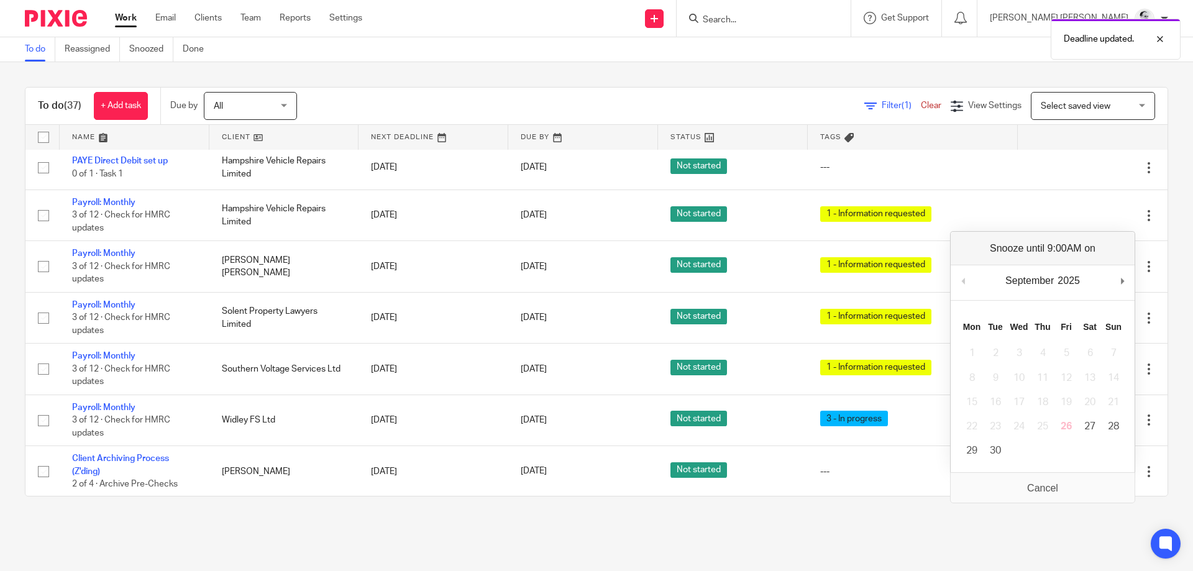
click at [647, 532] on main "To do Reassigned Snoozed Done To do (37) + Add task Due by All All Today Tomorr…" at bounding box center [596, 285] width 1193 height 571
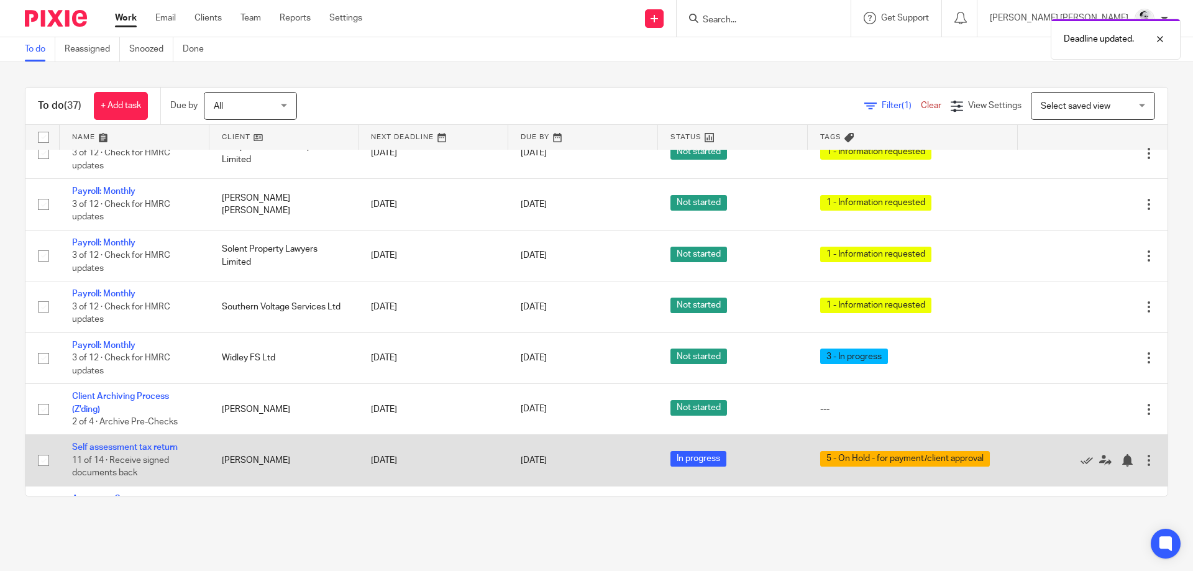
scroll to position [313, 0]
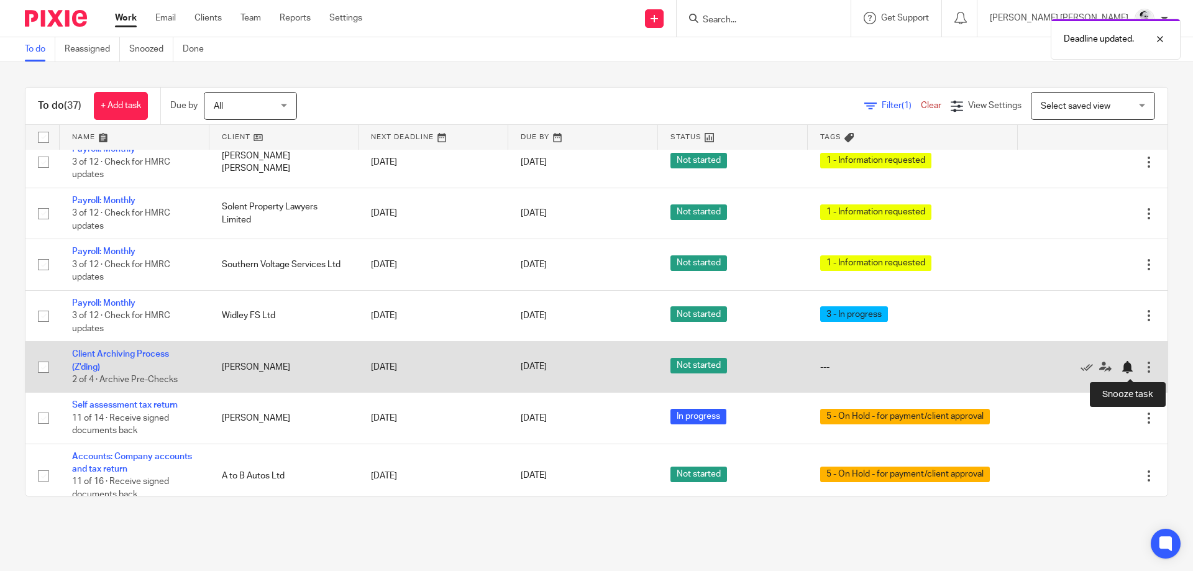
click at [1131, 370] on div at bounding box center [1127, 367] width 12 height 12
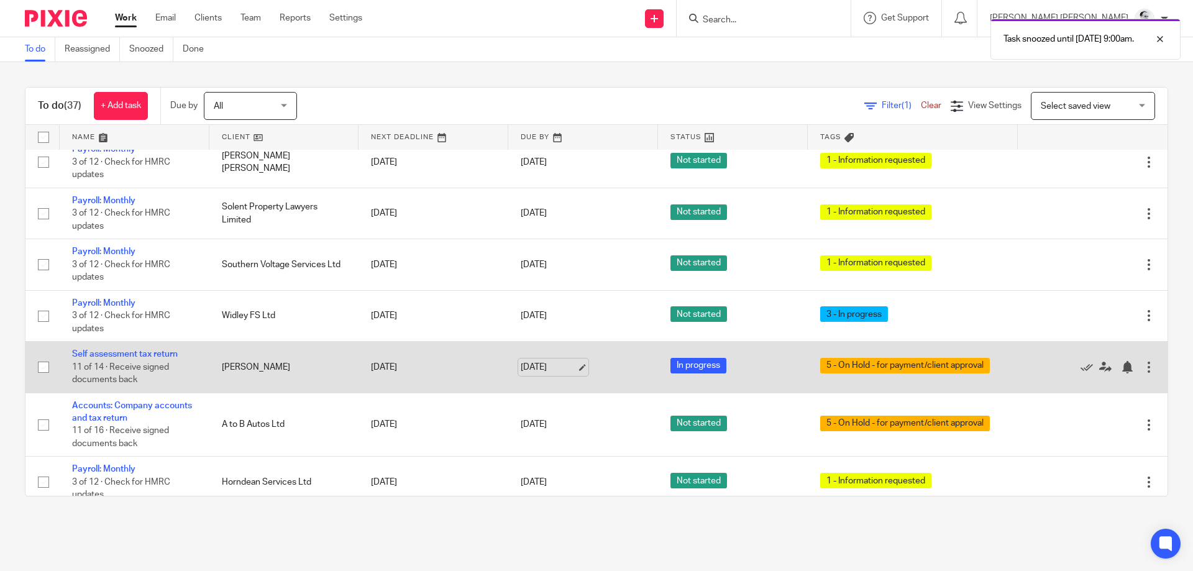
click at [555, 369] on link "[DATE]" at bounding box center [549, 367] width 56 height 13
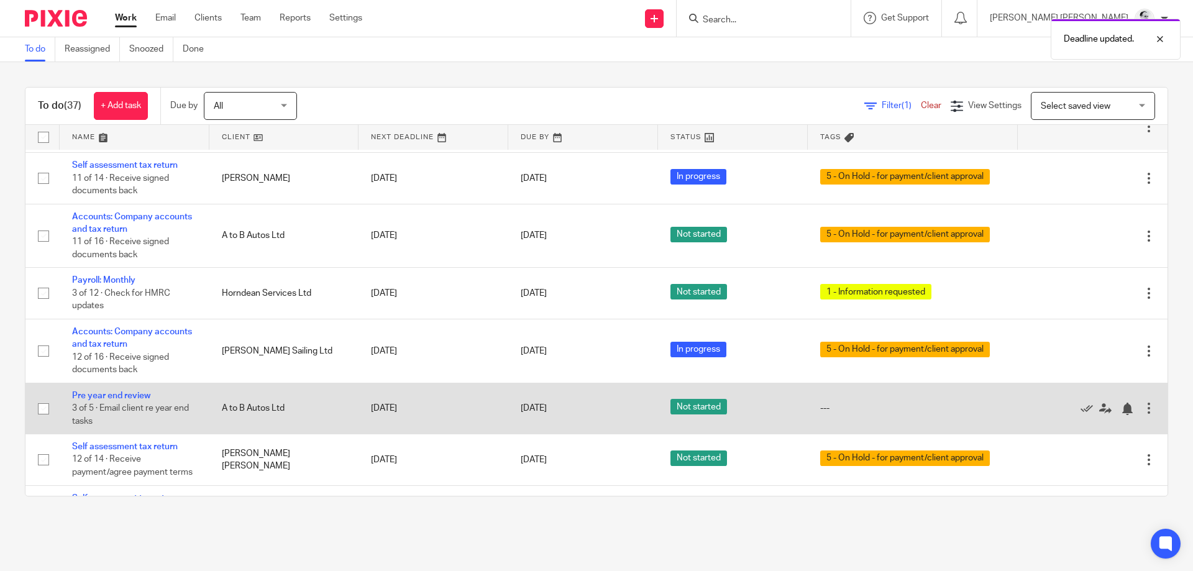
scroll to position [522, 0]
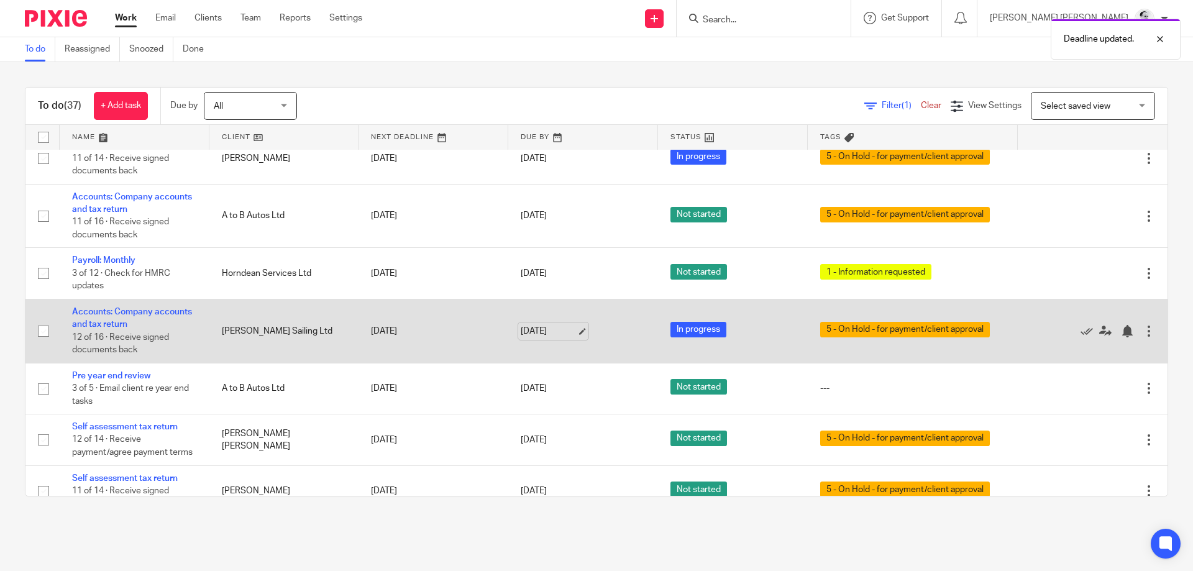
click at [546, 333] on link "30 Sep 2025" at bounding box center [549, 331] width 56 height 13
click at [1132, 323] on div "Edit task Delete" at bounding box center [1092, 331] width 125 height 31
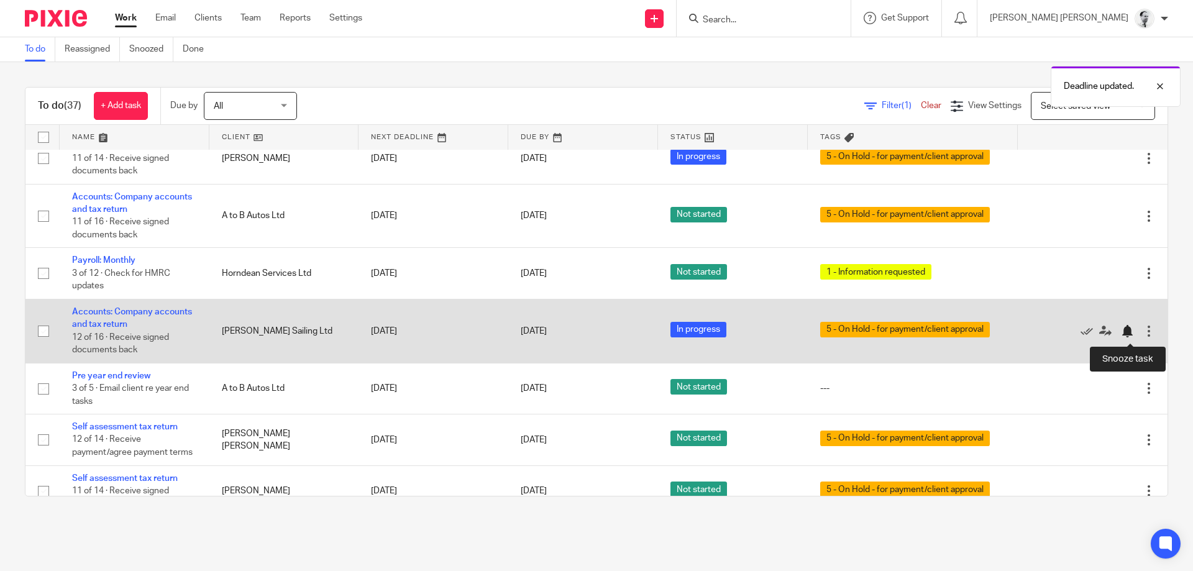
click at [1128, 337] on div at bounding box center [1127, 331] width 12 height 12
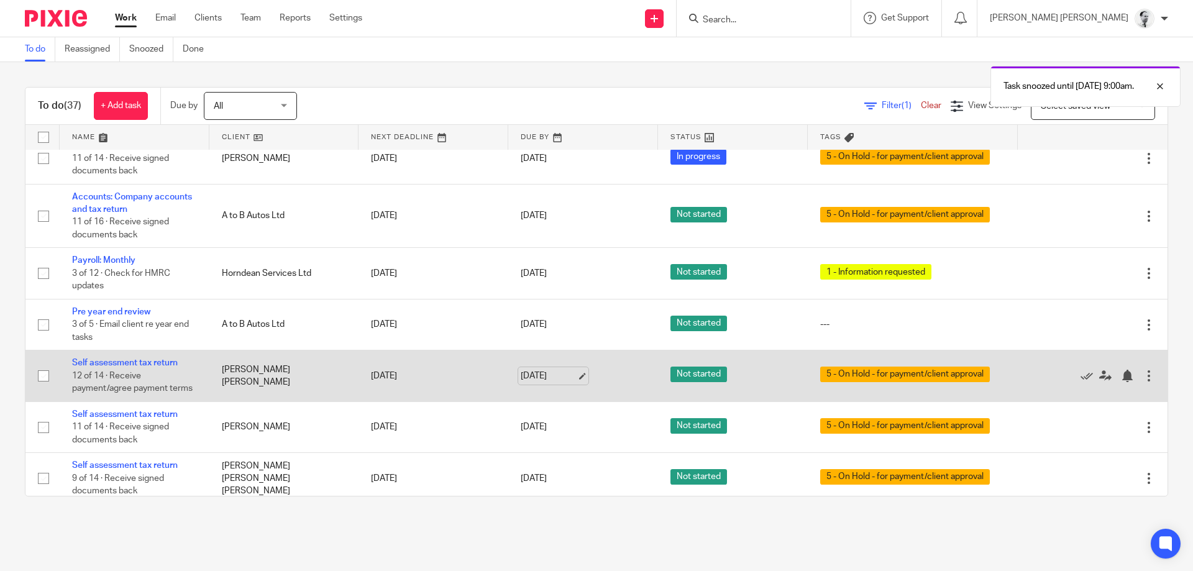
scroll to position [574, 0]
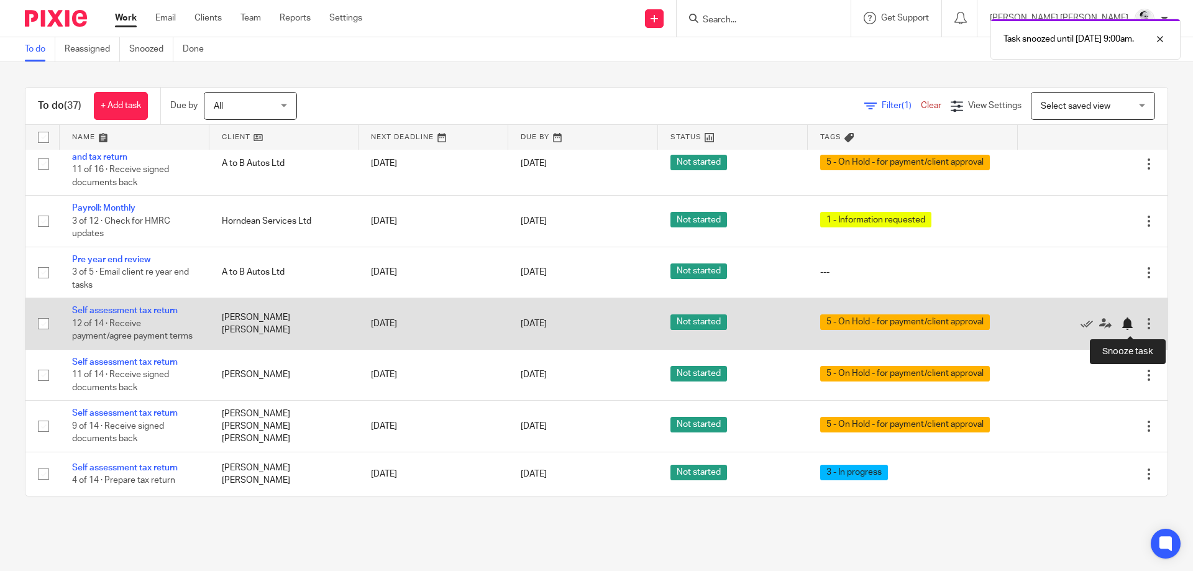
click at [1126, 324] on div at bounding box center [1127, 324] width 12 height 12
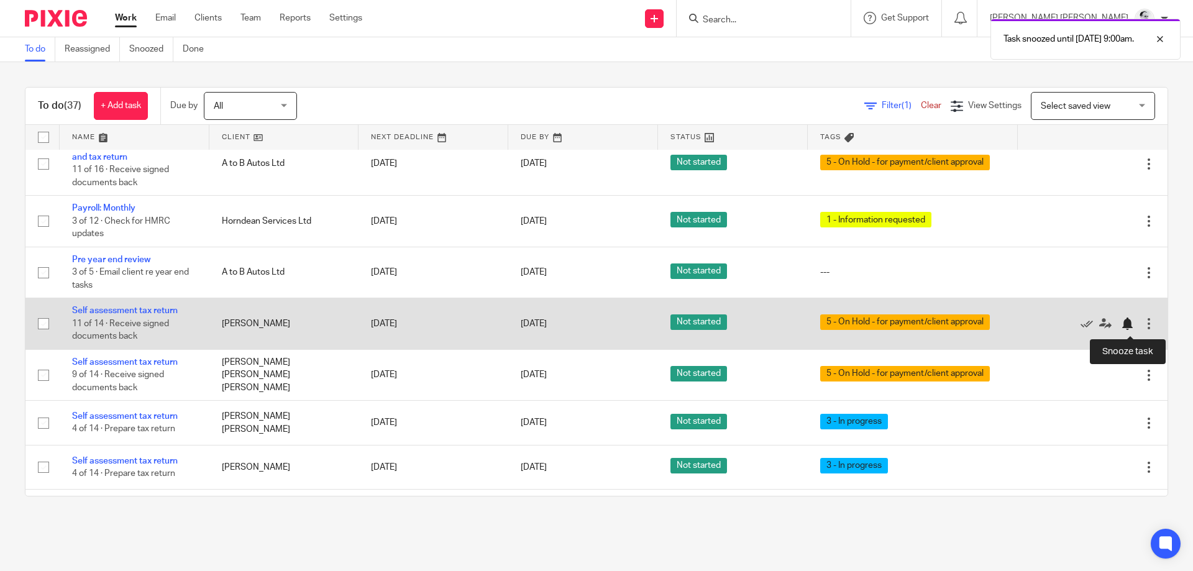
click at [1126, 328] on div at bounding box center [1127, 324] width 12 height 12
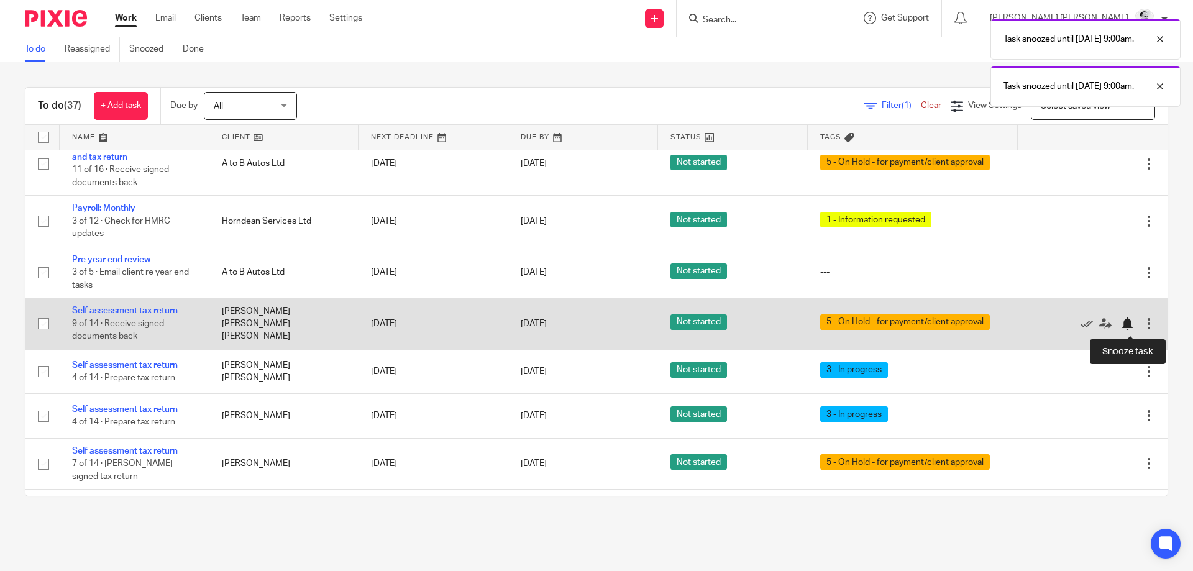
click at [1130, 324] on div at bounding box center [1127, 324] width 12 height 12
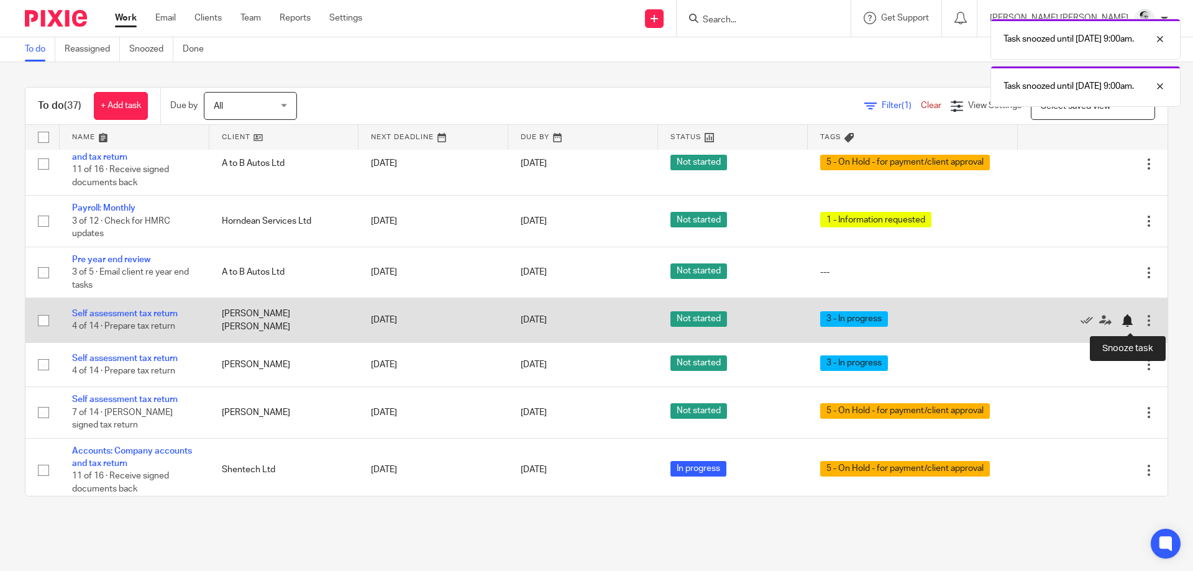
click at [1128, 323] on div at bounding box center [1127, 320] width 12 height 12
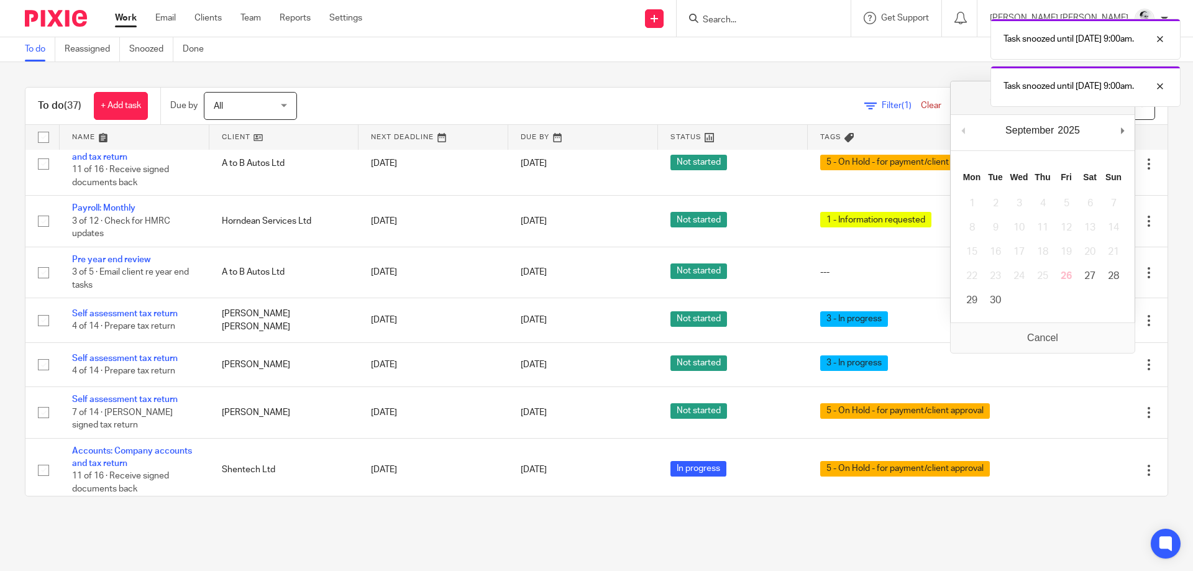
click at [1119, 135] on div "September January February March April May June July August September October N…" at bounding box center [1043, 132] width 184 height 35
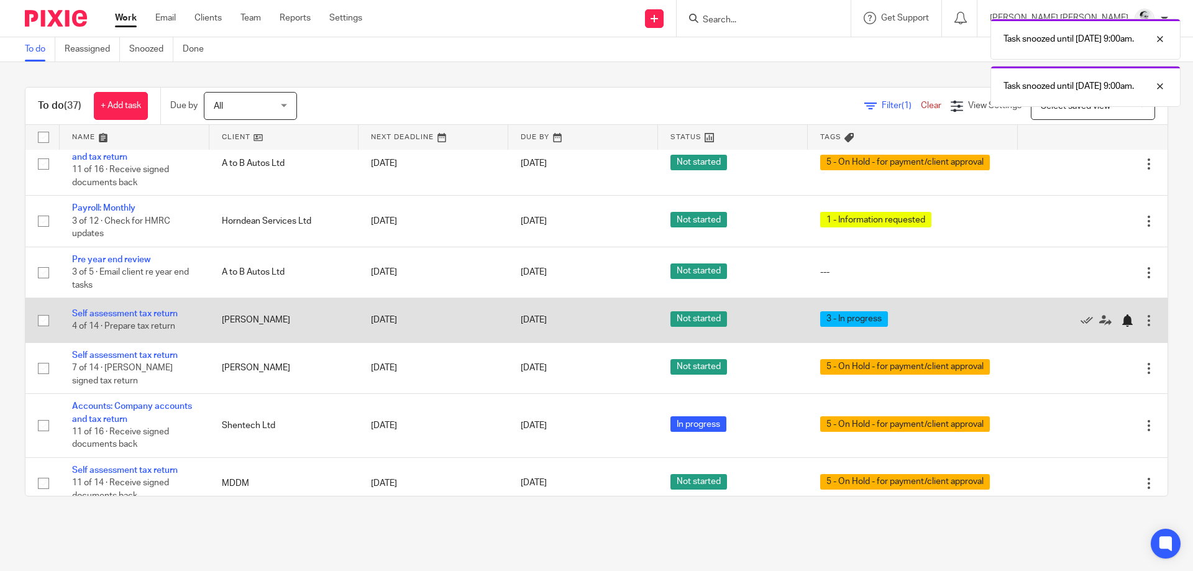
click at [1128, 322] on div at bounding box center [1127, 320] width 12 height 12
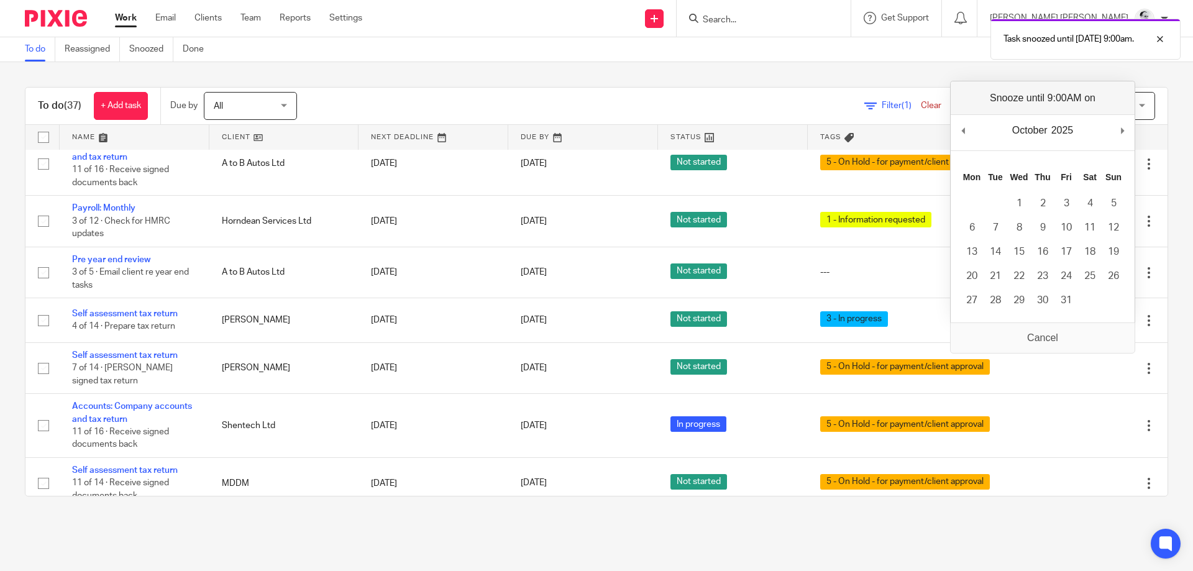
click at [1023, 541] on main "To do Reassigned Snoozed Done To do (37) + Add task Due by All All Today Tomorr…" at bounding box center [596, 285] width 1193 height 571
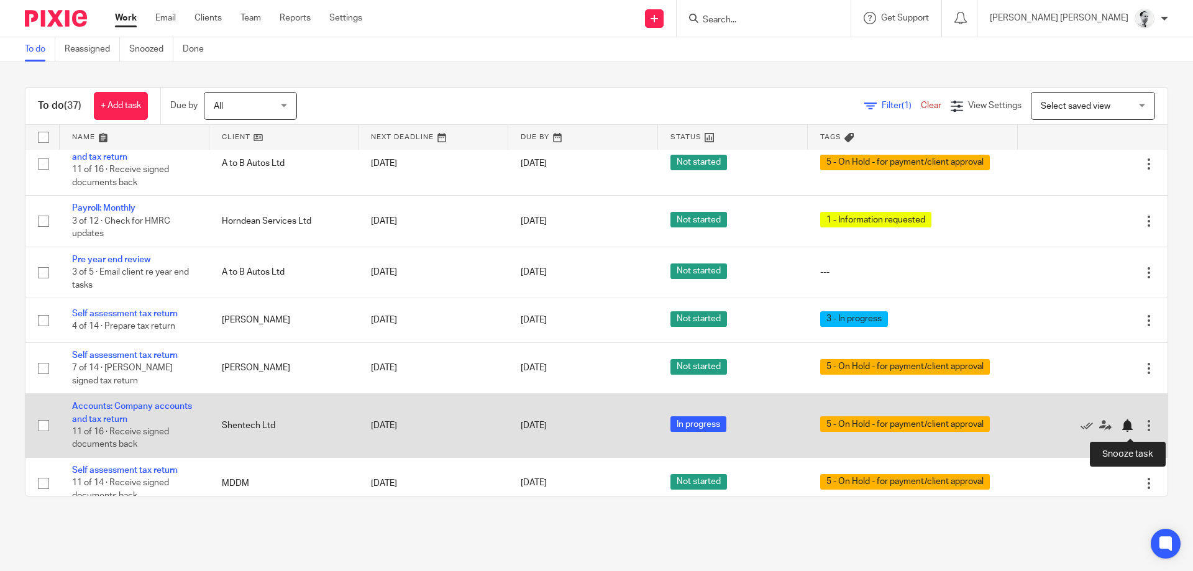
click at [1129, 432] on div at bounding box center [1127, 425] width 12 height 12
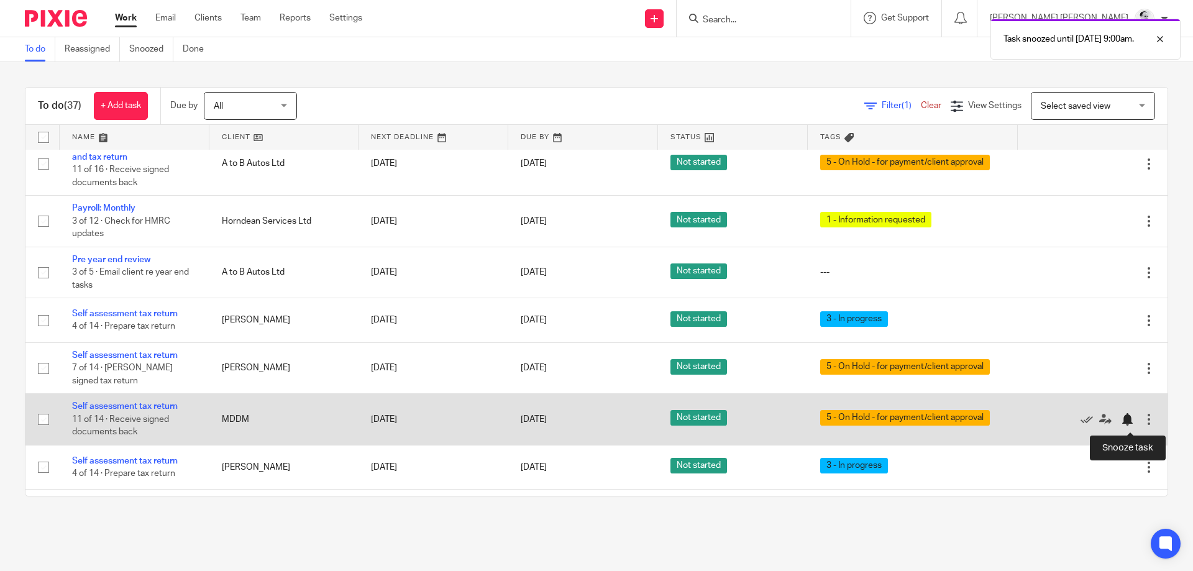
click at [1128, 422] on div at bounding box center [1127, 419] width 12 height 12
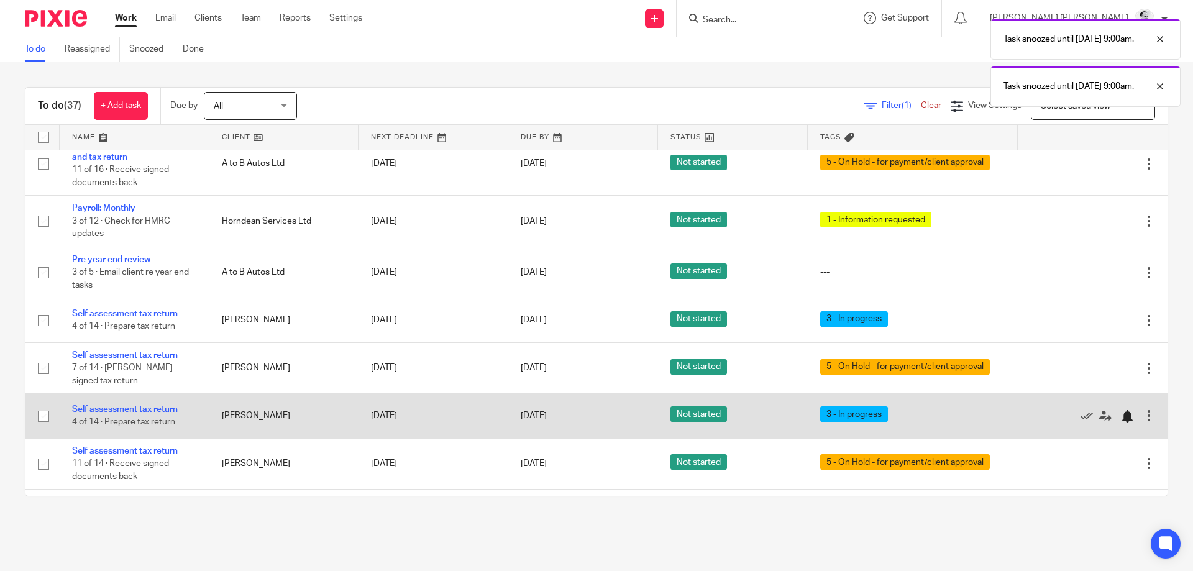
click at [1130, 418] on div at bounding box center [1127, 416] width 12 height 12
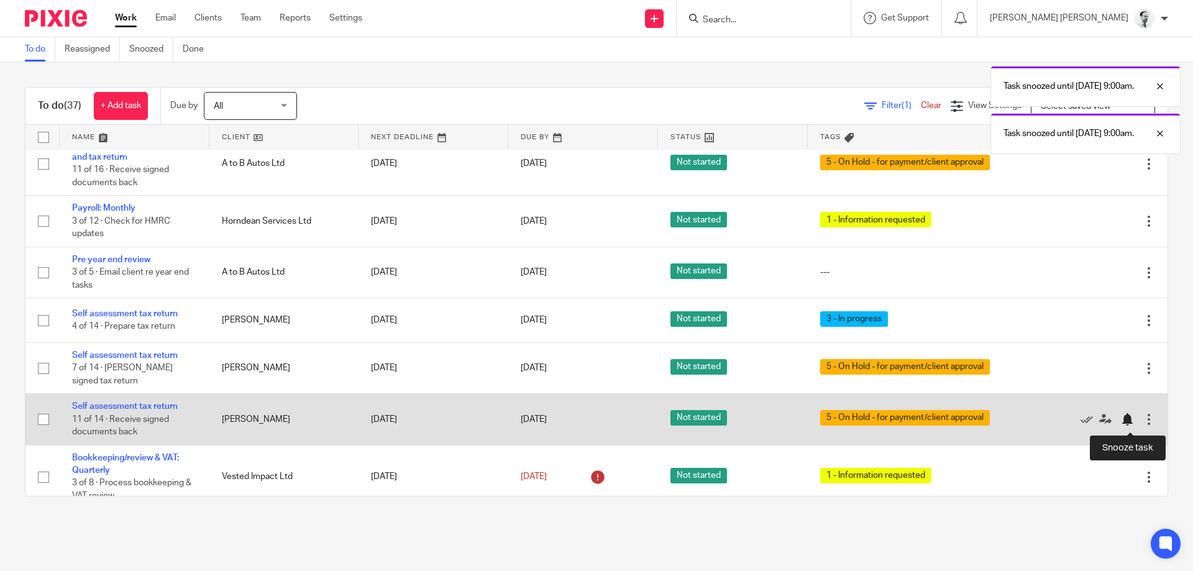
click at [1130, 424] on div at bounding box center [1127, 419] width 12 height 12
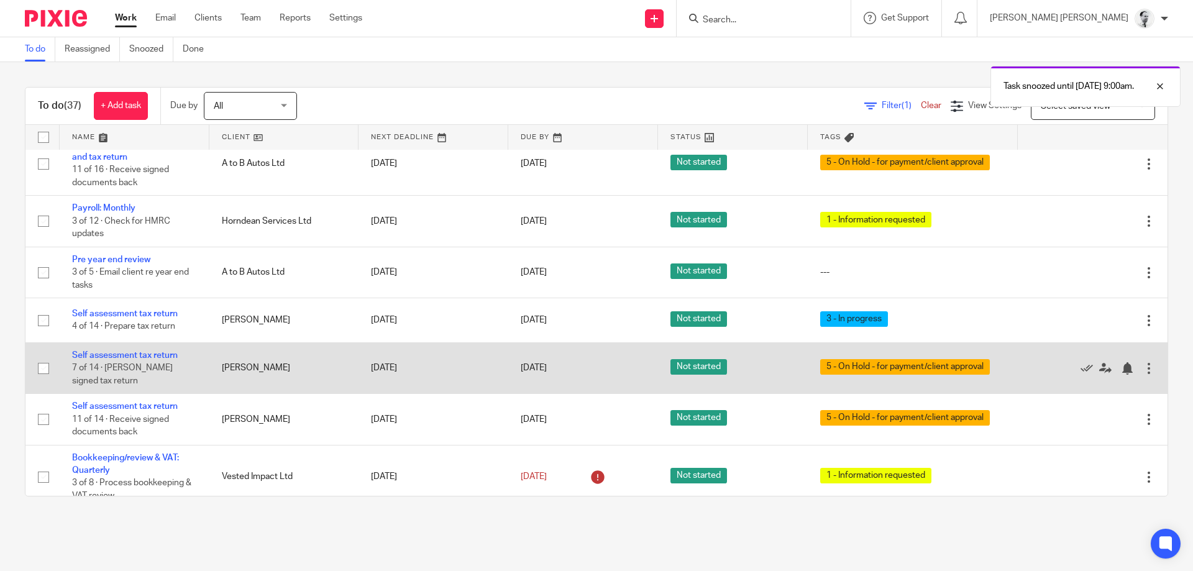
scroll to position [539, 0]
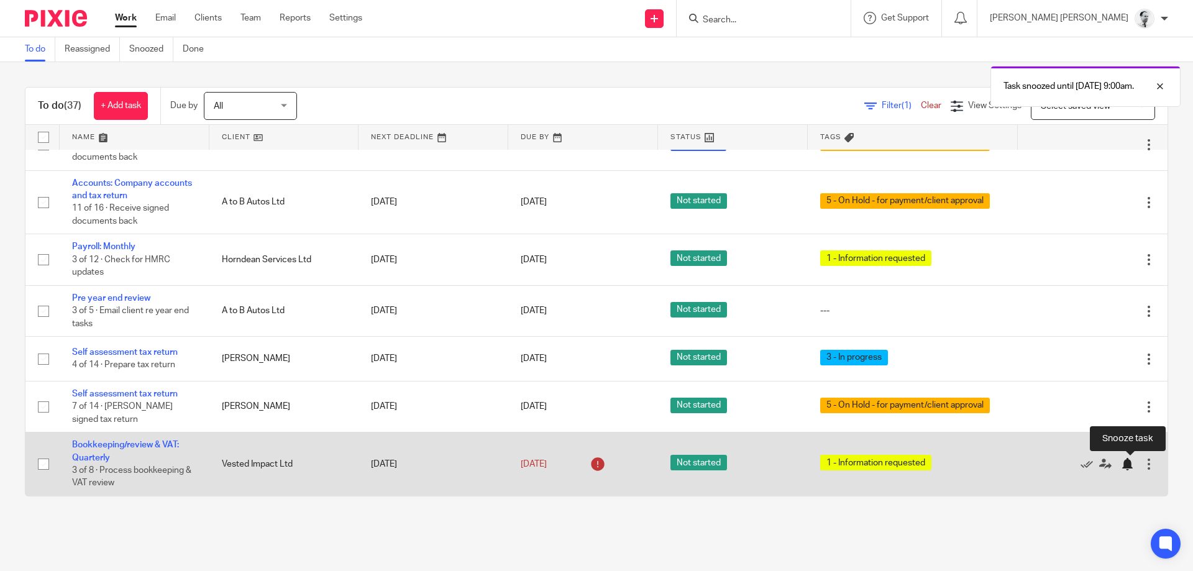
click at [1130, 465] on div at bounding box center [1127, 464] width 12 height 12
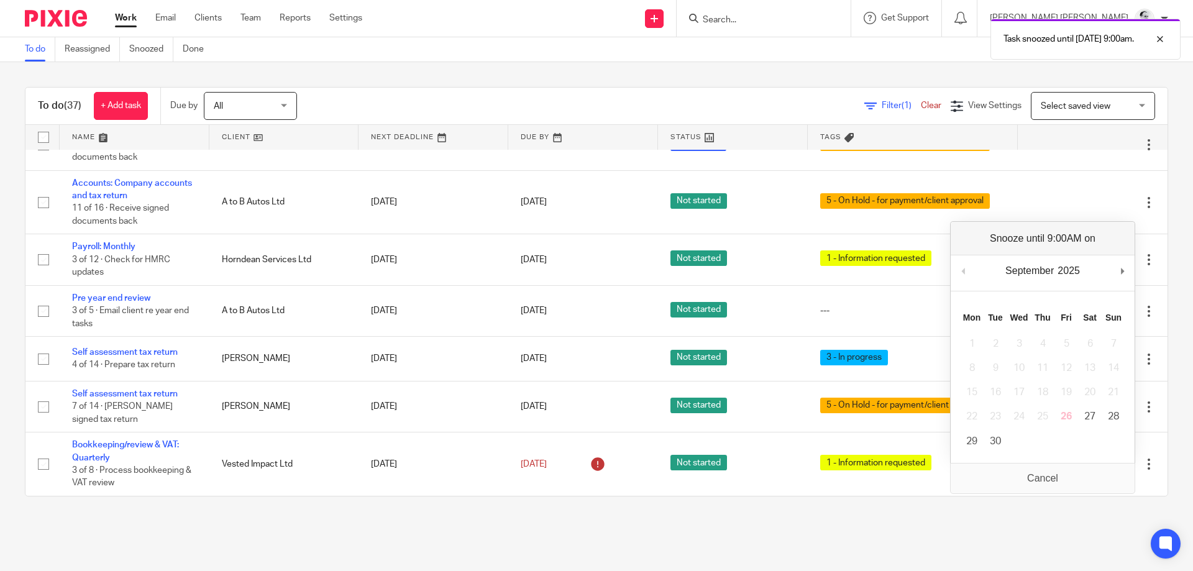
click at [1135, 254] on div "September January February March April May June July August September October N…" at bounding box center [1042, 342] width 185 height 242
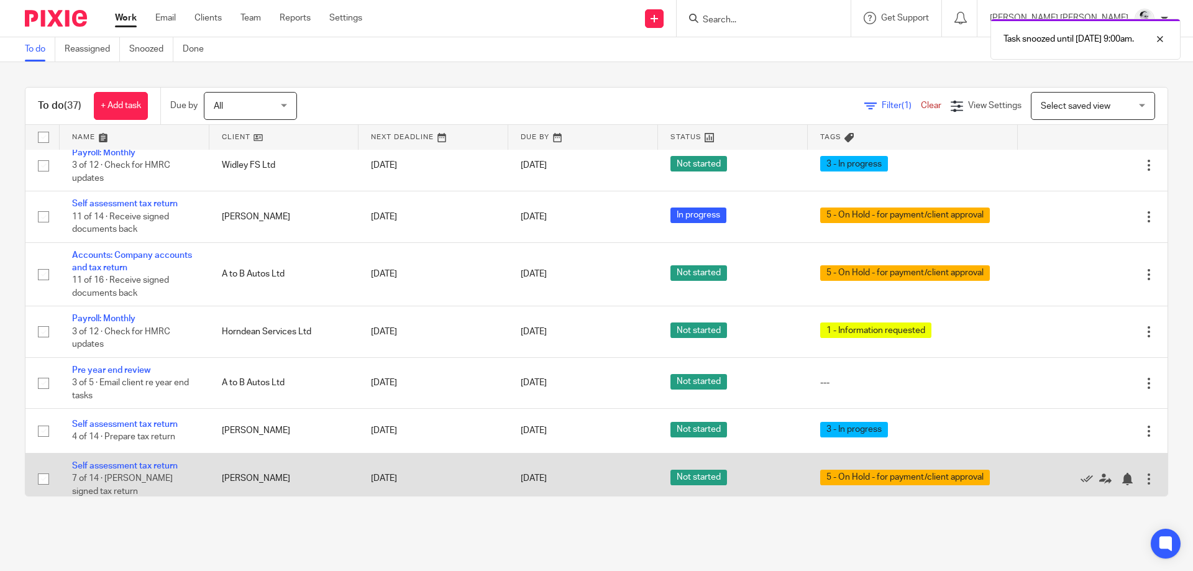
scroll to position [475, 0]
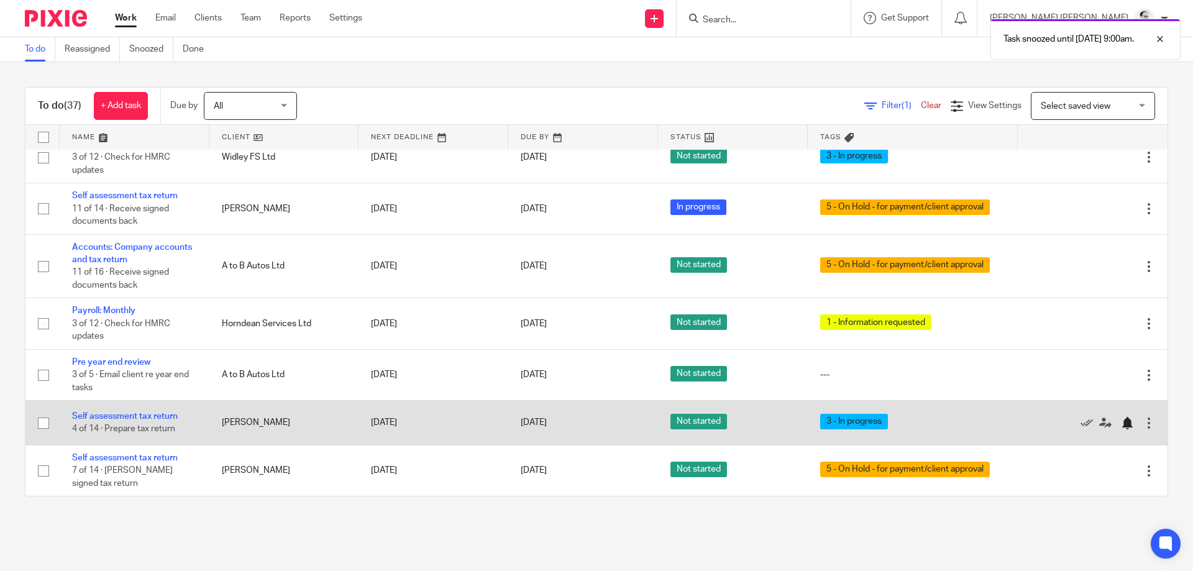
click at [1122, 423] on div at bounding box center [1127, 423] width 12 height 12
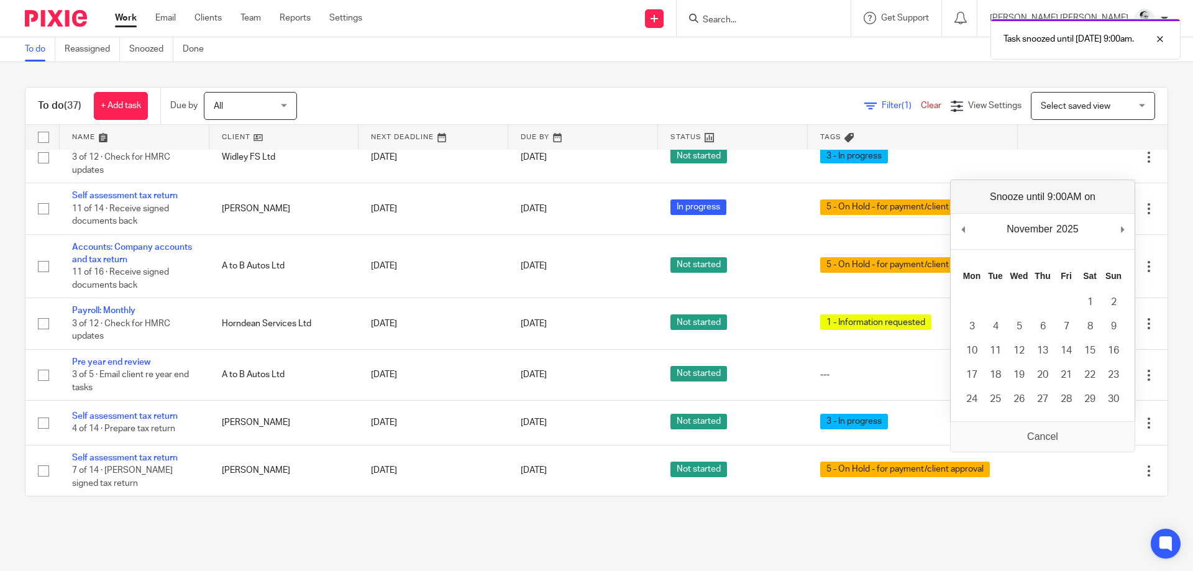
click at [969, 228] on div "November January February March April May June July August September October No…" at bounding box center [1043, 231] width 184 height 35
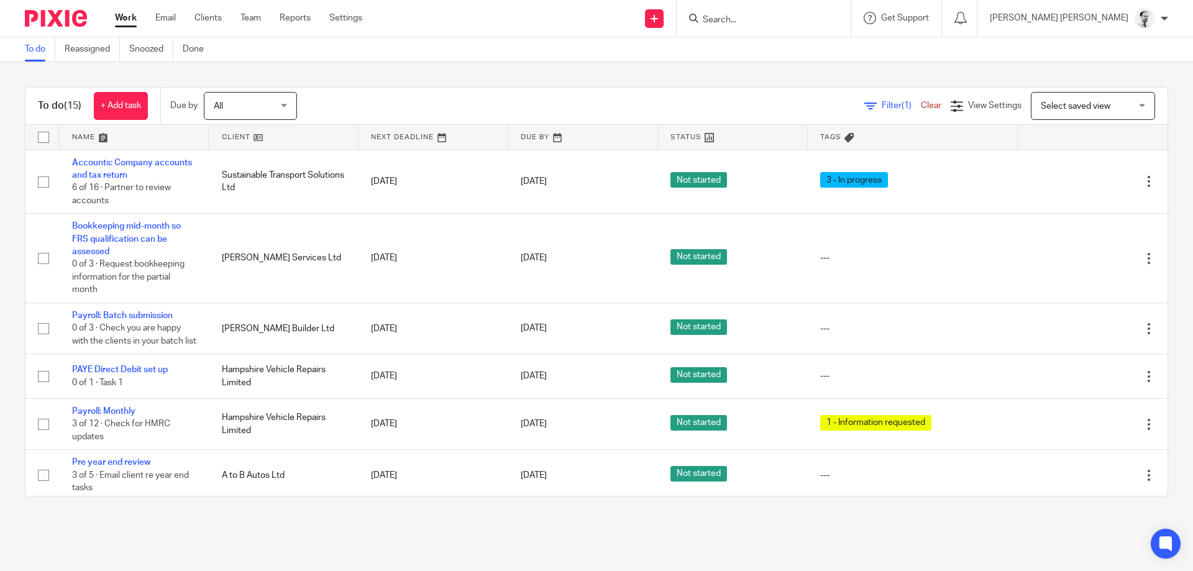
scroll to position [475, 0]
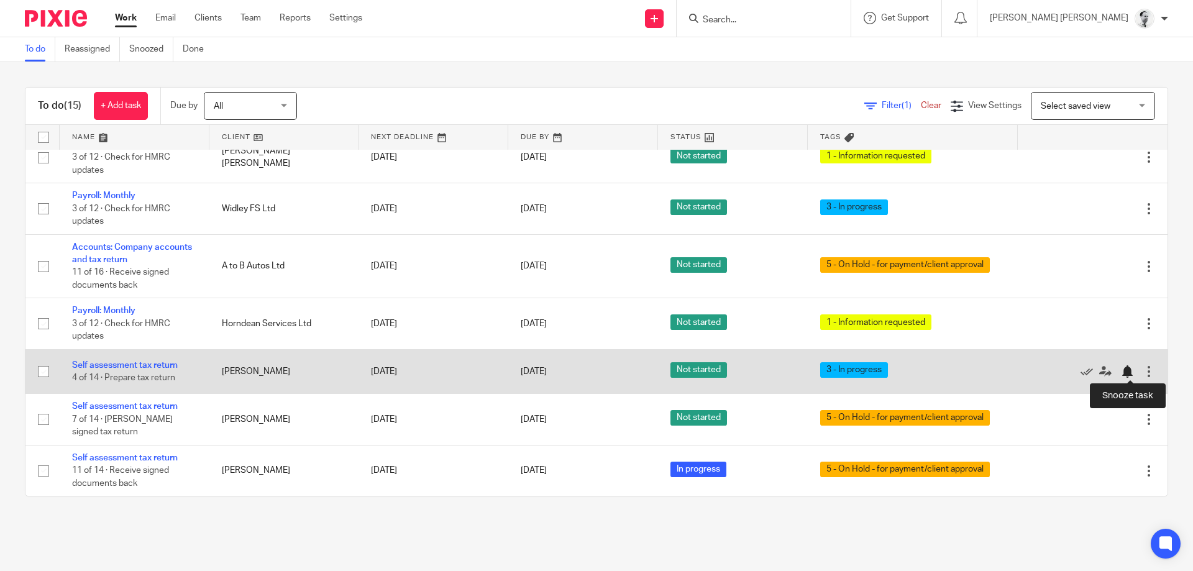
click at [1125, 370] on div at bounding box center [1127, 371] width 12 height 12
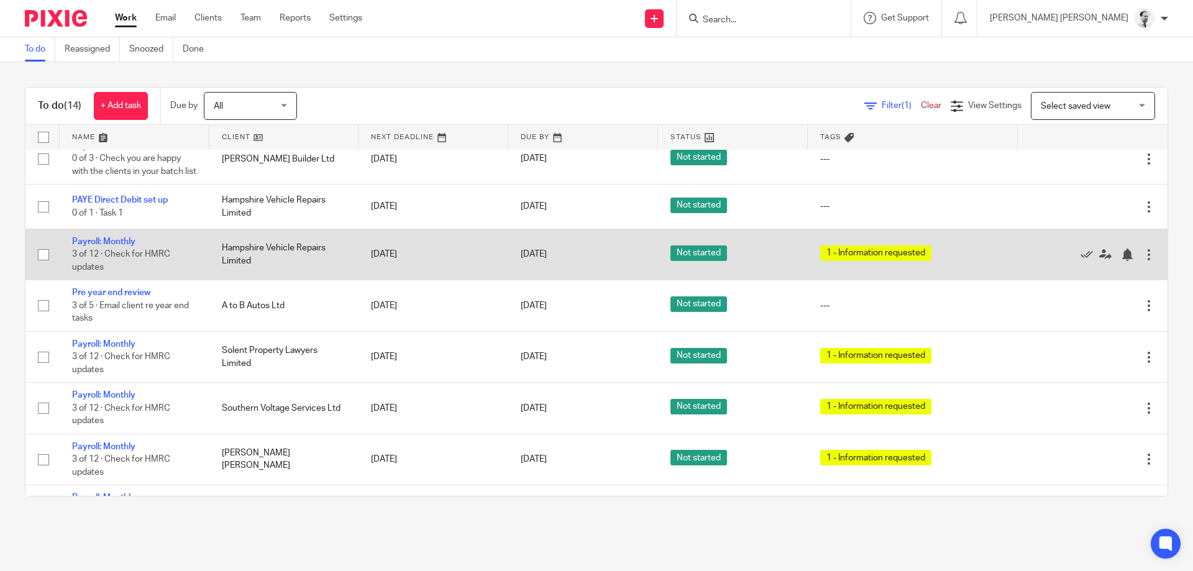
scroll to position [117, 0]
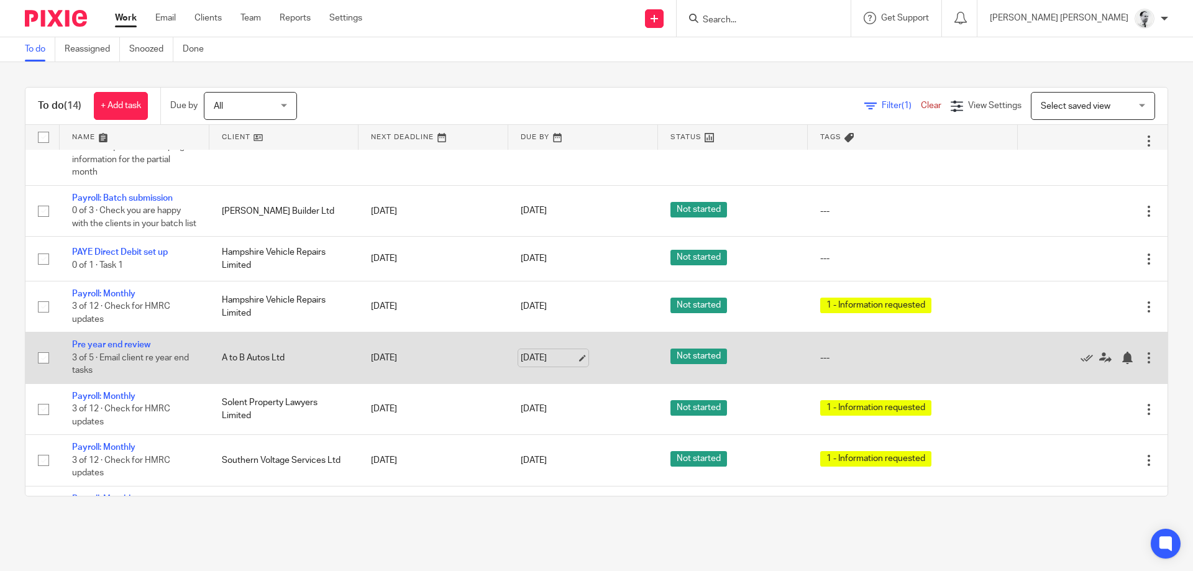
click at [528, 365] on link "[DATE]" at bounding box center [549, 358] width 56 height 13
click at [1131, 361] on div at bounding box center [1127, 358] width 12 height 12
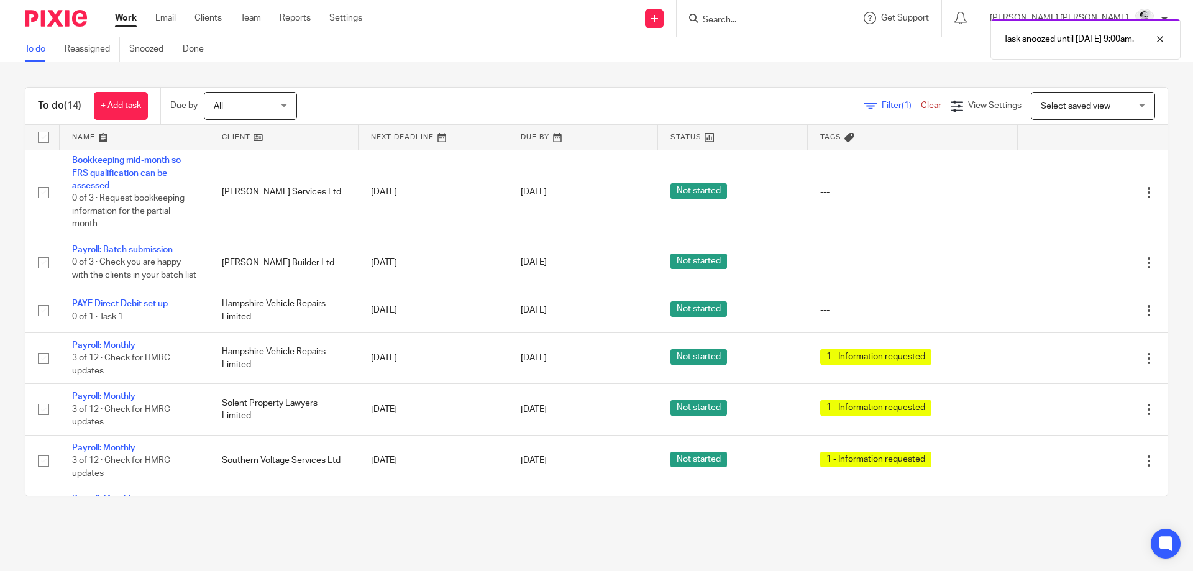
scroll to position [0, 0]
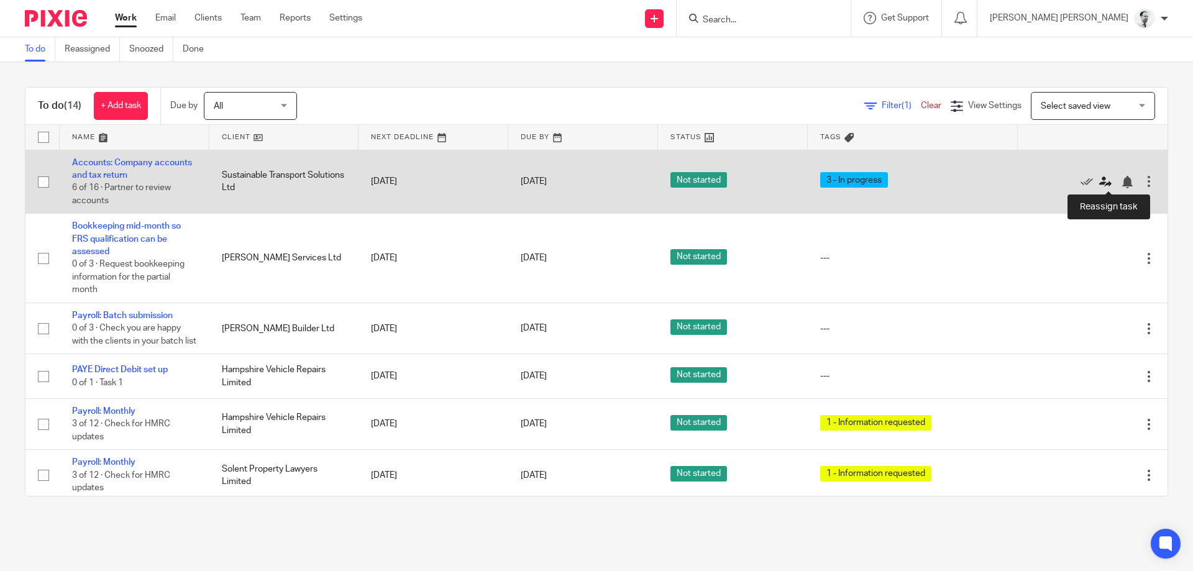
click at [1105, 182] on icon at bounding box center [1105, 182] width 12 height 12
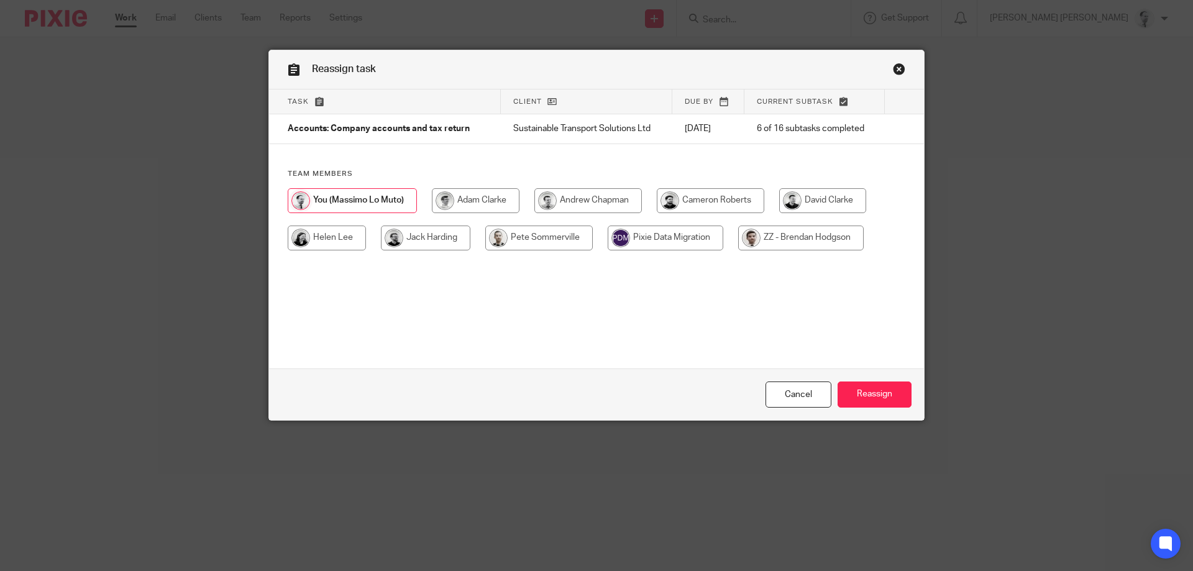
click at [807, 204] on input "radio" at bounding box center [822, 200] width 87 height 25
radio input "true"
drag, startPoint x: 894, startPoint y: 400, endPoint x: 902, endPoint y: 400, distance: 8.1
click at [893, 400] on input "Reassign" at bounding box center [875, 395] width 74 height 27
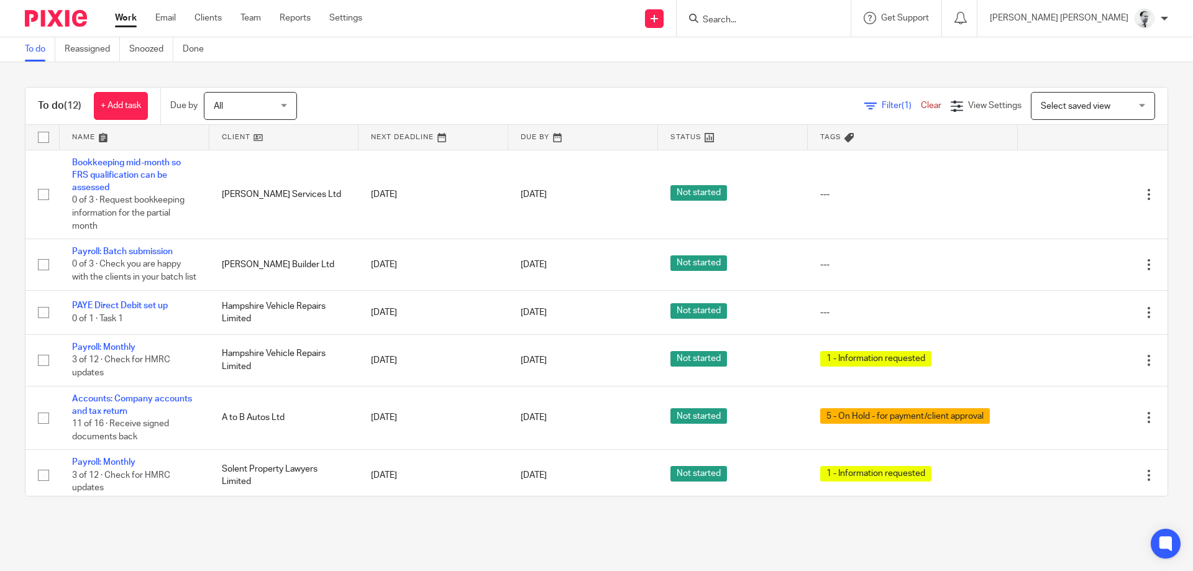
click at [815, 4] on div at bounding box center [764, 18] width 174 height 37
click at [811, 16] on input "Search" at bounding box center [757, 20] width 112 height 11
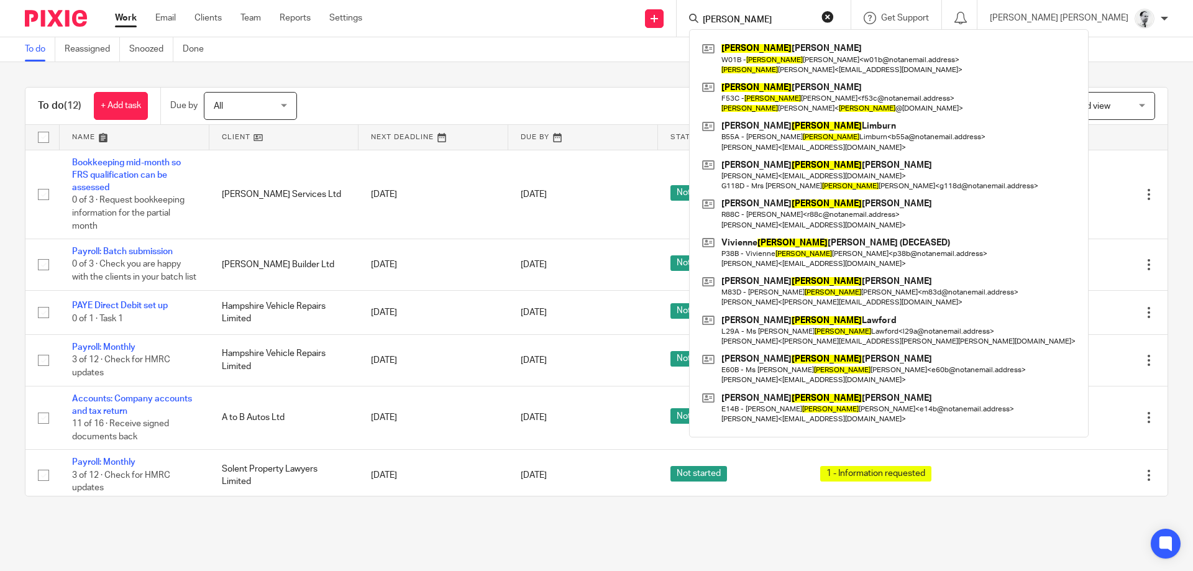
drag, startPoint x: 810, startPoint y: 12, endPoint x: 694, endPoint y: -1, distance: 116.4
click at [694, 0] on div "jane Jane Marie O'Neill W01B - Jane Marie O'Neill < w01b@notanemail.address > J…" at bounding box center [764, 18] width 174 height 37
drag, startPoint x: 797, startPoint y: 15, endPoint x: 689, endPoint y: 13, distance: 108.1
click at [701, 15] on input "jane" at bounding box center [757, 20] width 112 height 11
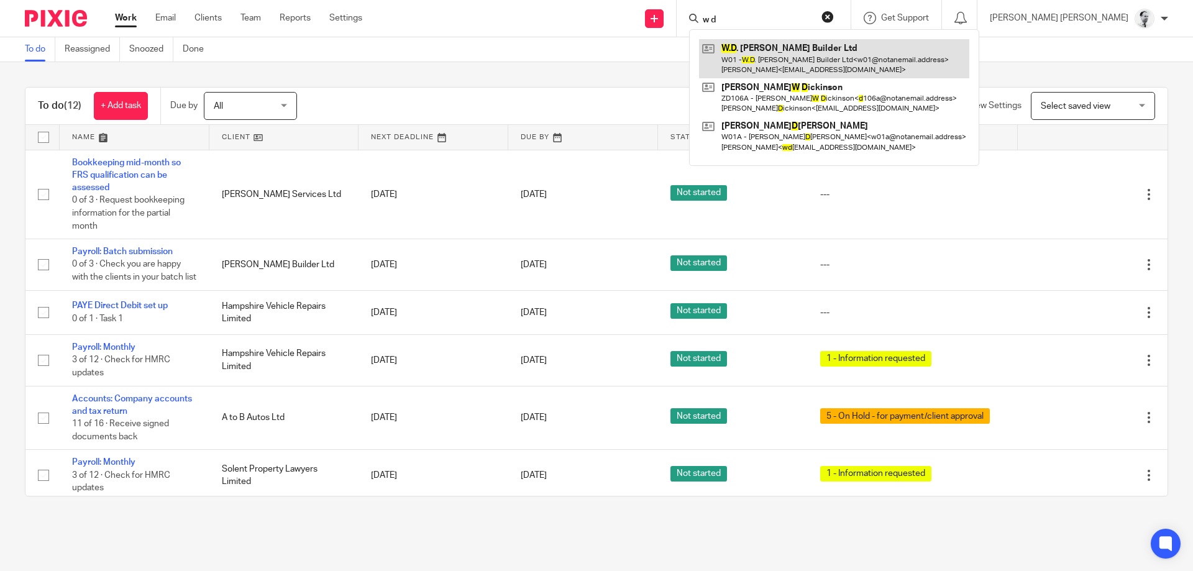
type input "w d"
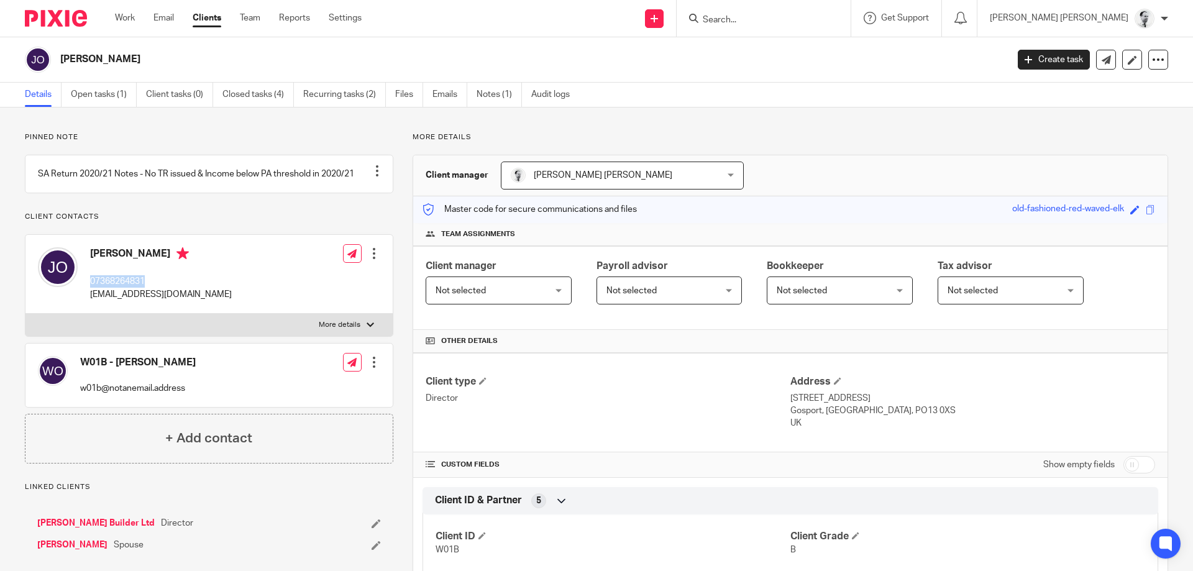
drag, startPoint x: 92, startPoint y: 294, endPoint x: 187, endPoint y: 293, distance: 95.1
click at [186, 294] on div "[PERSON_NAME] 07368264831 [EMAIL_ADDRESS][DOMAIN_NAME] Edit contact Create clie…" at bounding box center [208, 274] width 367 height 79
copy p "07368264831"
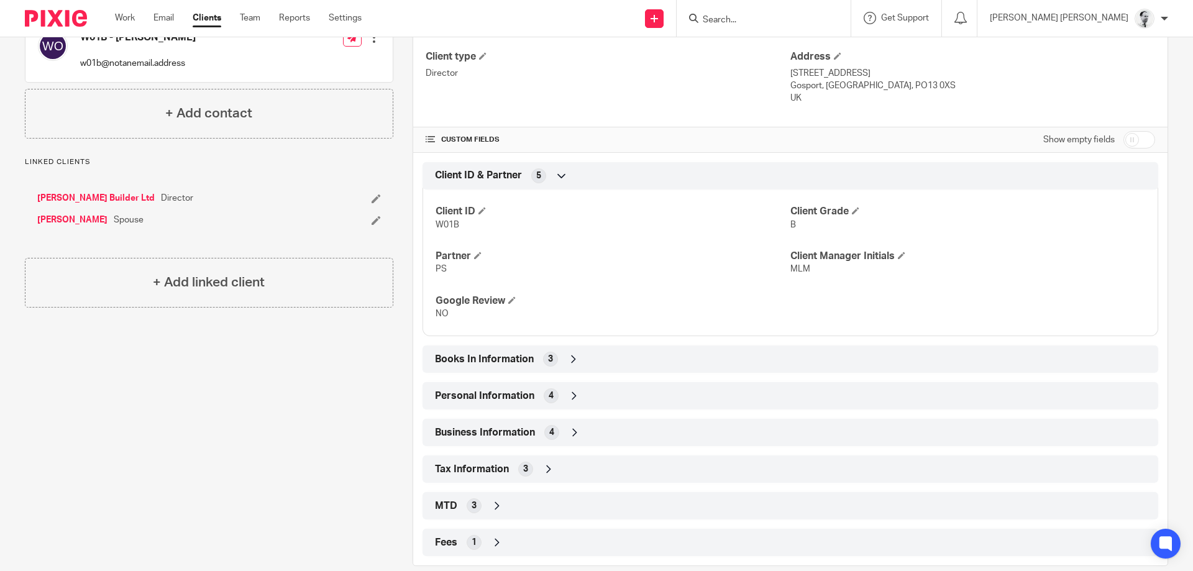
scroll to position [345, 0]
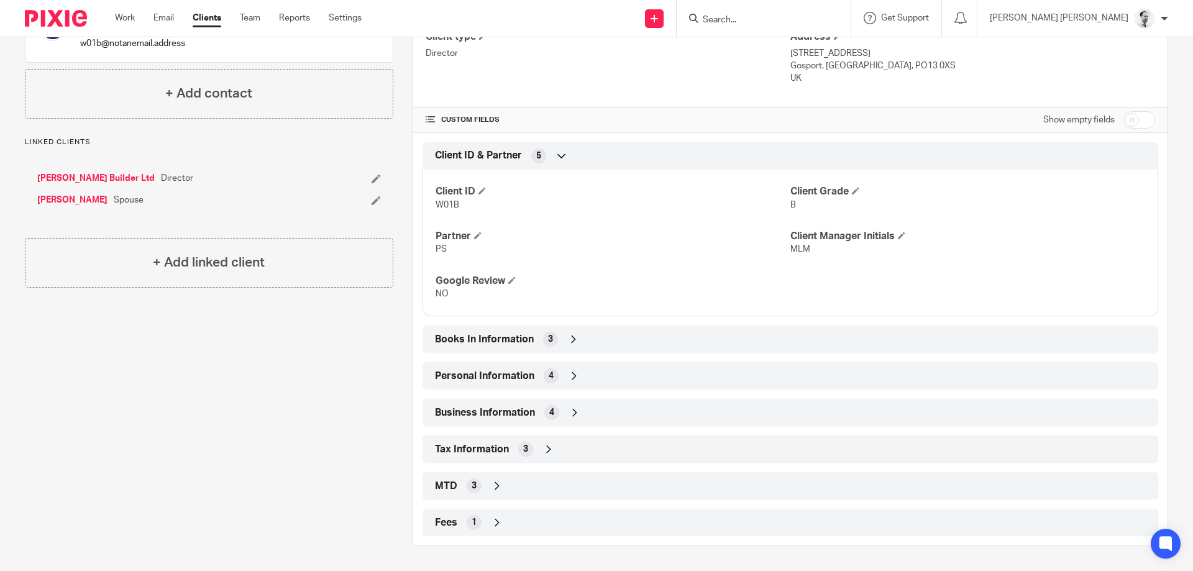
click at [530, 413] on span "Business Information" at bounding box center [485, 412] width 100 height 13
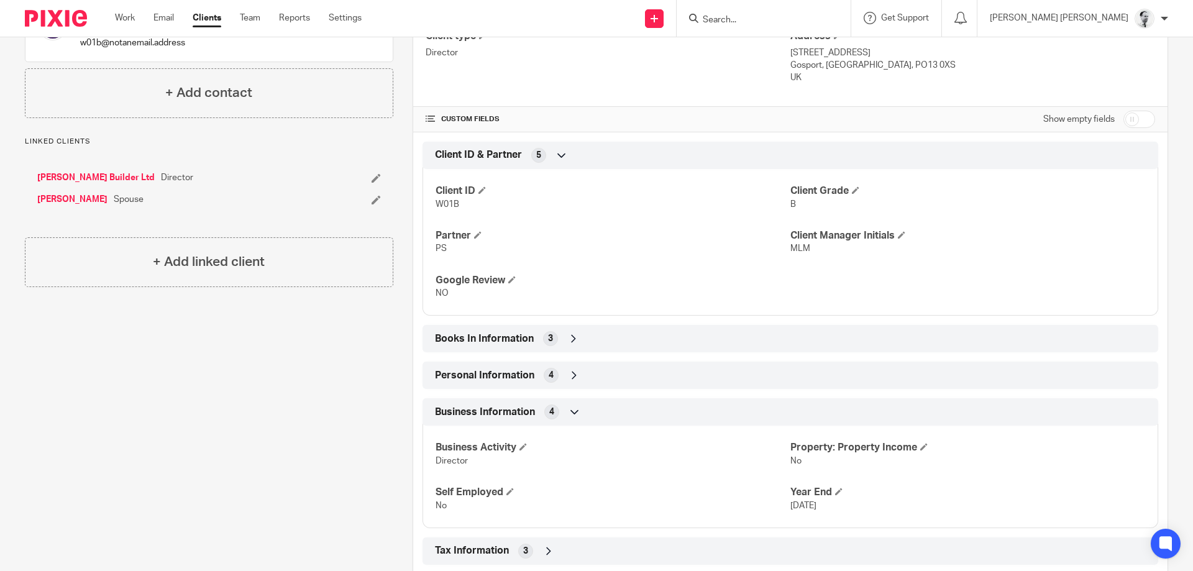
click at [531, 420] on div "Business Information 4" at bounding box center [790, 411] width 717 height 21
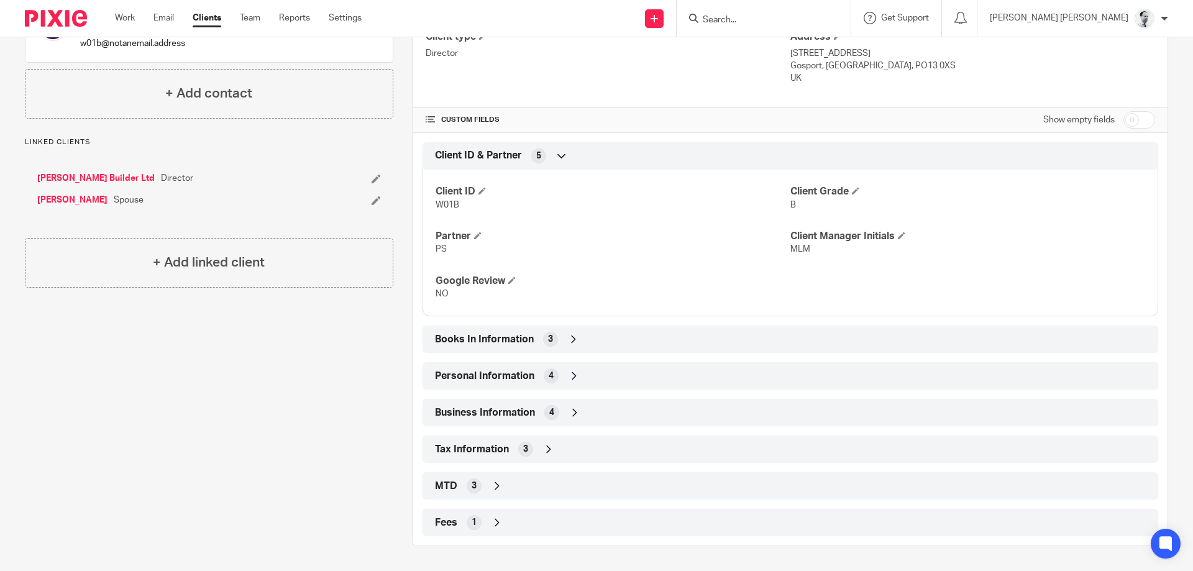
click at [518, 455] on div "Tax Information 3" at bounding box center [790, 449] width 717 height 21
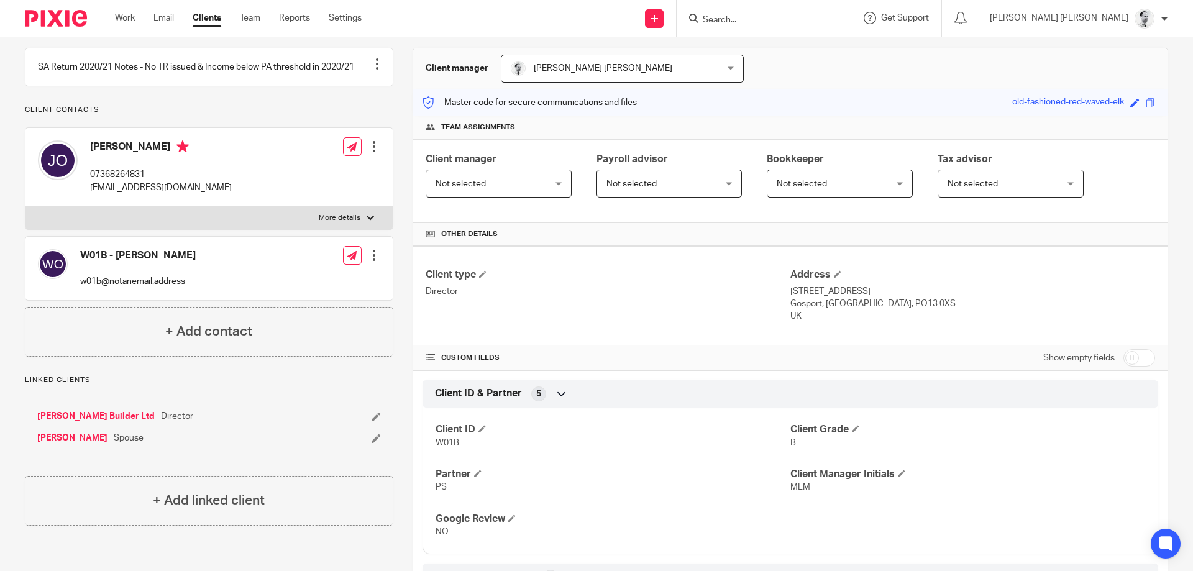
scroll to position [0, 0]
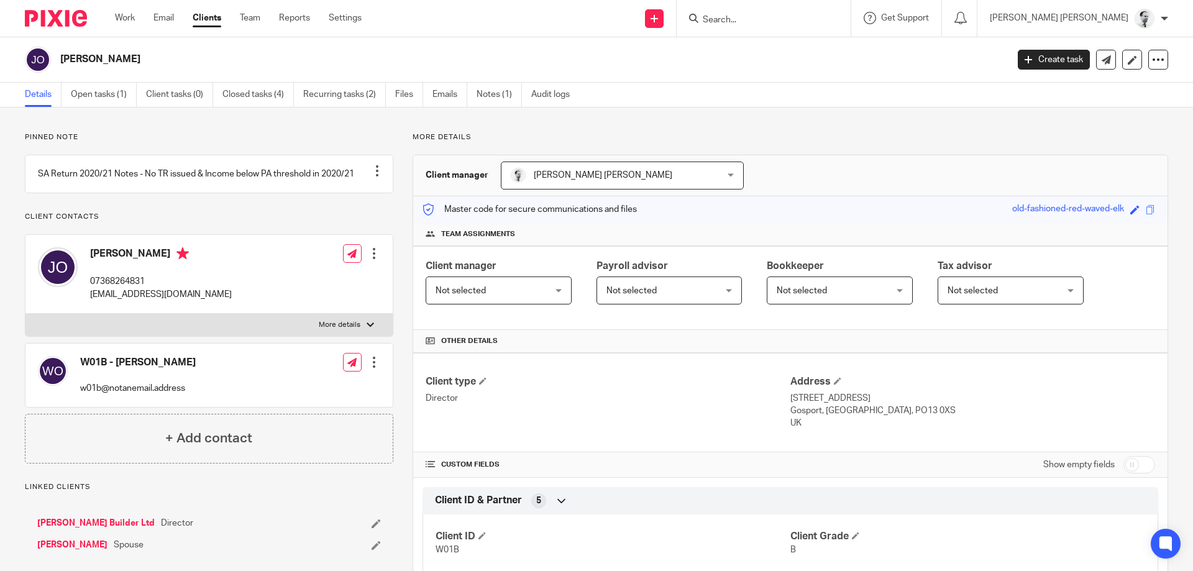
click at [163, 301] on p "drivesies@icloud.com" at bounding box center [161, 294] width 142 height 12
click at [162, 301] on p "drivesies@icloud.com" at bounding box center [161, 294] width 142 height 12
click at [812, 20] on input "Search" at bounding box center [757, 20] width 112 height 11
drag, startPoint x: 758, startPoint y: 17, endPoint x: 697, endPoint y: 17, distance: 60.9
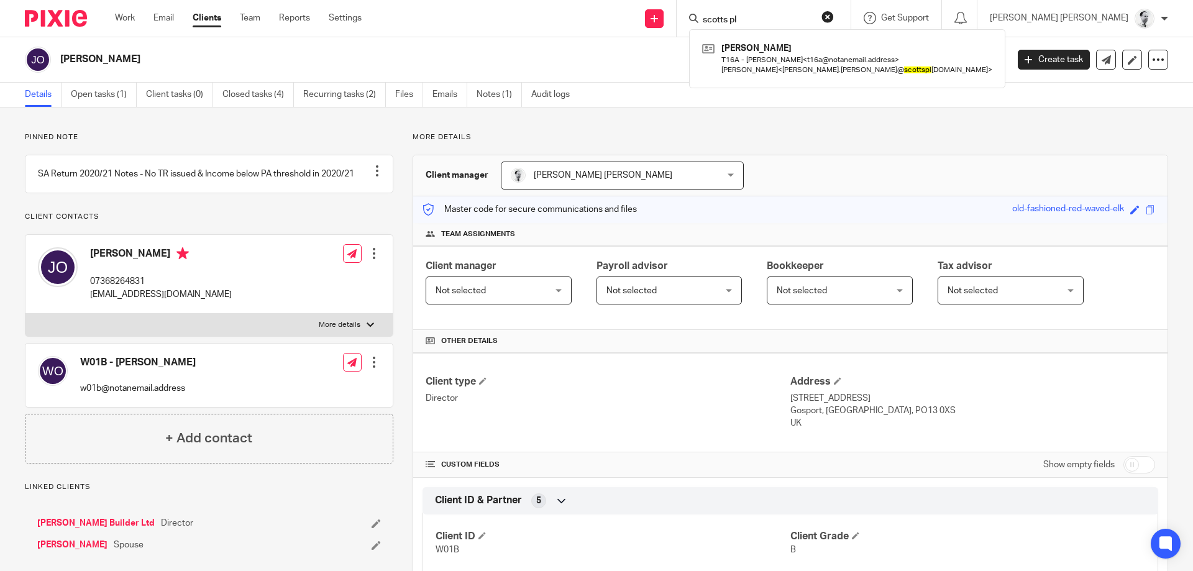
click at [701, 18] on input "scotts pl" at bounding box center [757, 20] width 112 height 11
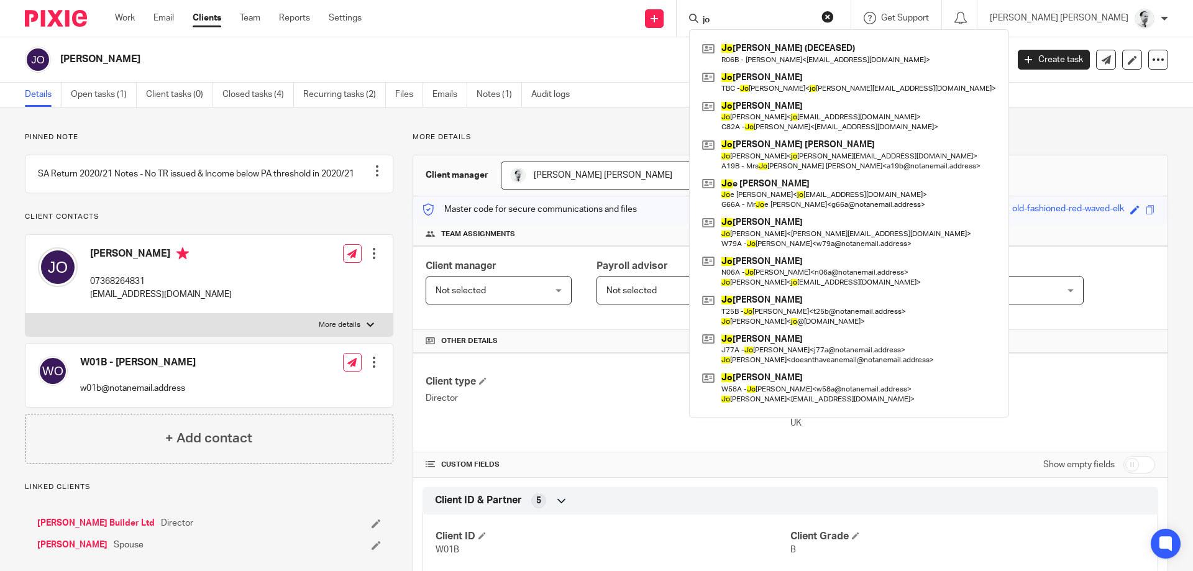
type input "j"
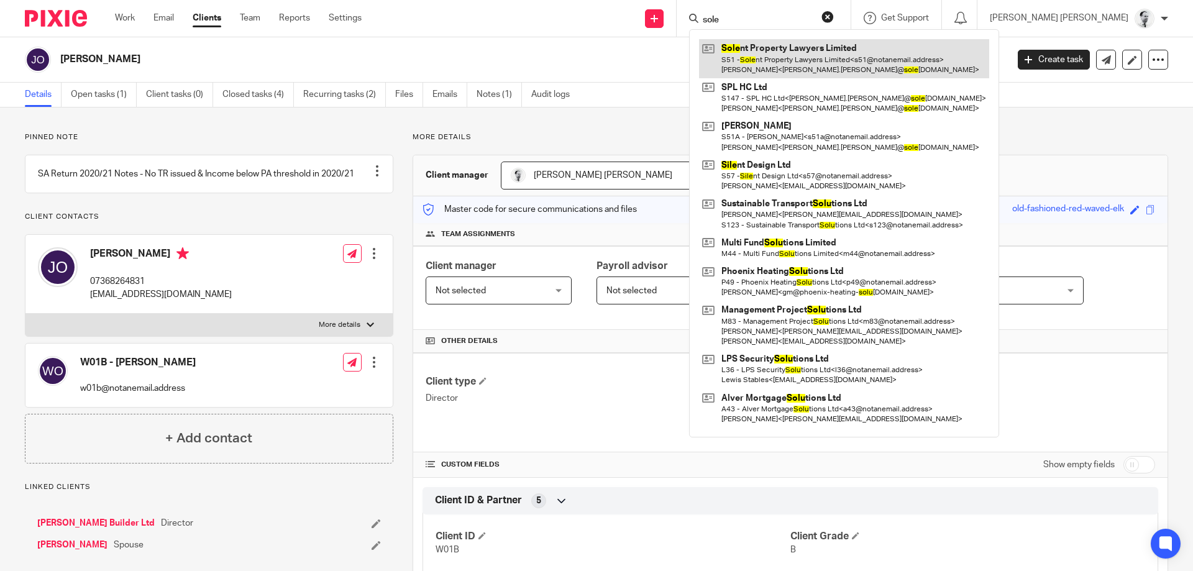
type input "sole"
click at [821, 60] on link at bounding box center [844, 58] width 290 height 39
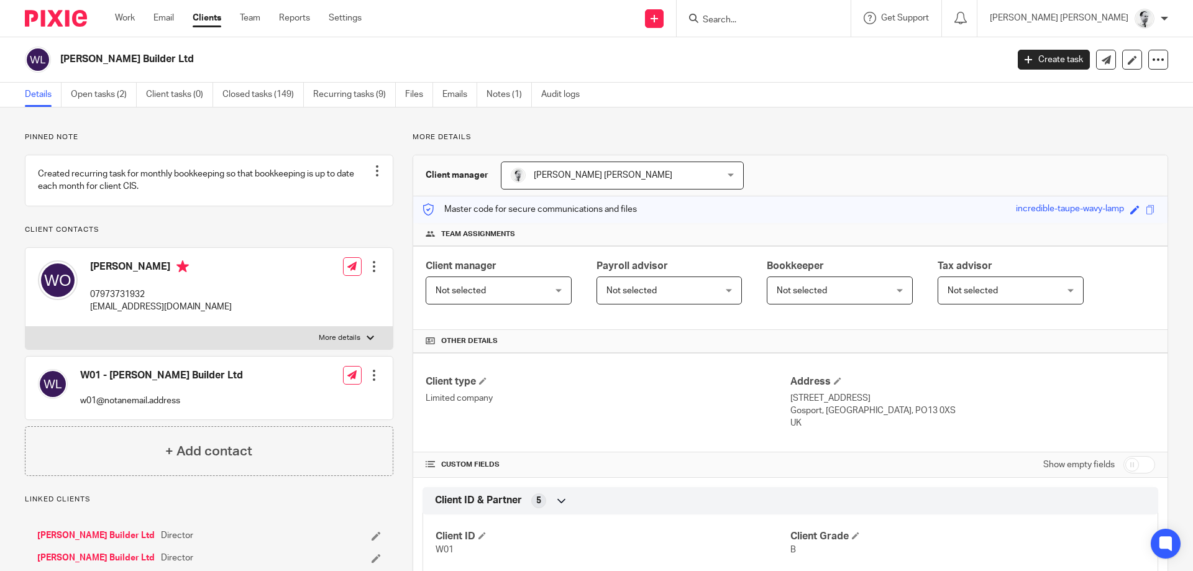
click at [117, 313] on p "accountswdoneill@yahoo.com" at bounding box center [161, 307] width 142 height 12
click at [151, 320] on div "William O'Neill 07973731932 accountswdoneill@yahoo.com" at bounding box center [135, 287] width 194 height 66
click at [150, 313] on p "accountswdoneill@yahoo.com" at bounding box center [161, 307] width 142 height 12
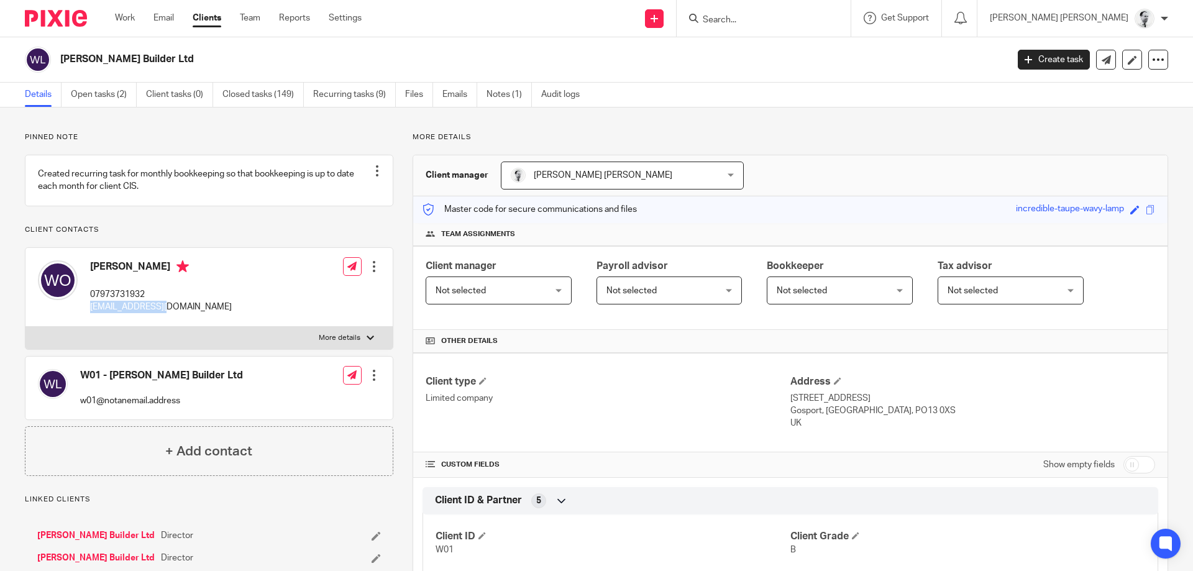
click at [150, 313] on p "accountswdoneill@yahoo.com" at bounding box center [161, 307] width 142 height 12
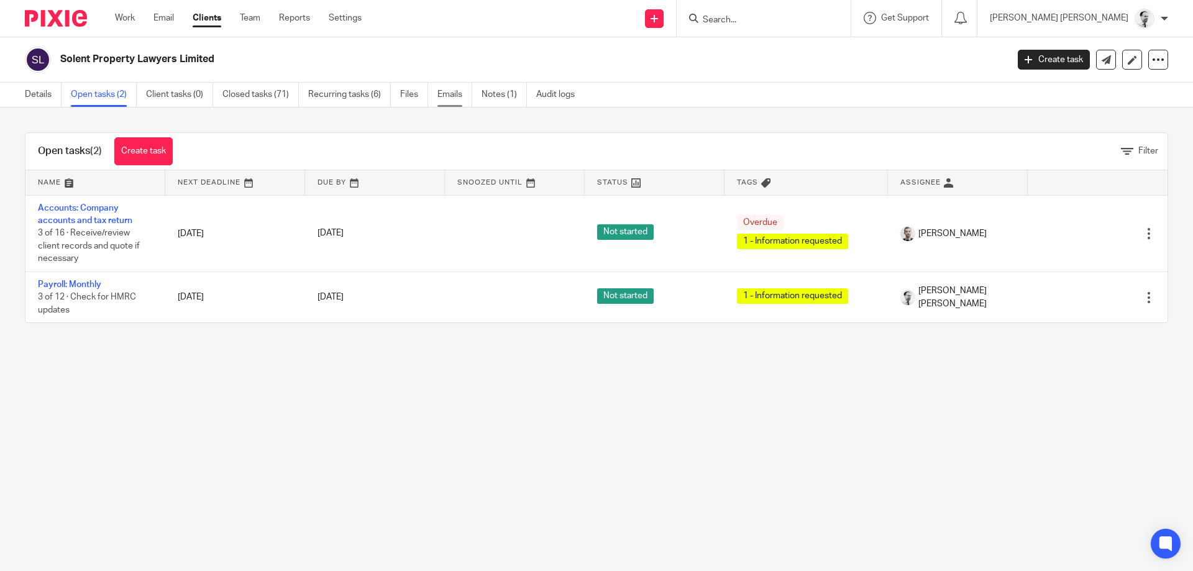
click at [449, 97] on link "Emails" at bounding box center [454, 95] width 35 height 24
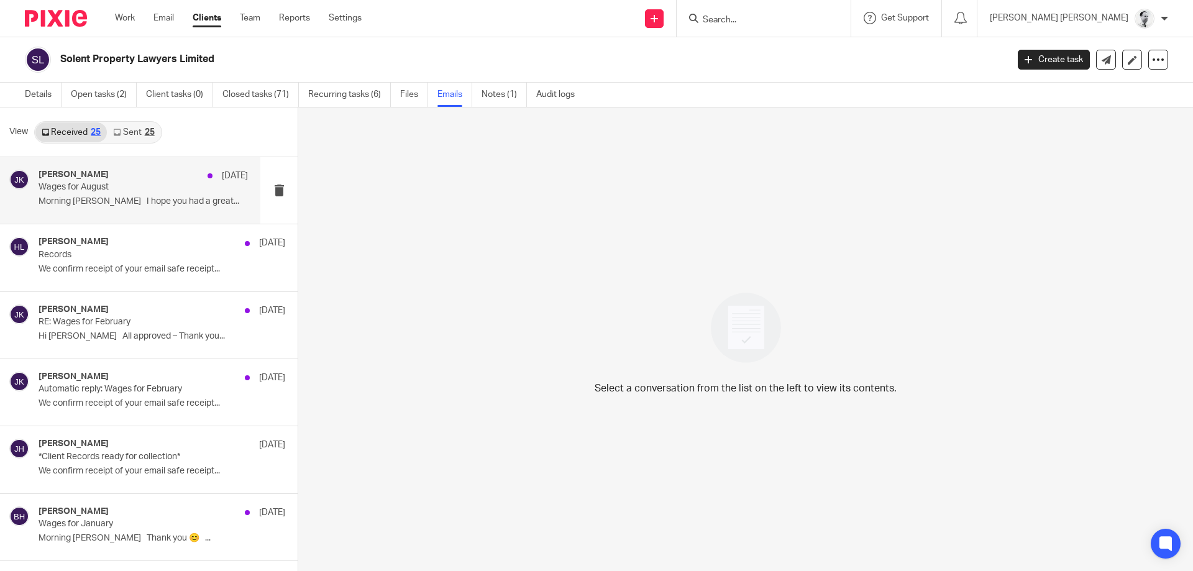
click at [131, 196] on div "[PERSON_NAME] [DATE] Wages for August Morning [PERSON_NAME] I hope you had a gr…" at bounding box center [143, 191] width 209 height 42
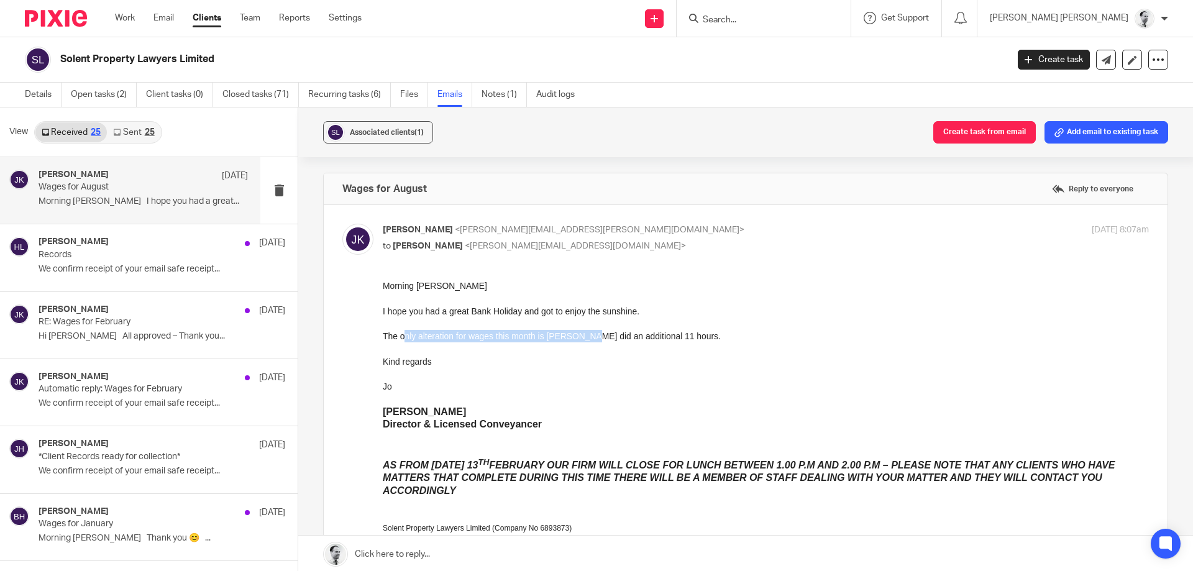
drag, startPoint x: 456, startPoint y: 340, endPoint x: 584, endPoint y: 342, distance: 128.0
click at [584, 342] on p "The only alteration for wages this month is [PERSON_NAME] did an additional 11 …" at bounding box center [766, 336] width 766 height 12
click at [584, 340] on p "The only alteration for wages this month is [PERSON_NAME] did an additional 11 …" at bounding box center [766, 336] width 766 height 12
click at [562, 339] on p "The only alteration for wages this month is [PERSON_NAME] did an additional 11 …" at bounding box center [766, 336] width 766 height 12
click at [131, 130] on link "Sent 25" at bounding box center [133, 132] width 53 height 20
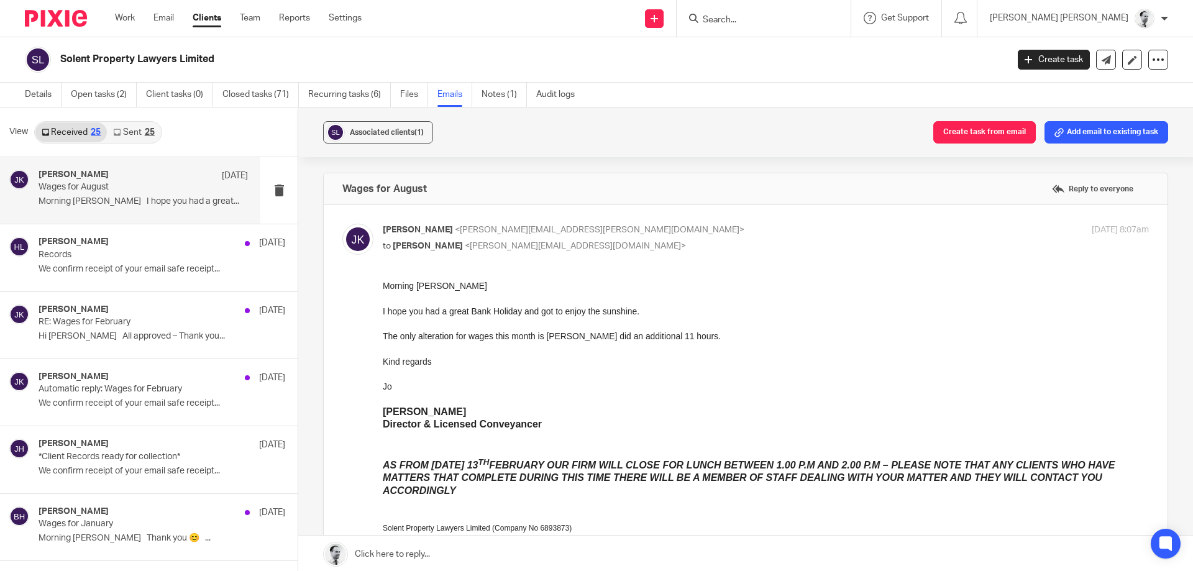
scroll to position [2, 0]
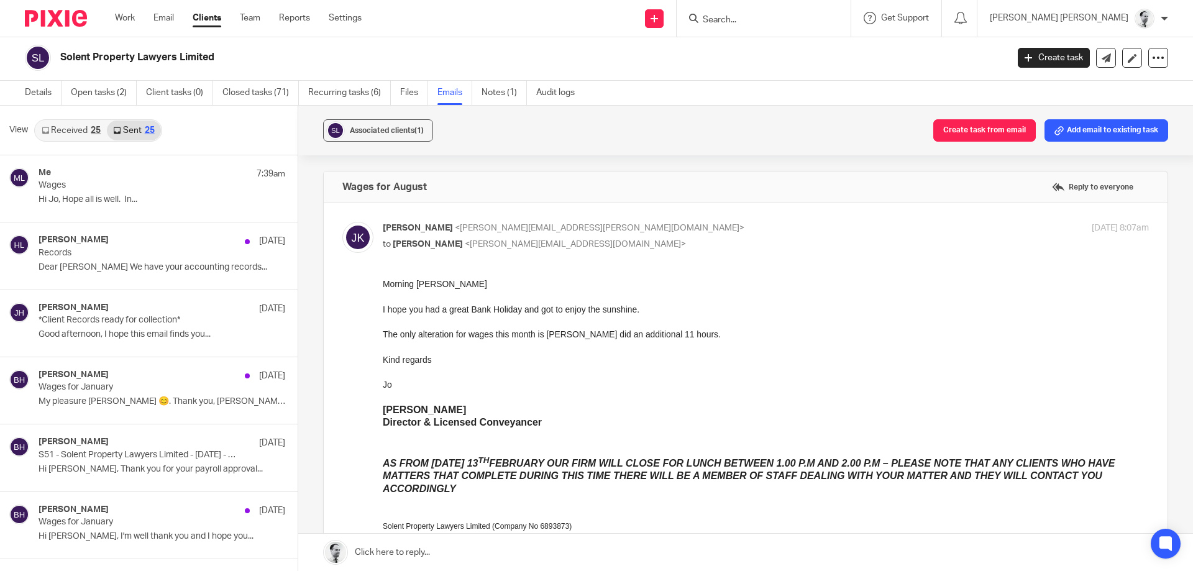
click at [68, 132] on link "Received 25" at bounding box center [70, 131] width 71 height 20
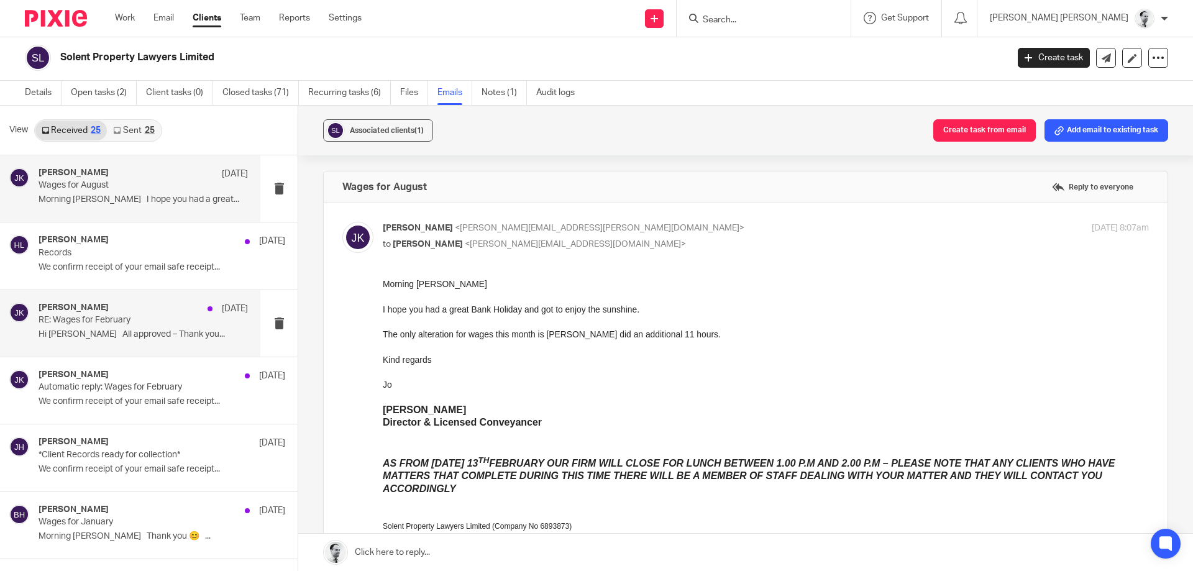
click at [186, 309] on div "[PERSON_NAME] [DATE]" at bounding box center [143, 309] width 209 height 12
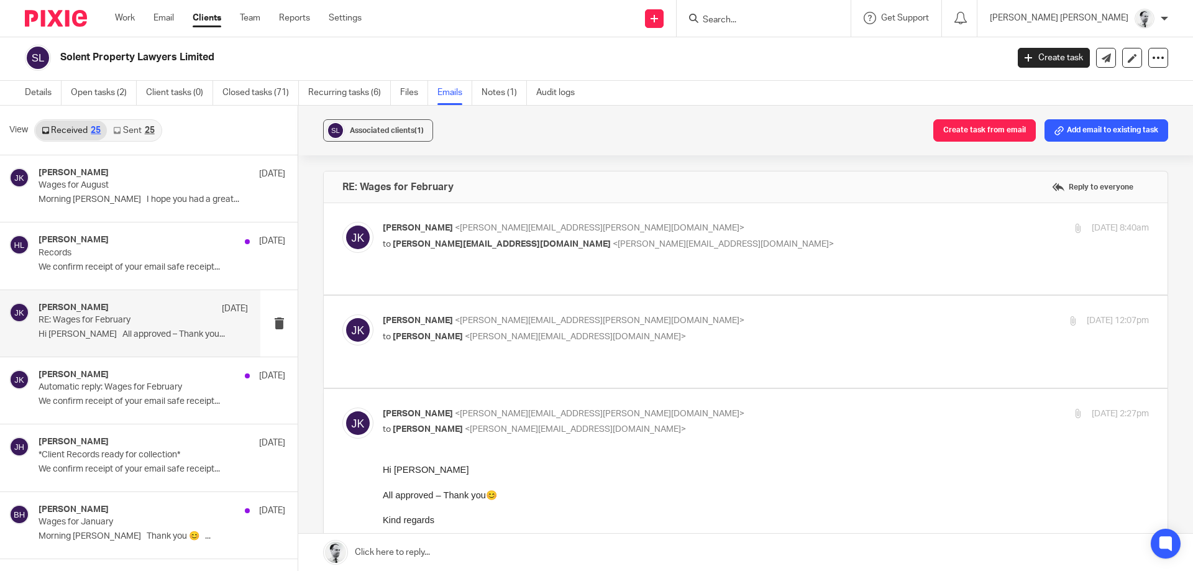
scroll to position [0, 0]
click at [190, 183] on p "Wages for August" at bounding box center [123, 185] width 168 height 11
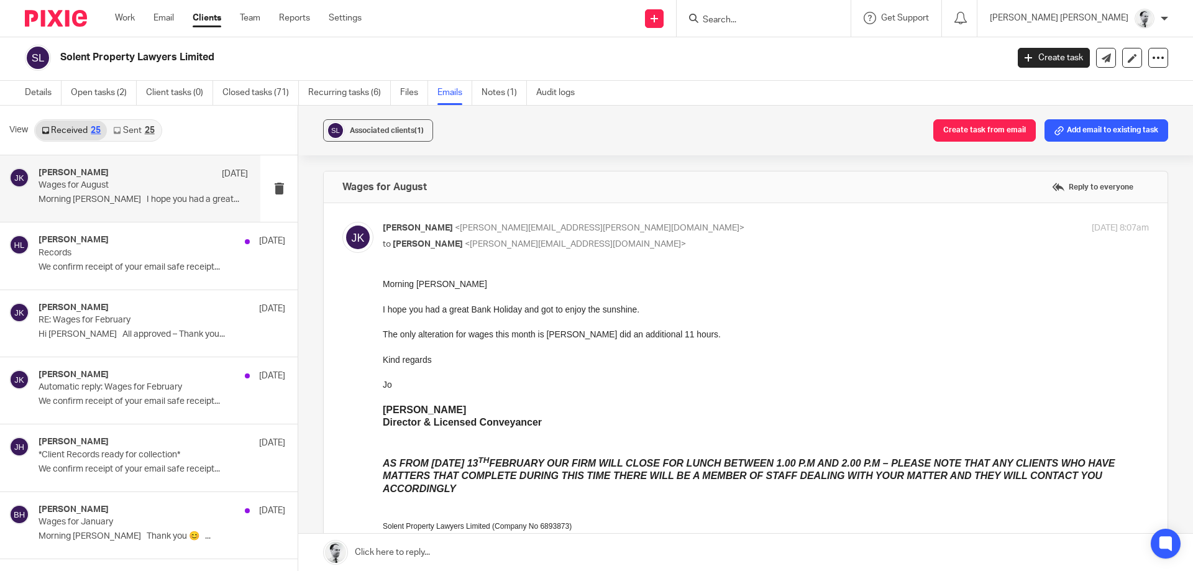
click at [588, 329] on p "The only alteration for wages this month is [PERSON_NAME] did an additional 11 …" at bounding box center [766, 334] width 766 height 12
drag, startPoint x: 588, startPoint y: 329, endPoint x: 633, endPoint y: 332, distance: 44.2
click at [618, 332] on p "The only alteration for wages this month is [PERSON_NAME] did an additional 11 …" at bounding box center [766, 334] width 766 height 12
click at [633, 332] on p "The only alteration for wages this month is [PERSON_NAME] did an additional 11 …" at bounding box center [766, 334] width 766 height 12
drag, startPoint x: 633, startPoint y: 332, endPoint x: 569, endPoint y: 333, distance: 64.0
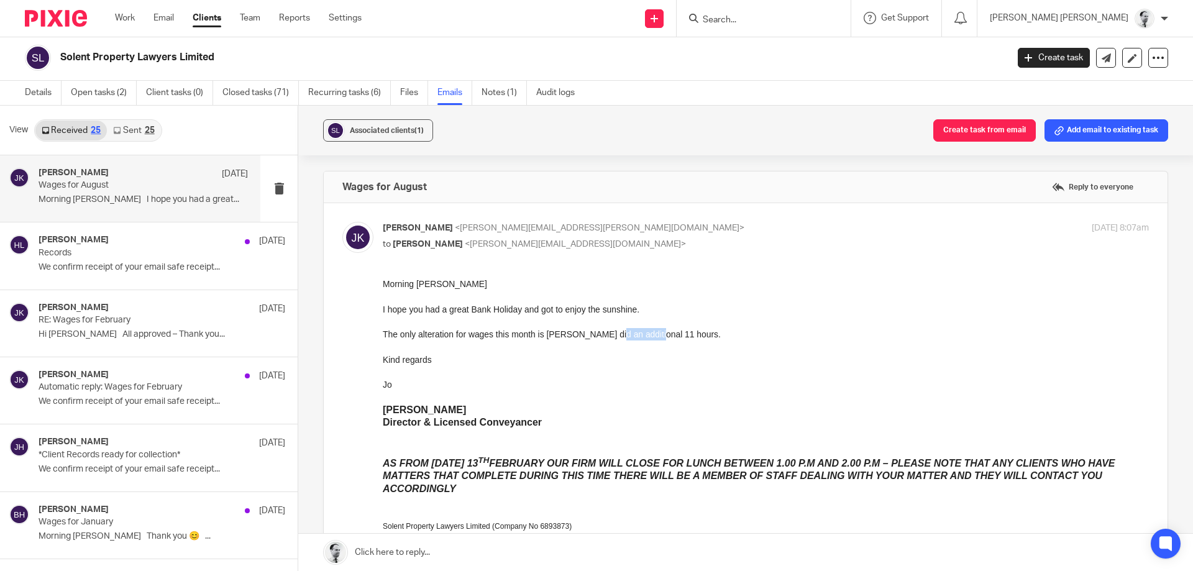
click at [574, 333] on p "The only alteration for wages this month is [PERSON_NAME] did an additional 11 …" at bounding box center [766, 334] width 766 height 12
click at [566, 333] on p "The only alteration for wages this month is [PERSON_NAME] did an additional 11 …" at bounding box center [766, 334] width 766 height 12
click at [569, 332] on p "The only alteration for wages this month is [PERSON_NAME] did an additional 11 …" at bounding box center [766, 334] width 766 height 12
click at [570, 331] on p "The only alteration for wages this month is [PERSON_NAME] did an additional 11 …" at bounding box center [766, 334] width 766 height 12
click at [574, 331] on p "The only alteration for wages this month is [PERSON_NAME] did an additional 11 …" at bounding box center [766, 334] width 766 height 12
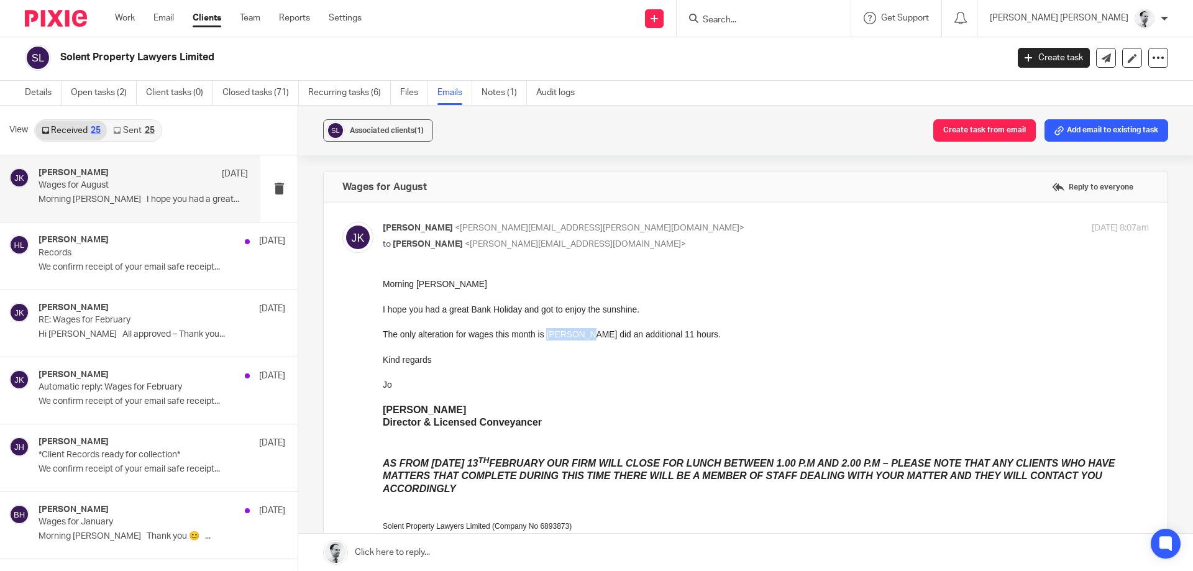
click at [574, 331] on p "The only alteration for wages this month is [PERSON_NAME] did an additional 11 …" at bounding box center [766, 334] width 766 height 12
click at [574, 336] on p "The only alteration for wages this month is [PERSON_NAME] did an additional 11 …" at bounding box center [766, 334] width 766 height 12
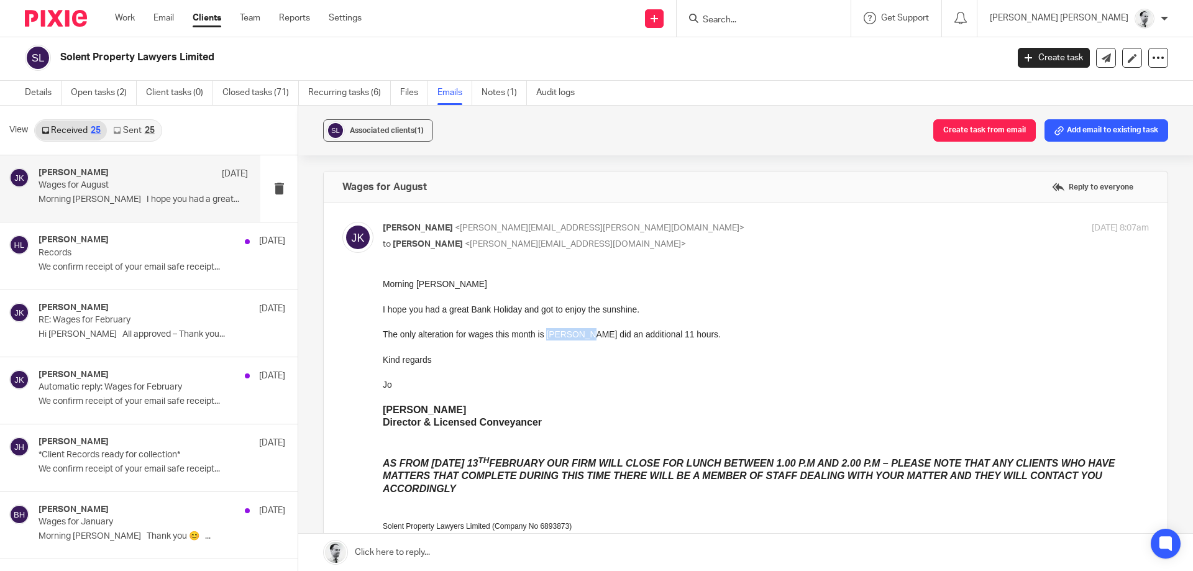
click at [574, 336] on p "The only alteration for wages this month is [PERSON_NAME] did an additional 11 …" at bounding box center [766, 334] width 766 height 12
